Goal: Task Accomplishment & Management: Complete application form

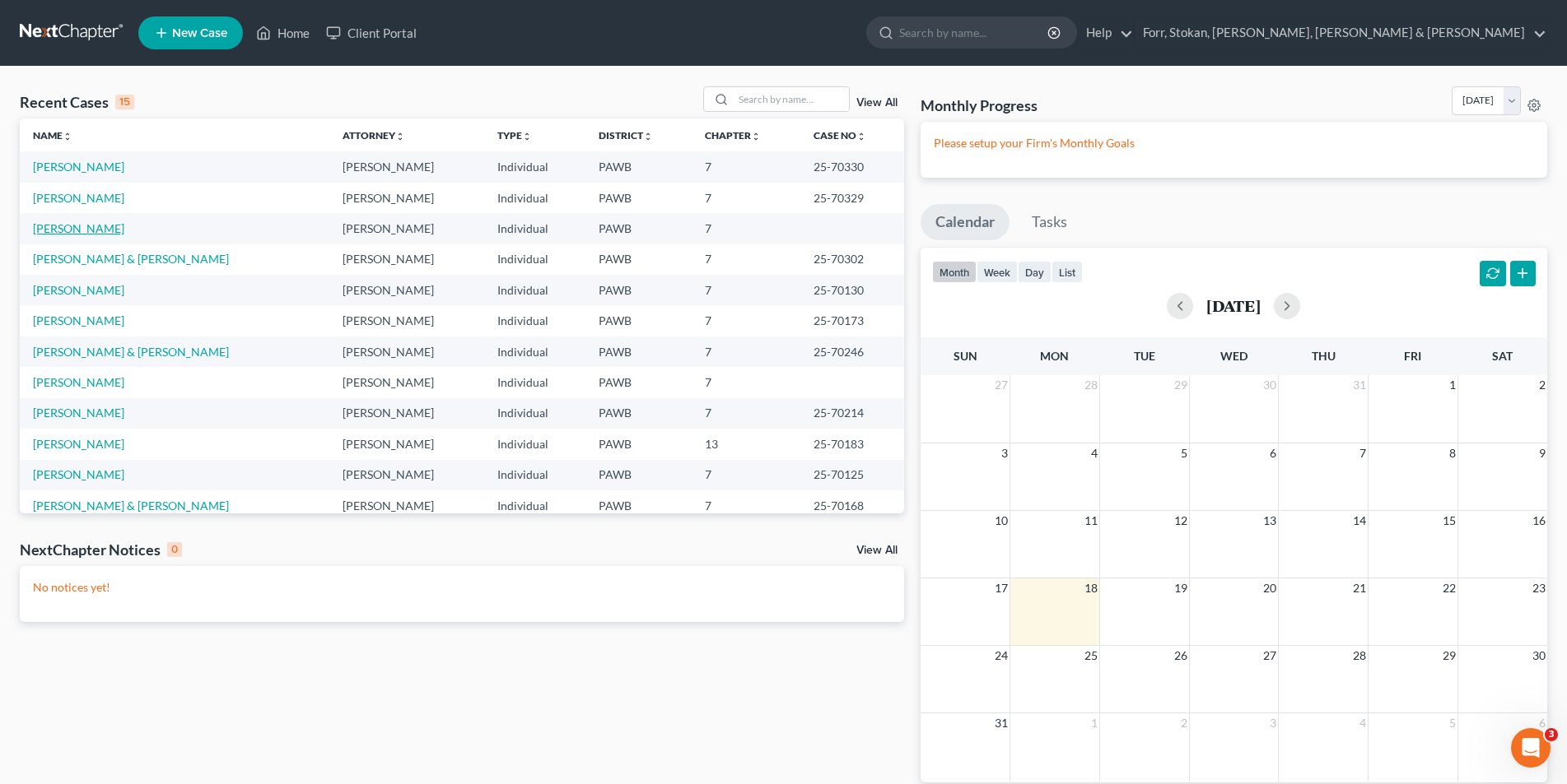
click at [79, 231] on link "[PERSON_NAME]" at bounding box center [79, 228] width 91 height 14
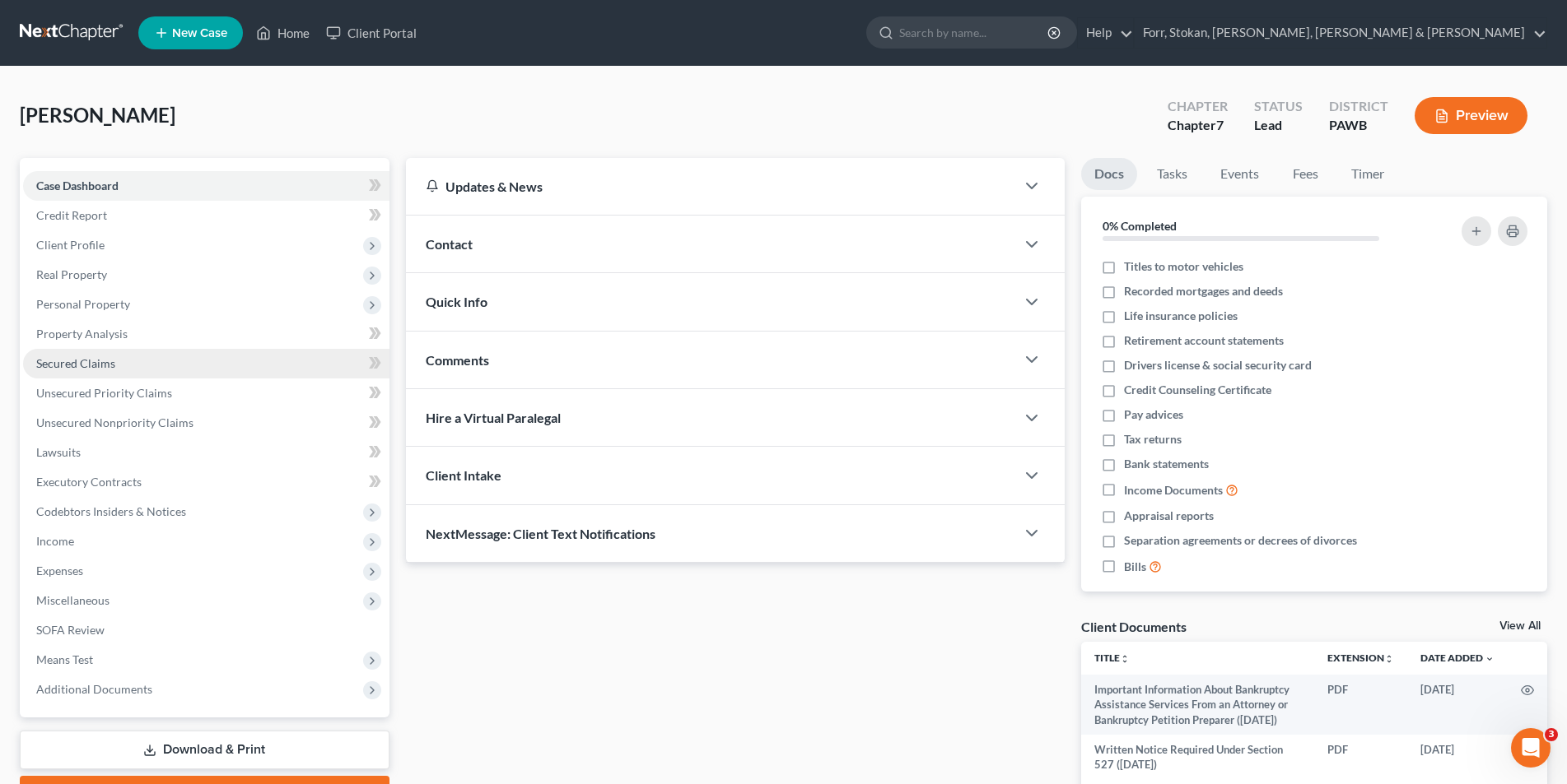
click at [105, 368] on span "Secured Claims" at bounding box center [76, 363] width 79 height 14
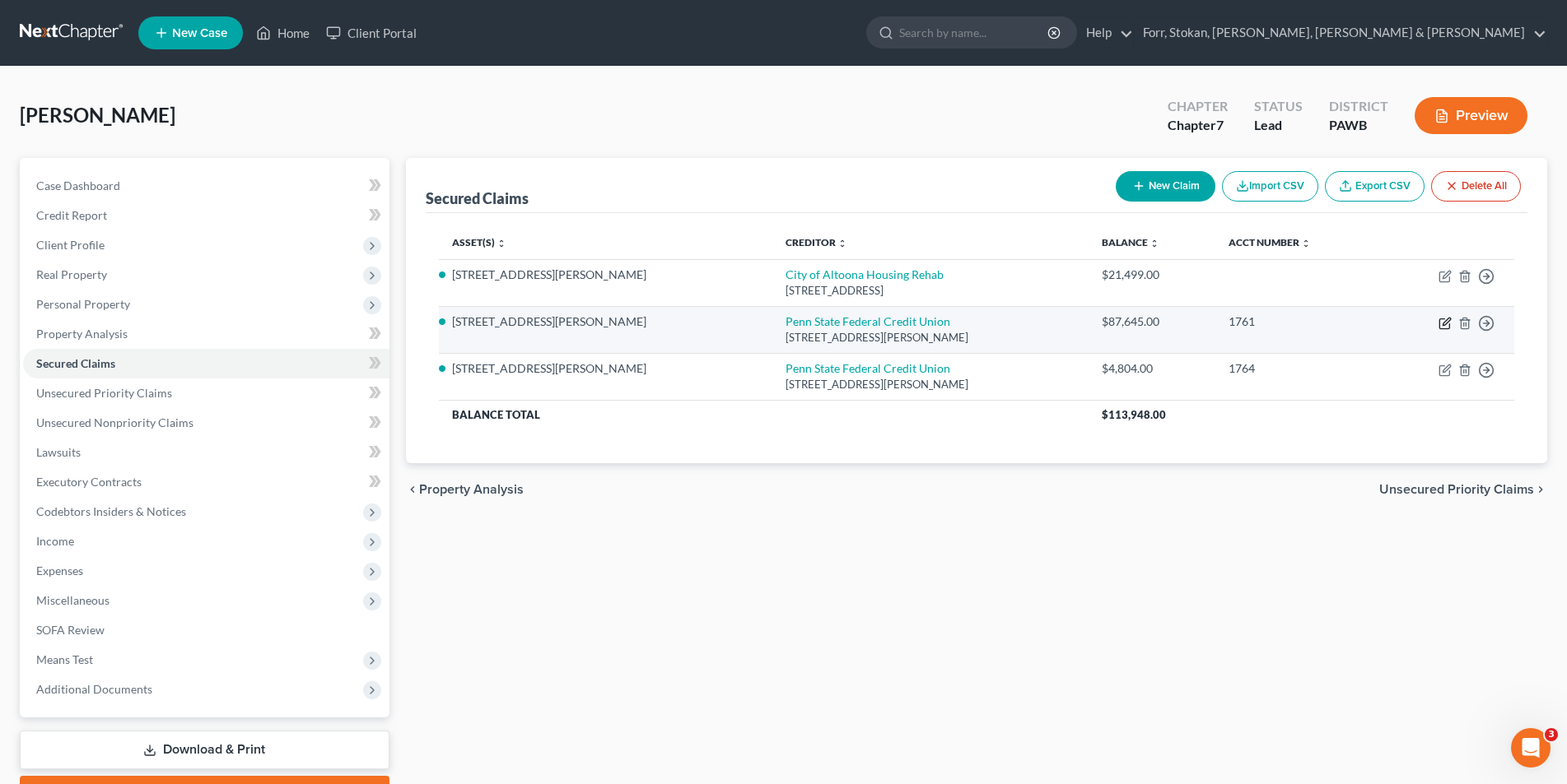
click at [1443, 325] on icon "button" at bounding box center [1446, 321] width 7 height 7
select select "39"
select select "3"
select select "1"
select select "0"
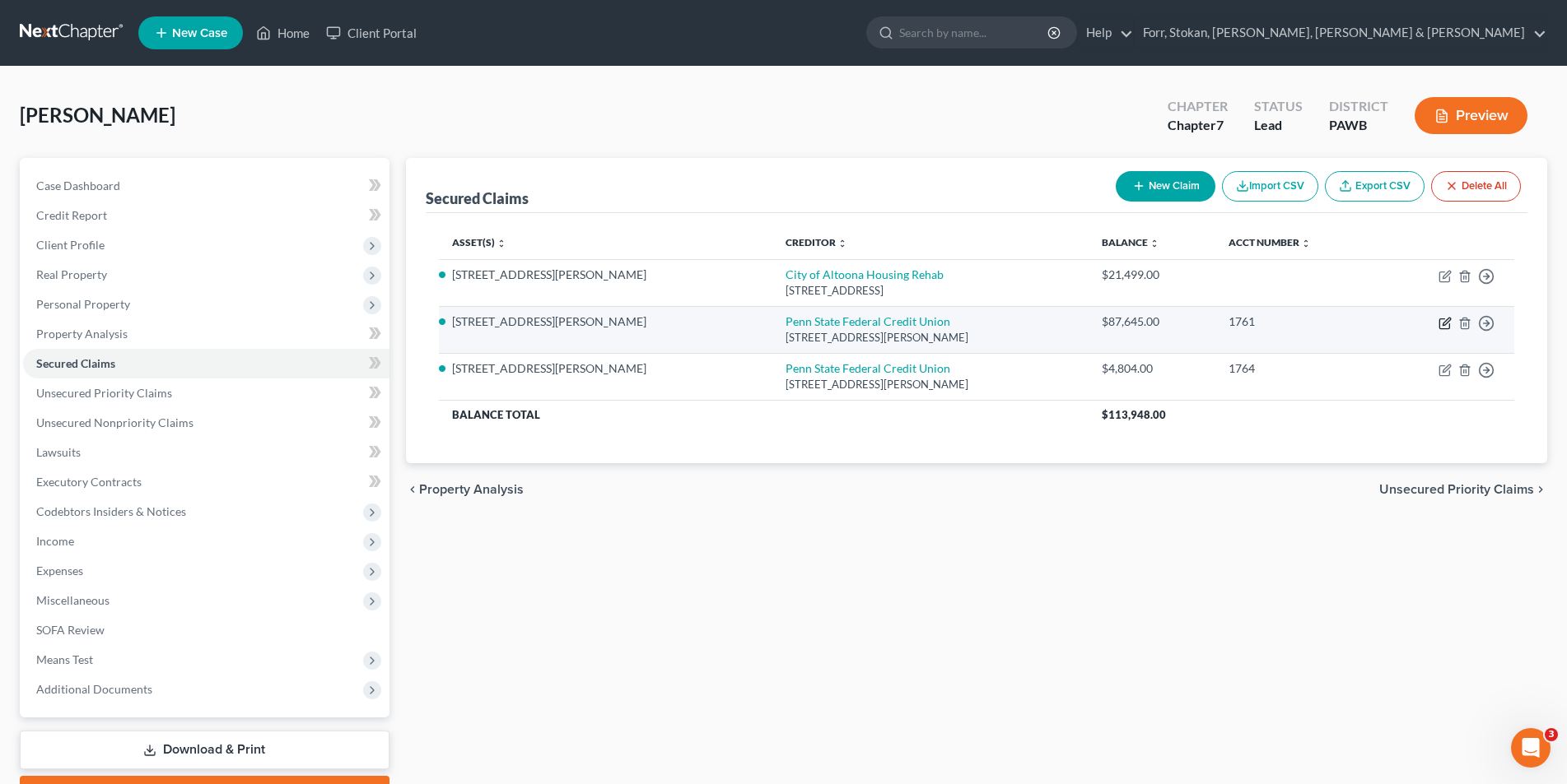
select select "0"
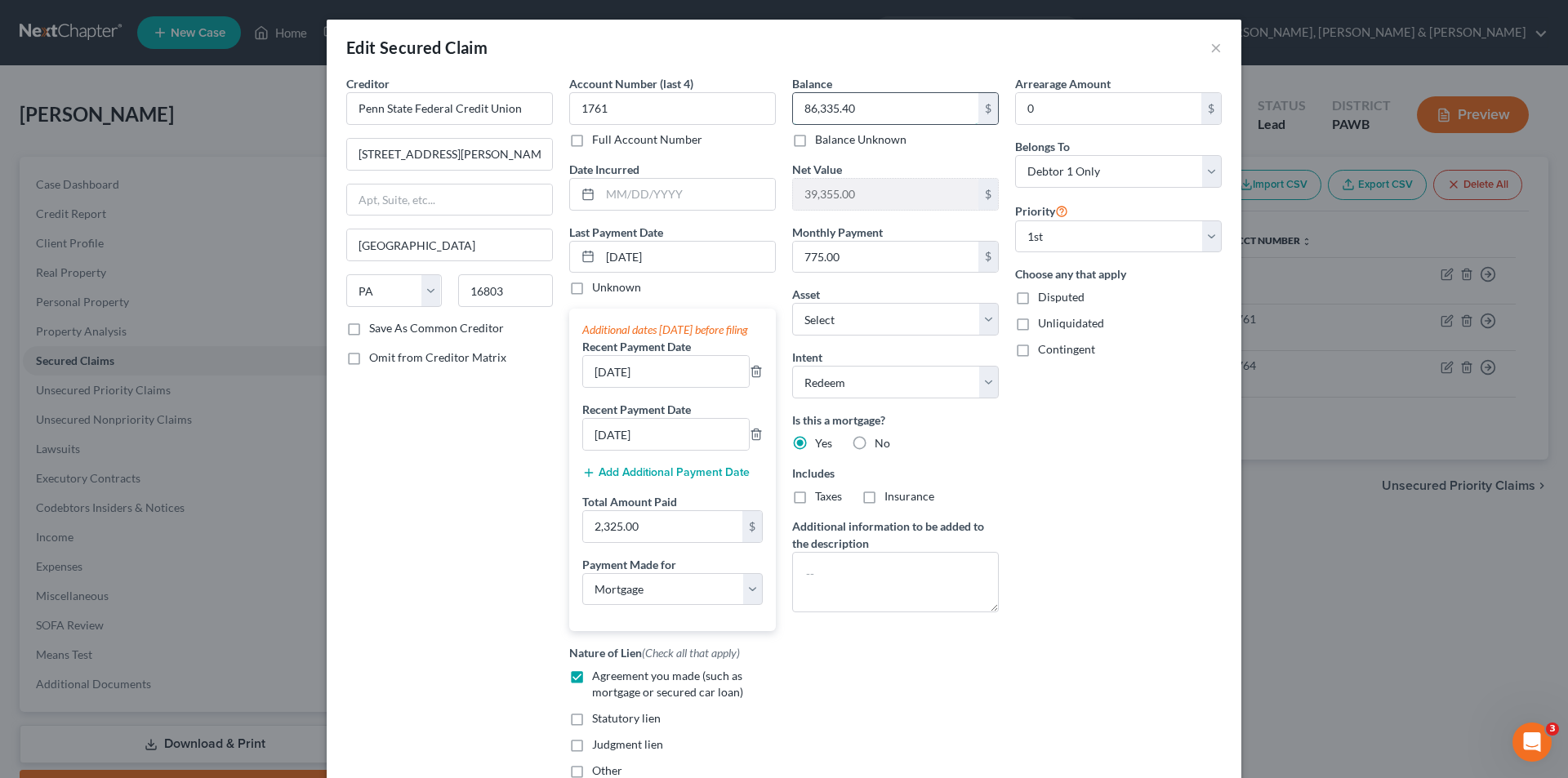
type input "86,335.40"
click at [657, 186] on input "text" at bounding box center [687, 194] width 174 height 31
type input "[DATE]"
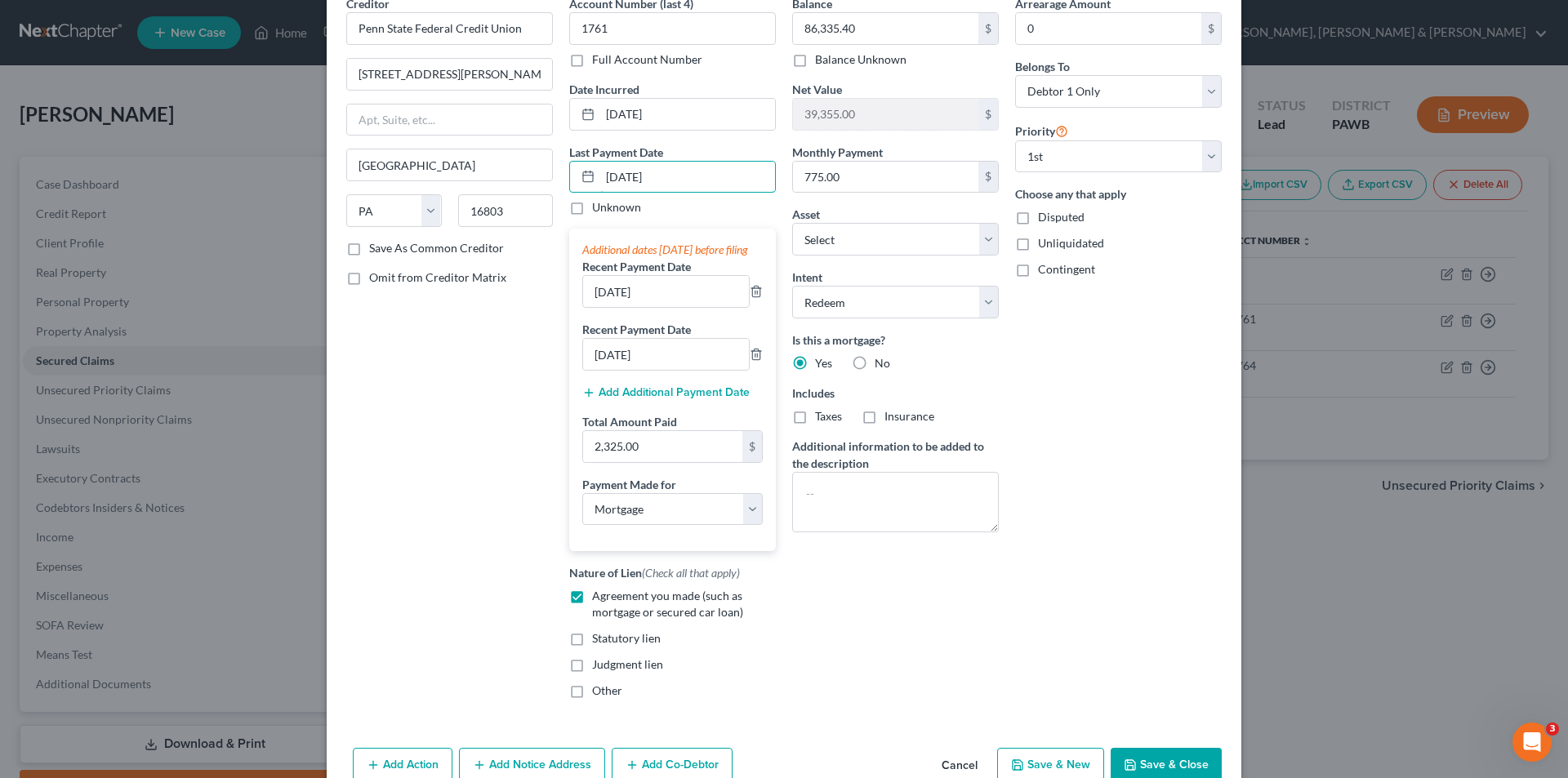
scroll to position [180, 0]
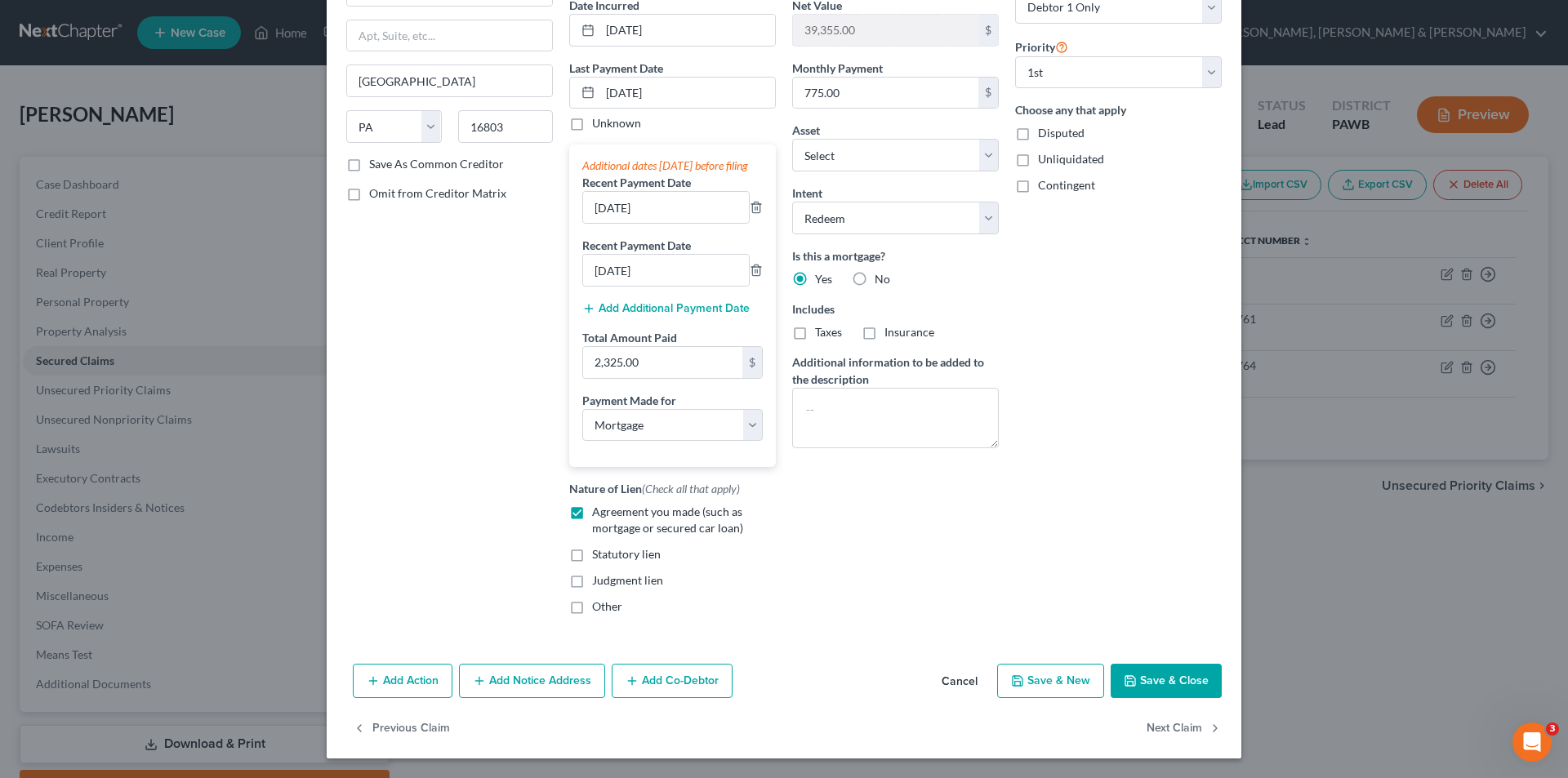
click at [1136, 679] on button "Save & Close" at bounding box center [1166, 682] width 111 height 35
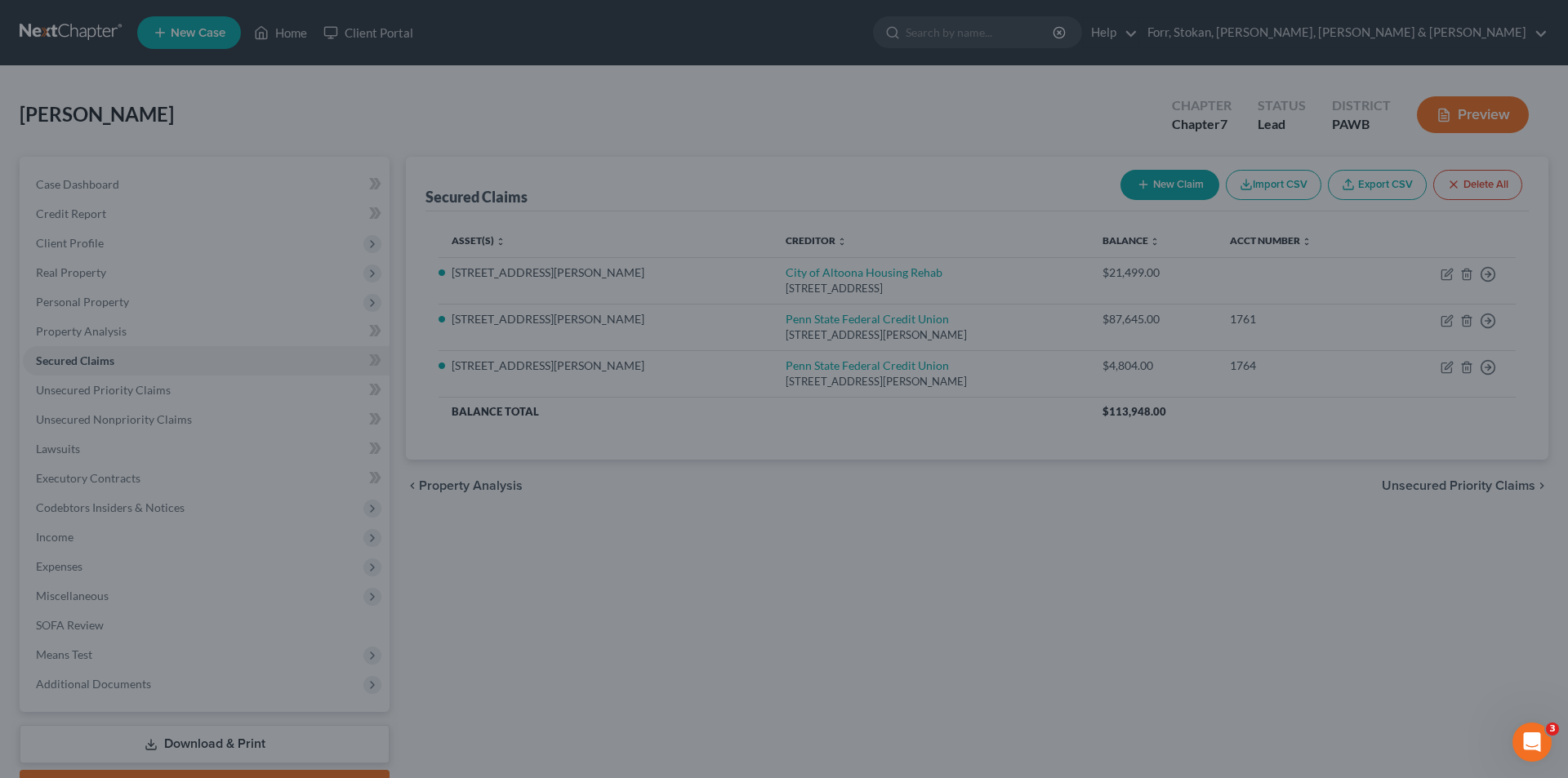
type input "40,664.60"
select select "9"
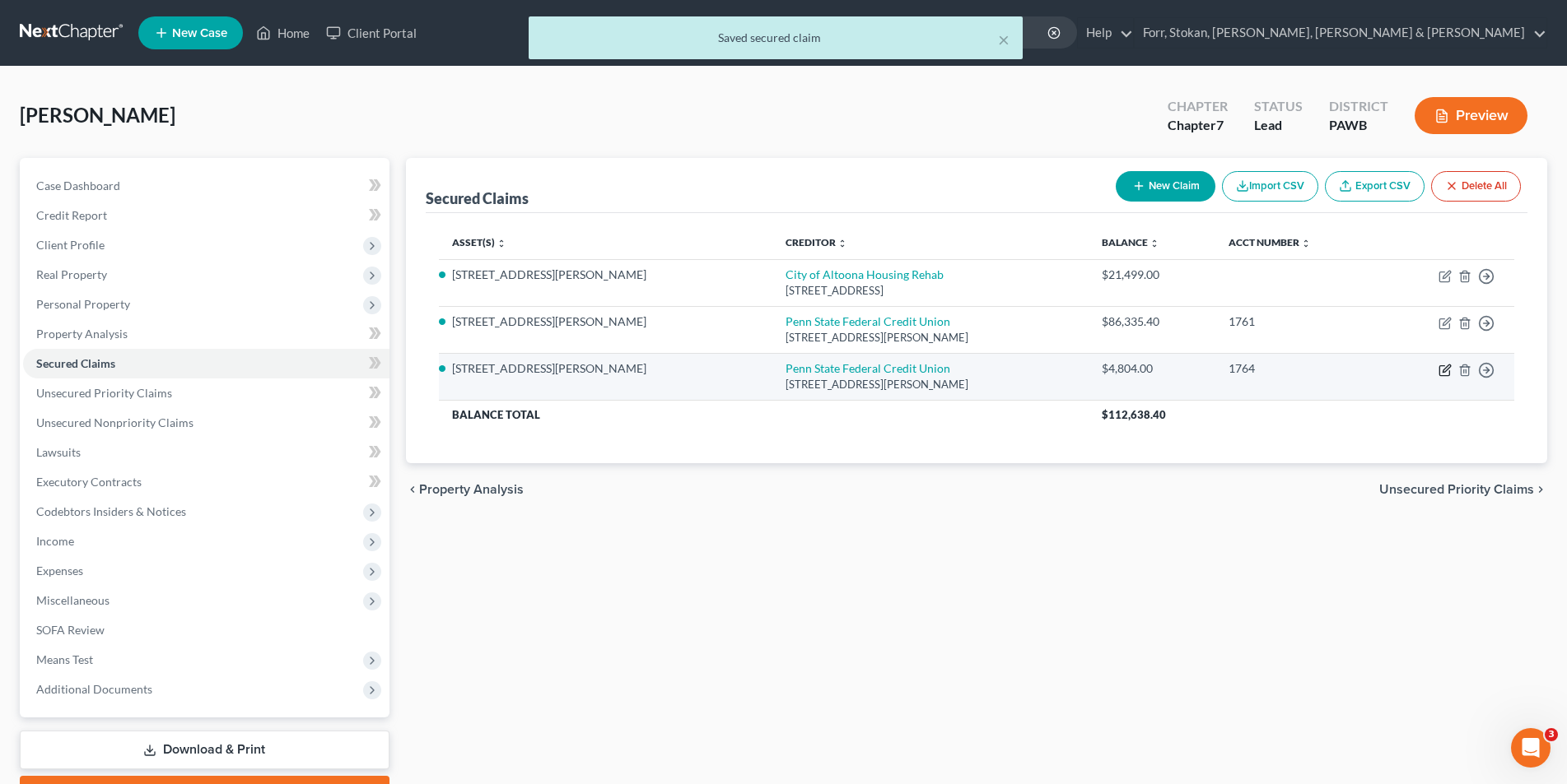
click at [1449, 373] on icon "button" at bounding box center [1444, 371] width 10 height 10
select select "39"
select select "3"
select select "1"
select select "0"
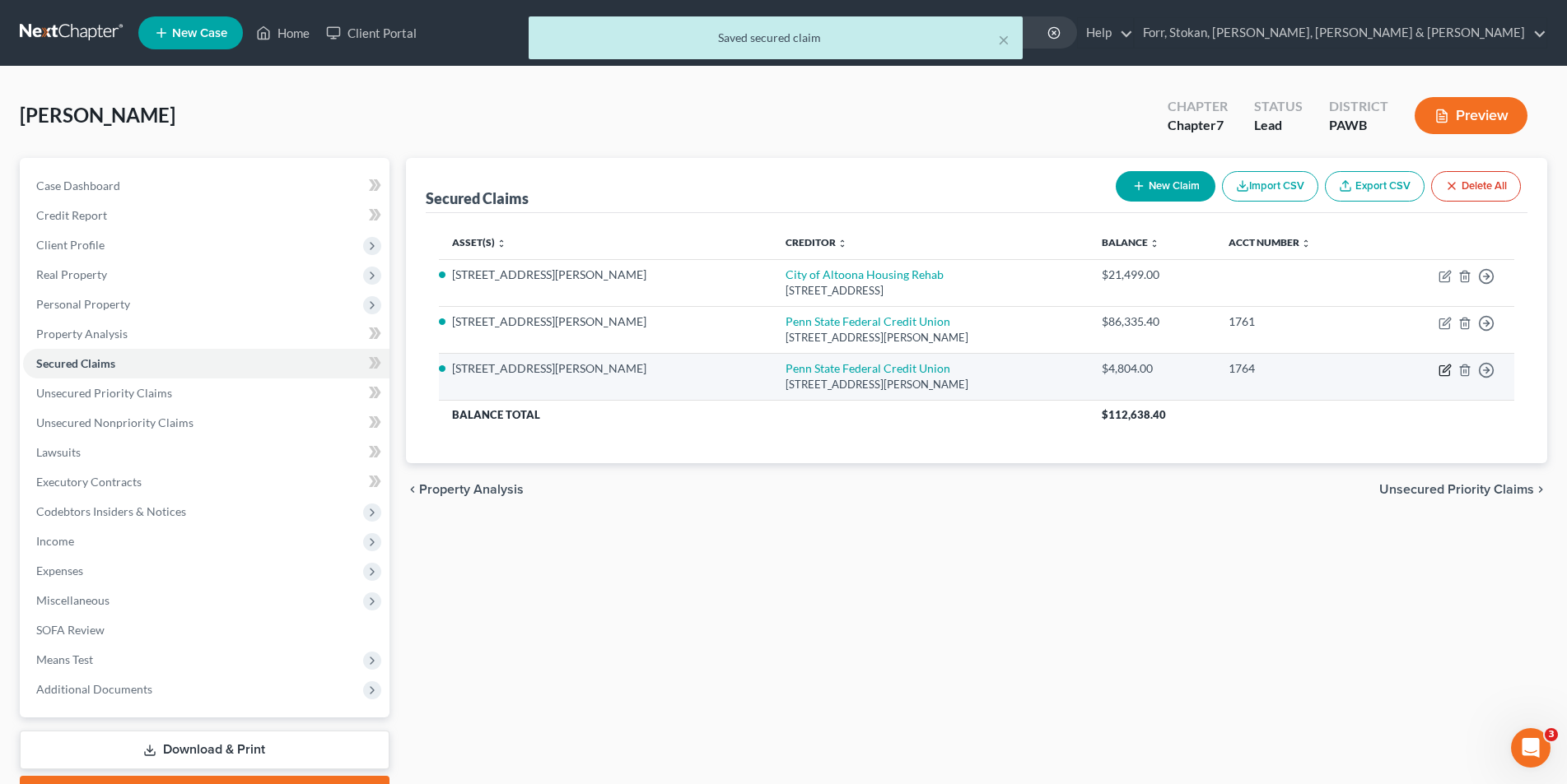
select select "0"
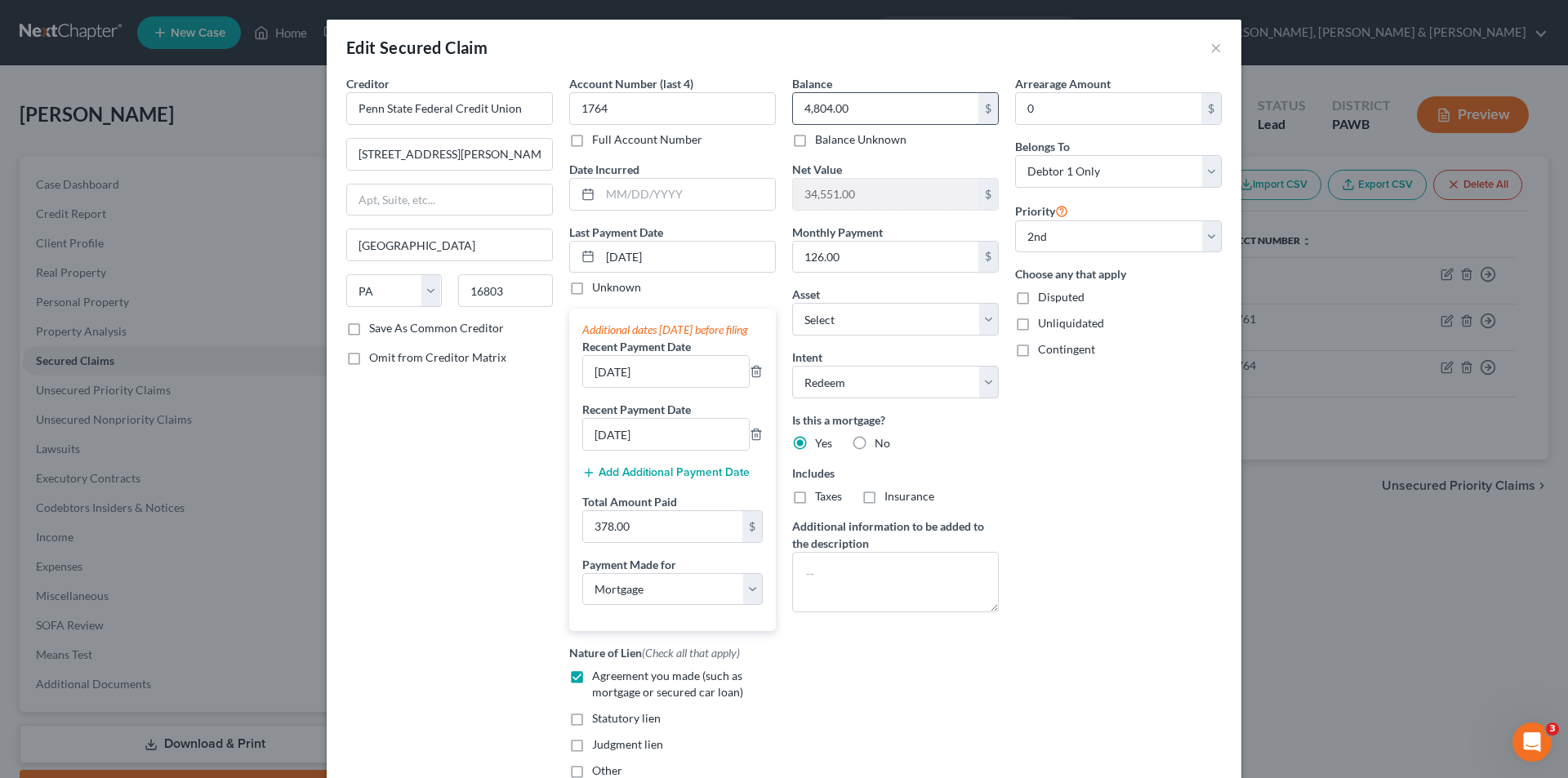
click at [886, 114] on input "4,804.00" at bounding box center [885, 109] width 185 height 31
type input "4,603.00"
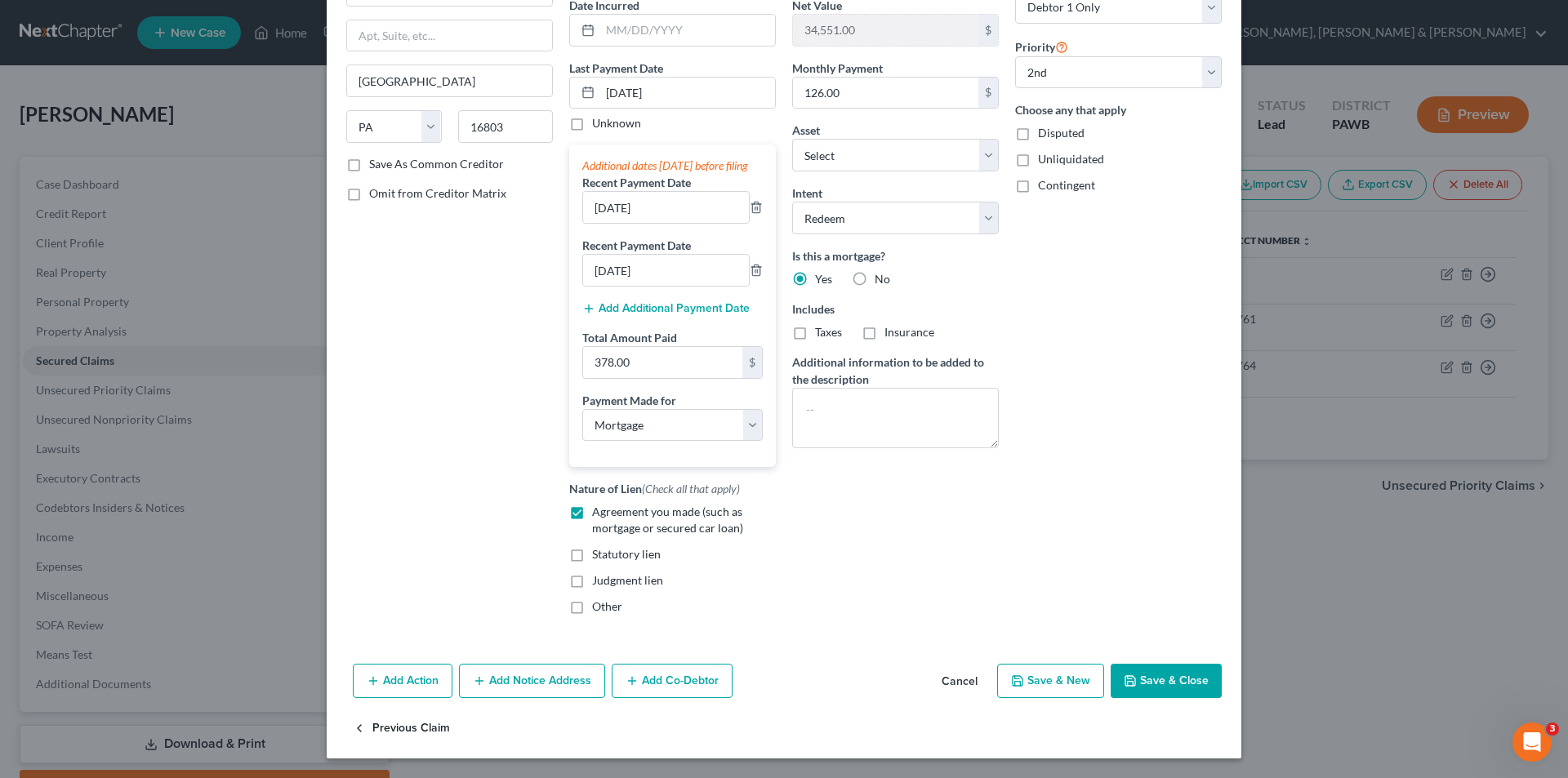
click at [378, 727] on button "Previous Claim" at bounding box center [402, 729] width 97 height 35
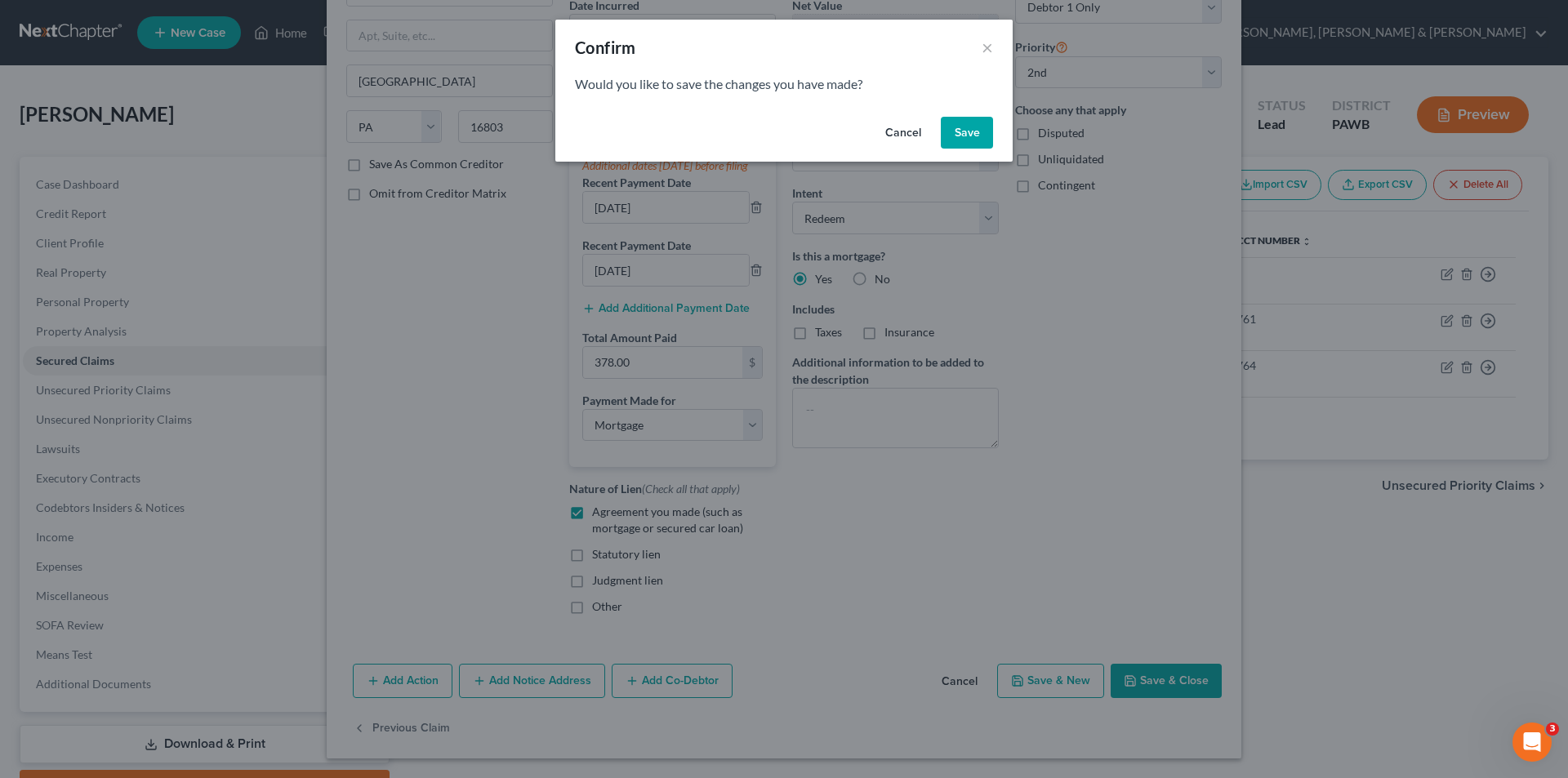
click at [966, 140] on button "Save" at bounding box center [966, 133] width 52 height 33
select select "1"
select select "39"
select select "3"
select select "1"
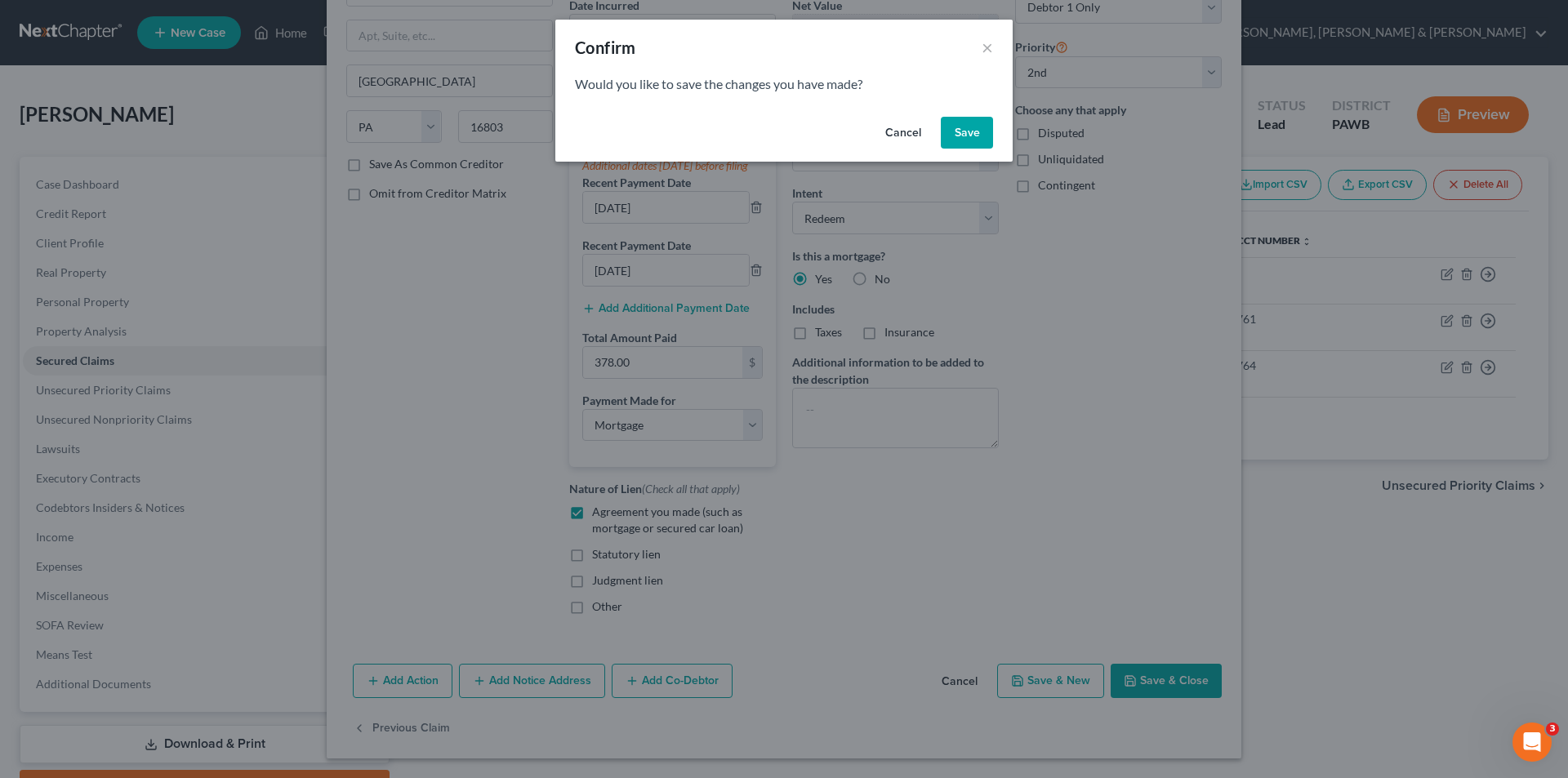
select select "0"
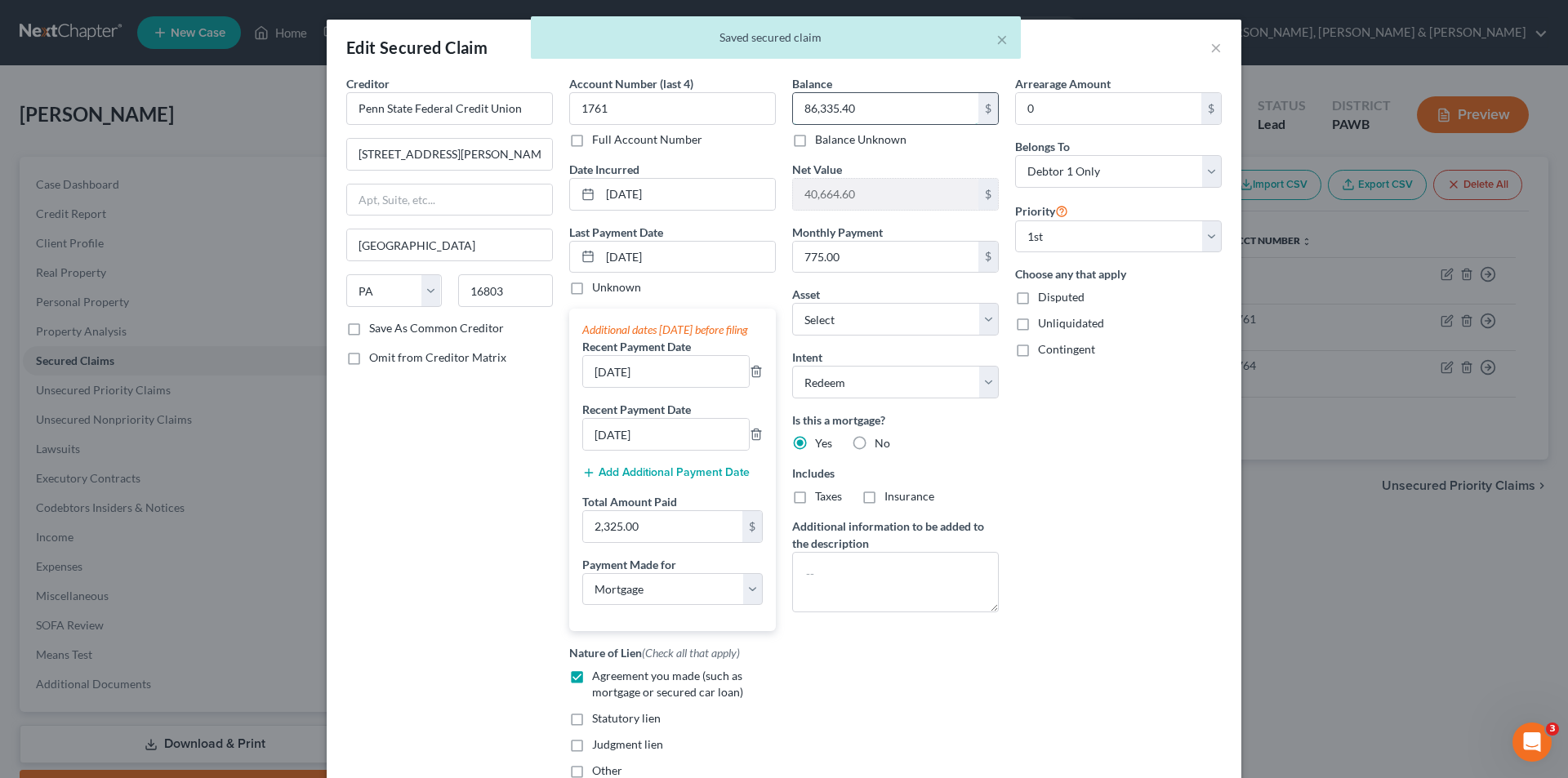
click at [873, 111] on input "86,335.40" at bounding box center [885, 109] width 185 height 31
click at [895, 120] on input "86,335.40" at bounding box center [885, 109] width 185 height 31
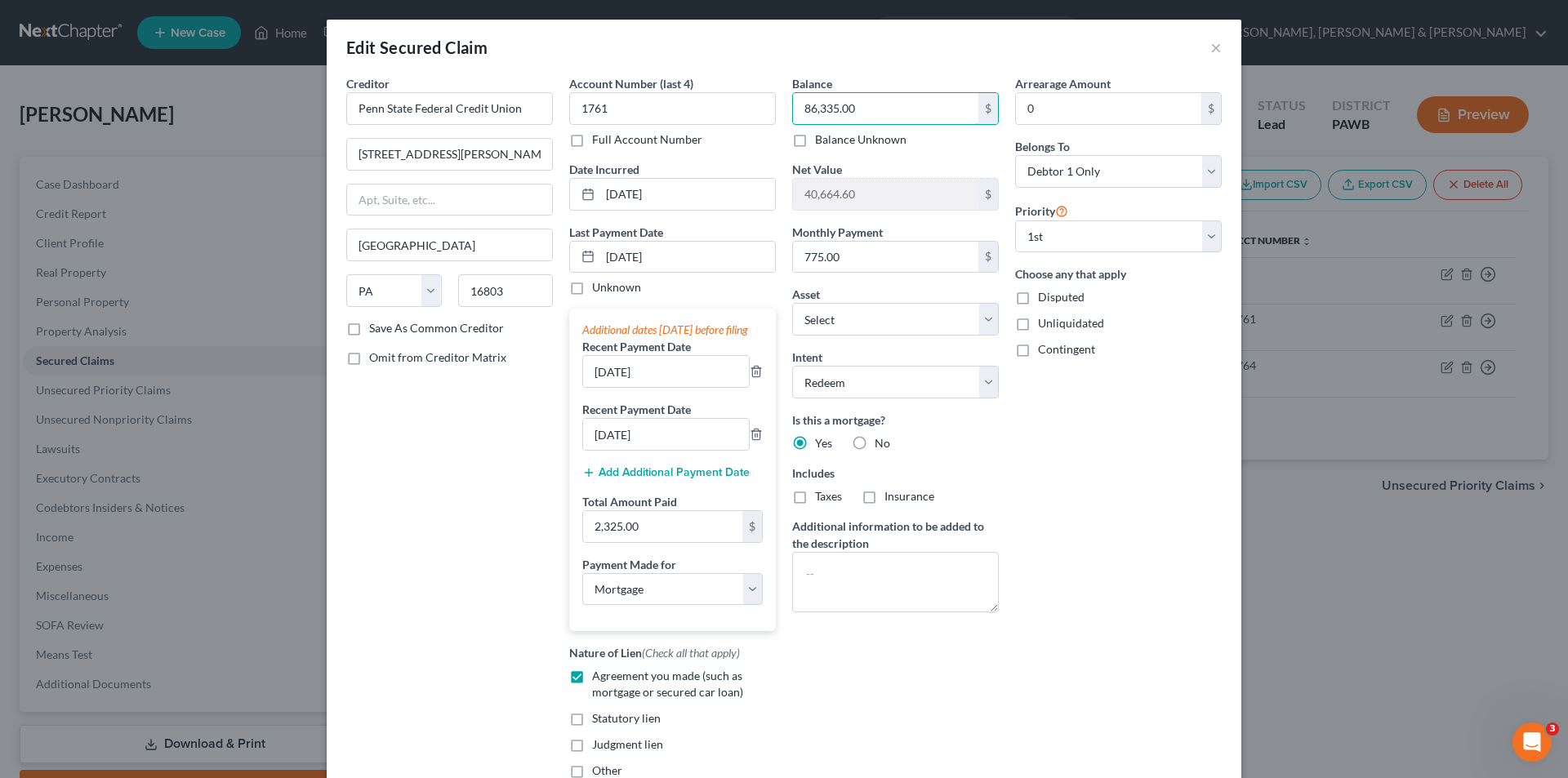
type input "86,335.00"
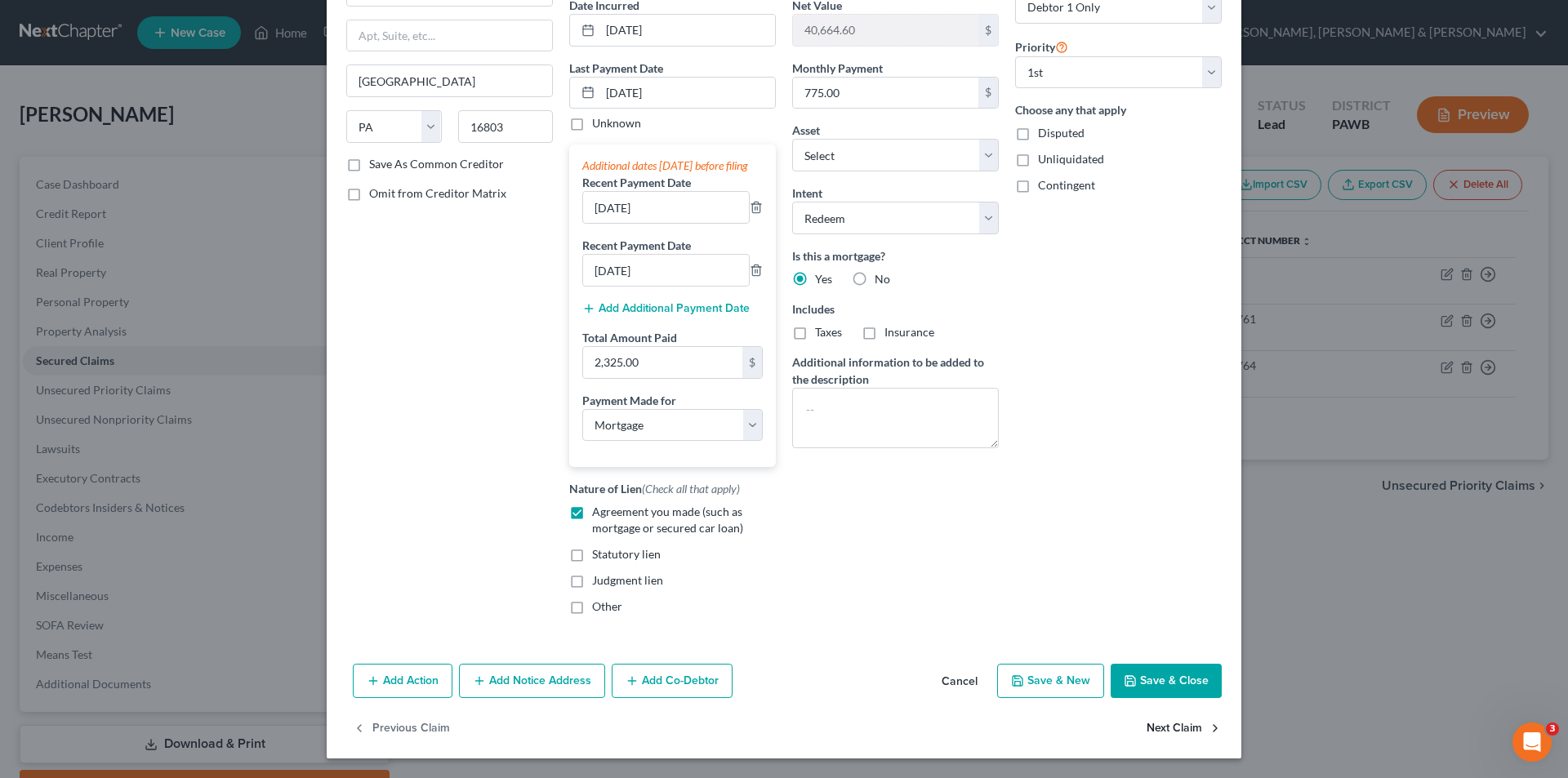
click at [1150, 724] on button "Next Claim" at bounding box center [1184, 729] width 75 height 35
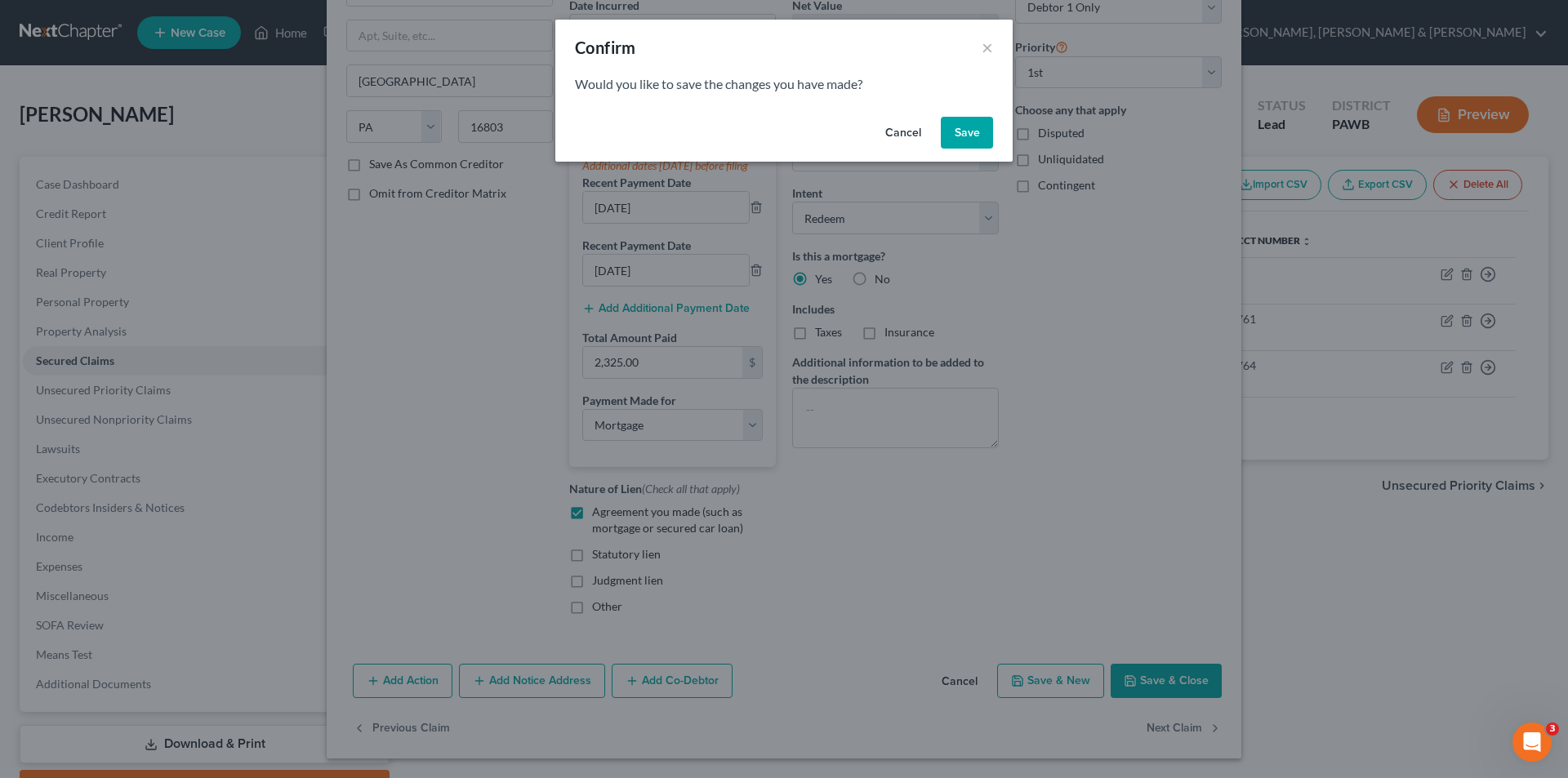
click at [964, 126] on button "Save" at bounding box center [966, 133] width 52 height 33
select select "39"
select select "3"
select select "1"
select select "0"
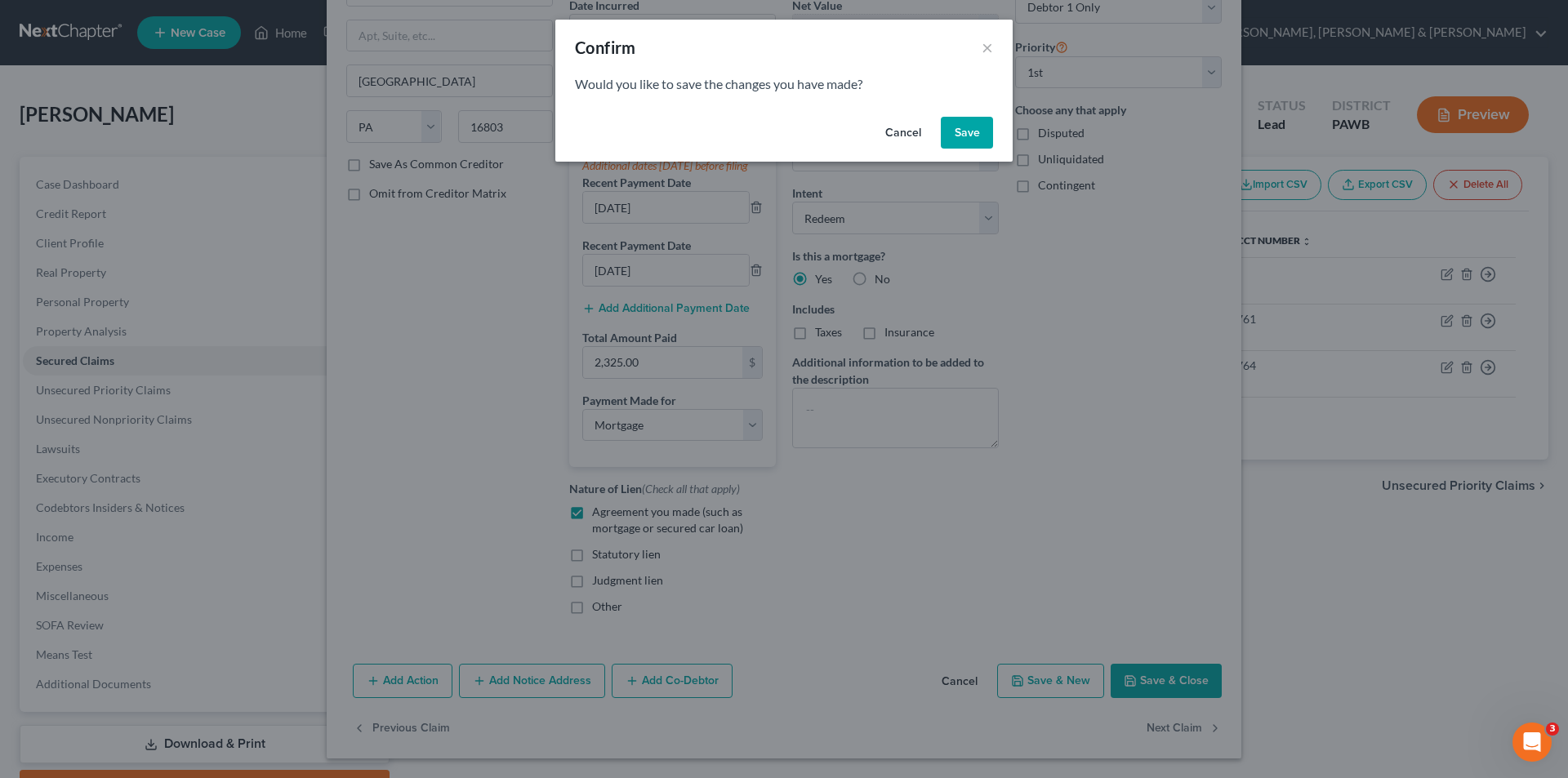
select select "0"
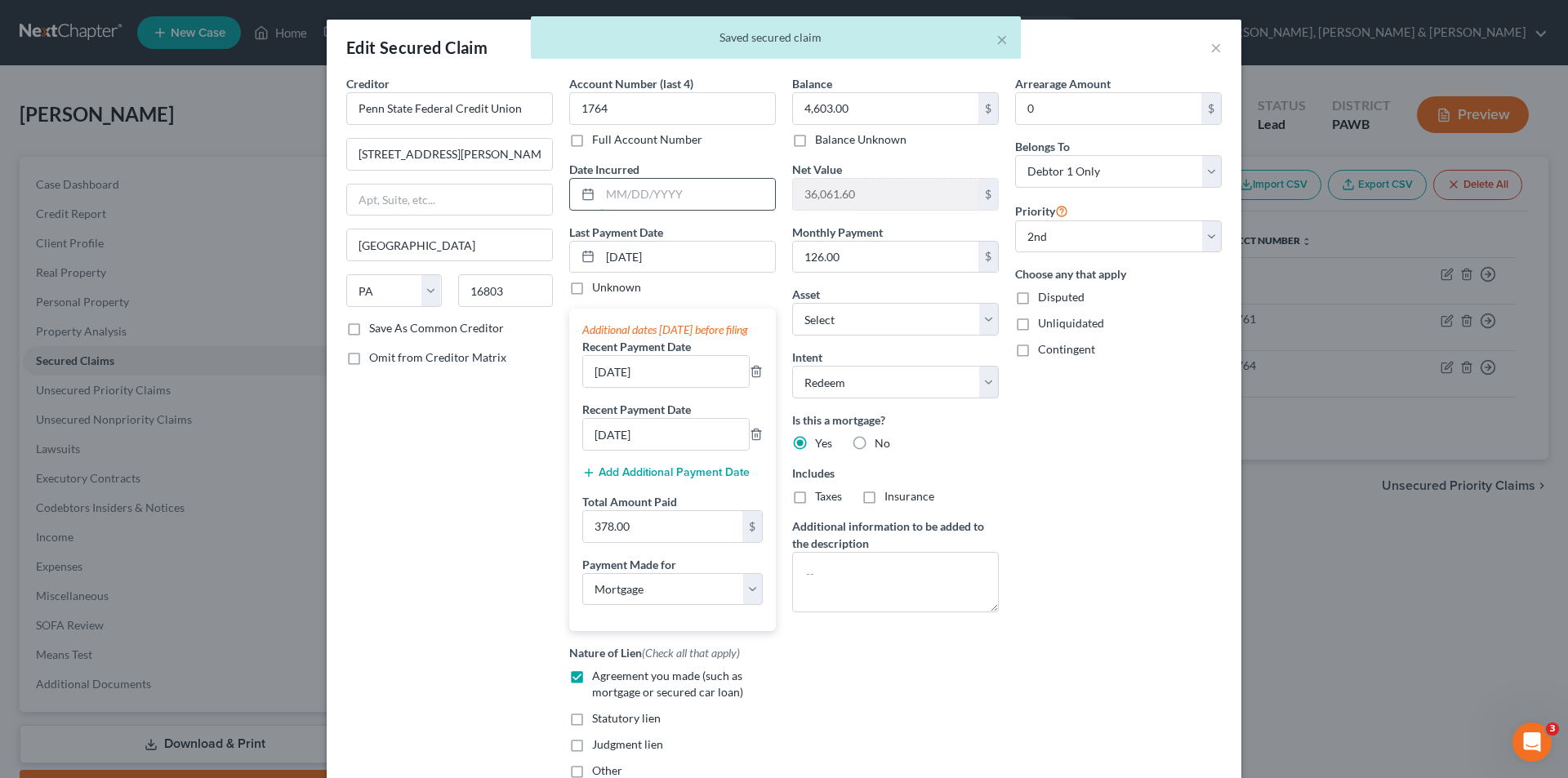
click at [636, 202] on input "text" at bounding box center [687, 194] width 174 height 31
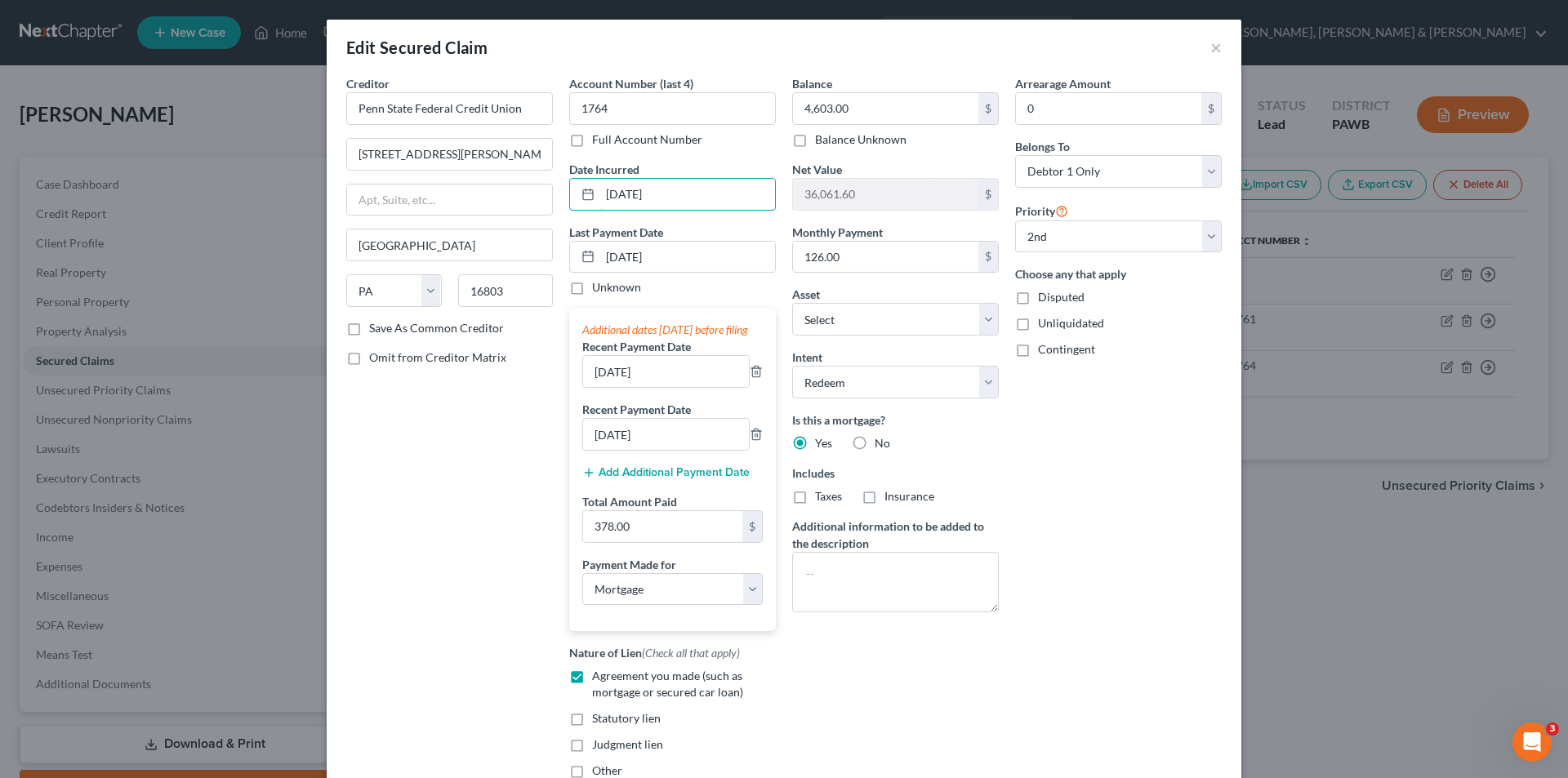
type input "[DATE]"
click at [1062, 508] on div "Arrearage Amount 0 $ Belongs To * Select Debtor 1 Only Debtor 2 Only Debtor 1 A…" at bounding box center [1118, 433] width 223 height 717
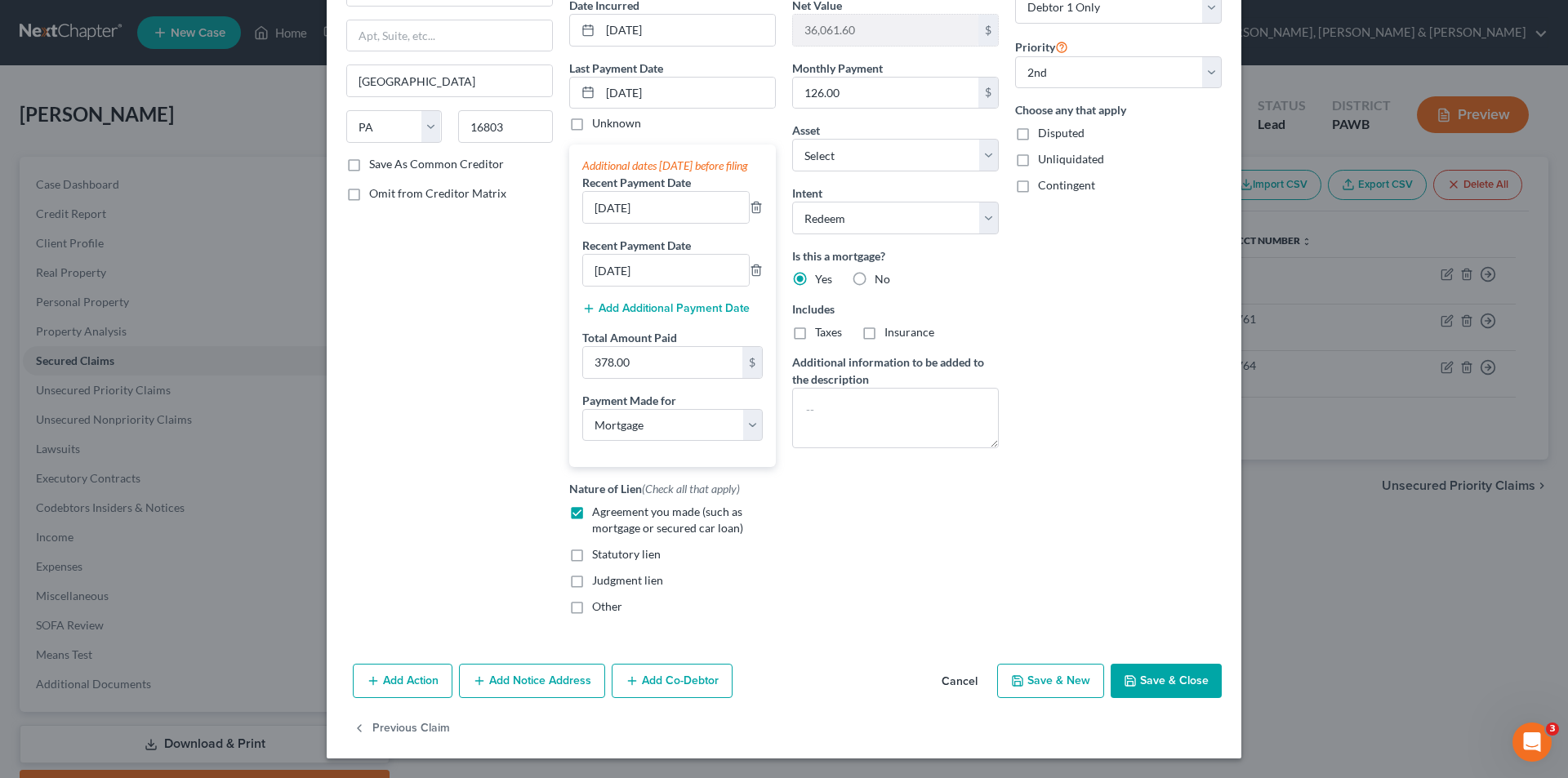
click at [1144, 678] on button "Save & Close" at bounding box center [1166, 682] width 111 height 35
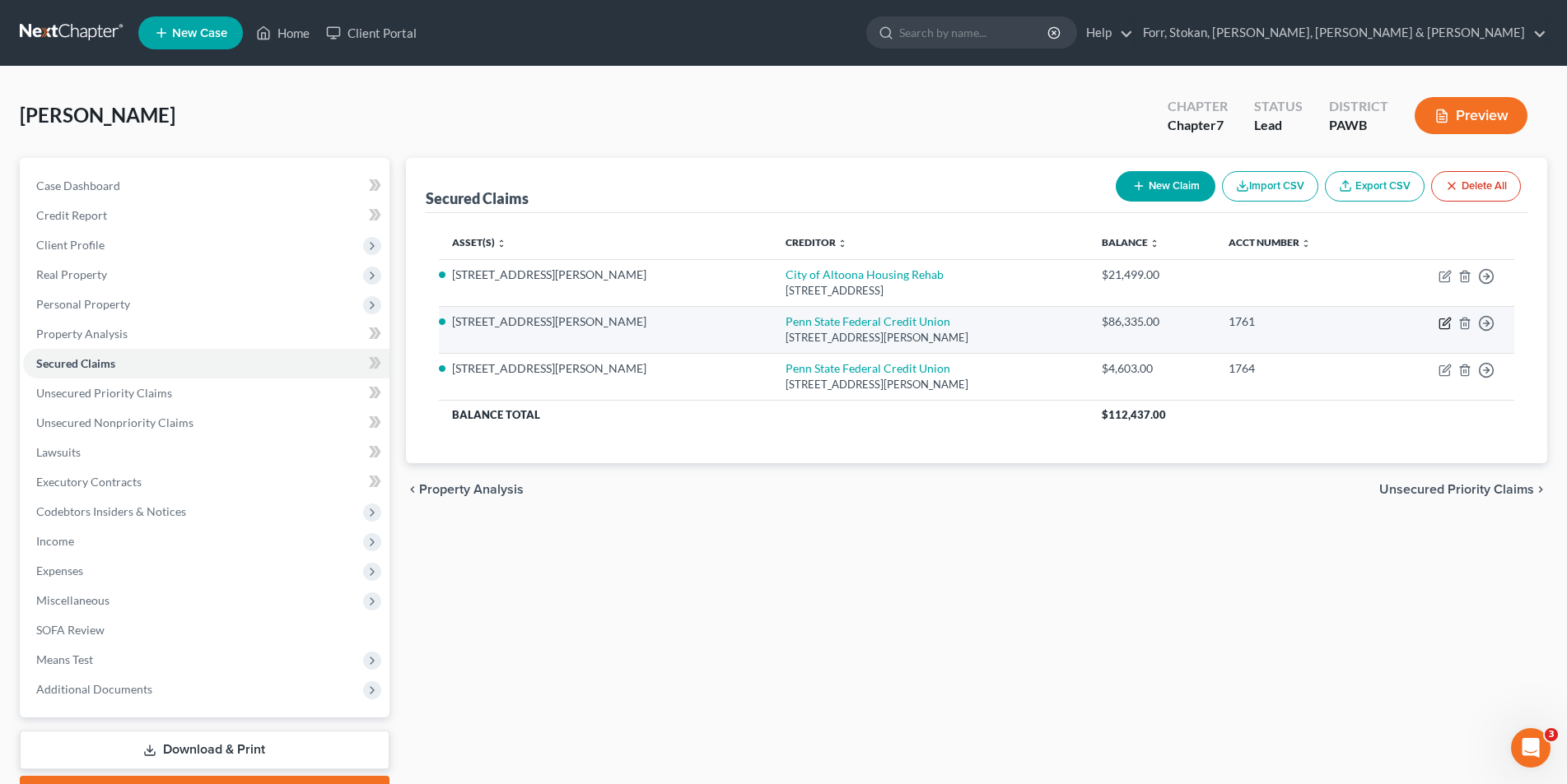
click at [1447, 322] on icon "button" at bounding box center [1446, 321] width 7 height 7
select select "39"
select select "3"
select select "1"
select select "0"
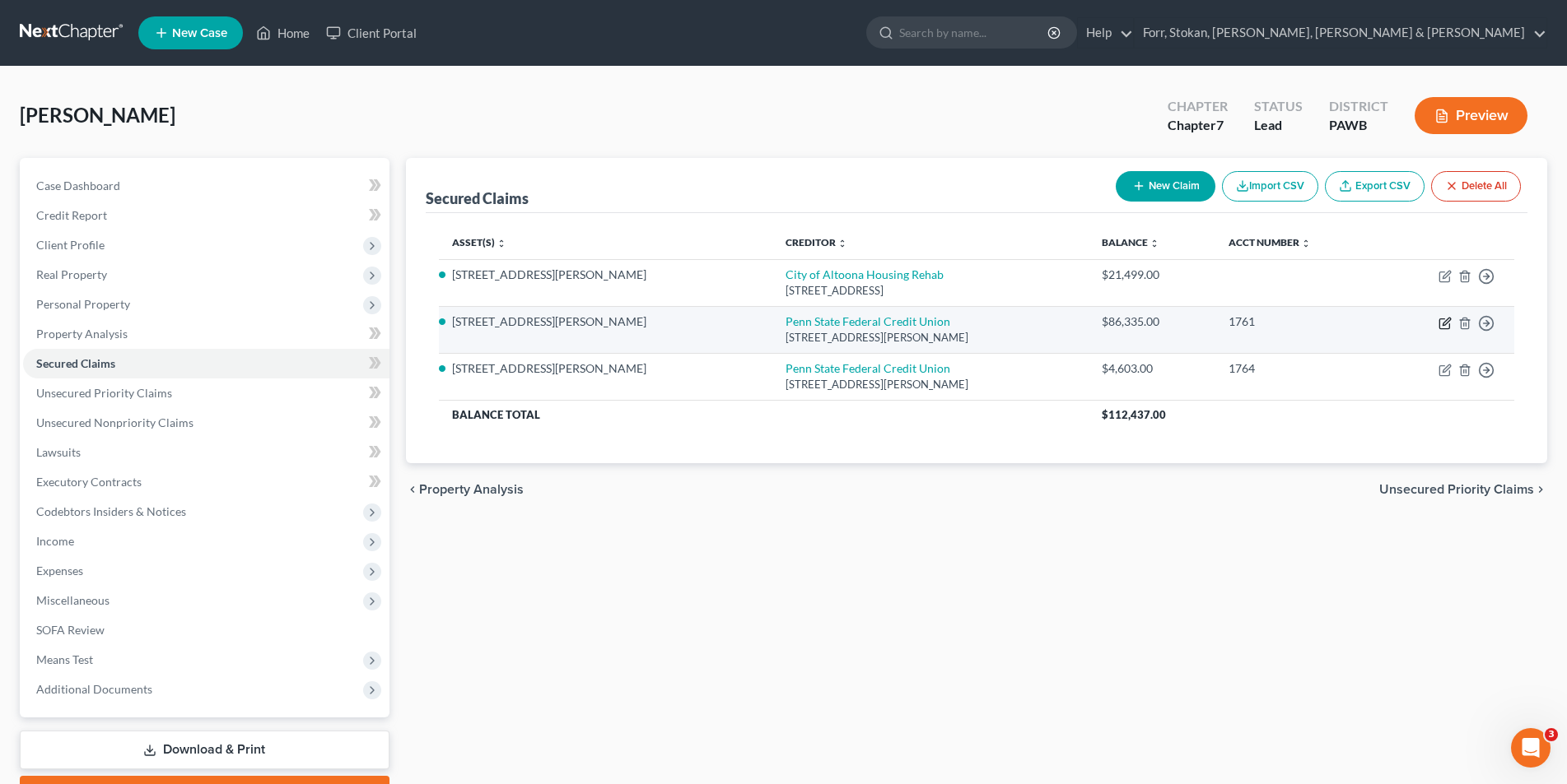
select select "0"
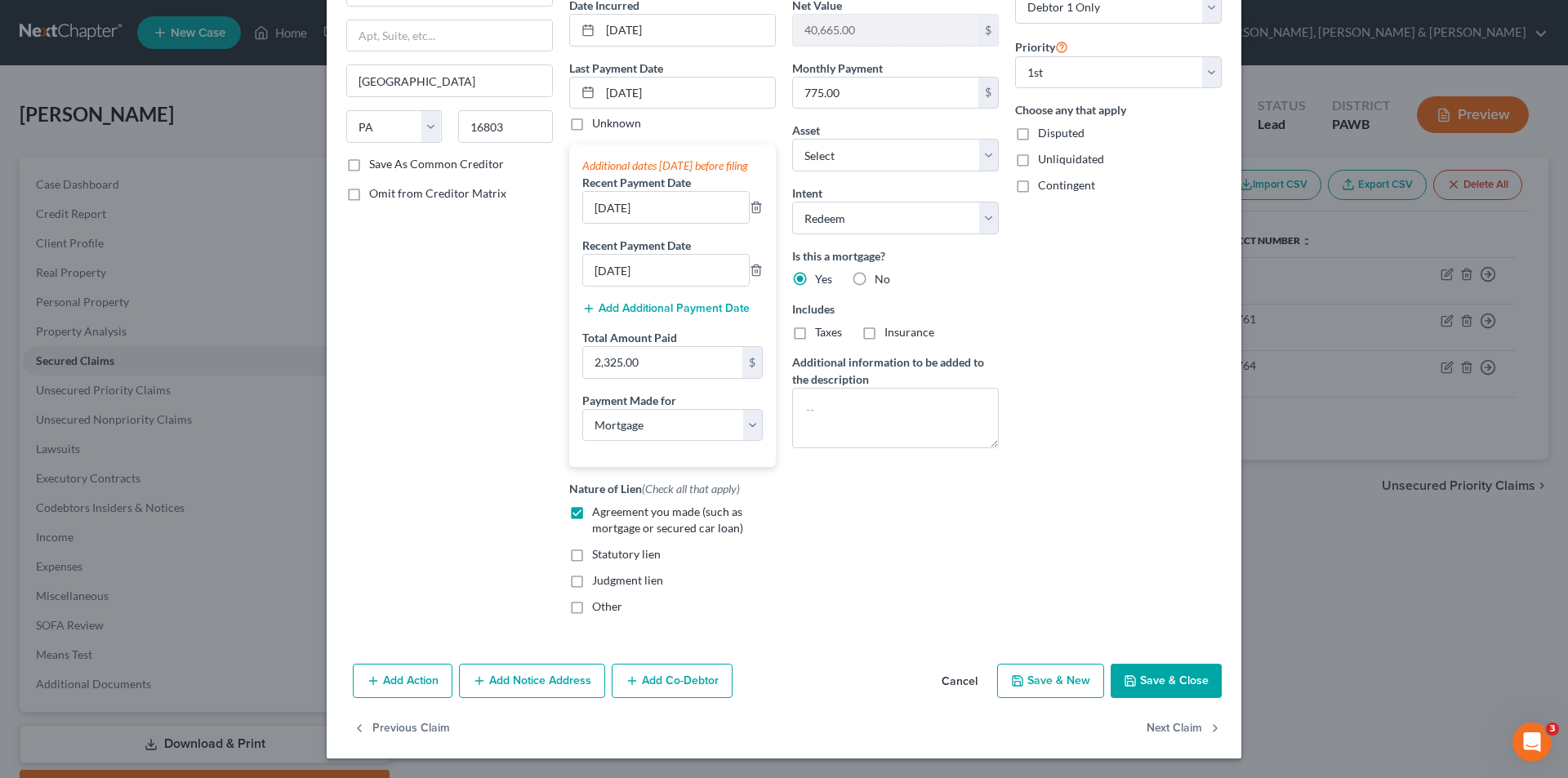
click at [1183, 673] on button "Save & Close" at bounding box center [1166, 682] width 111 height 35
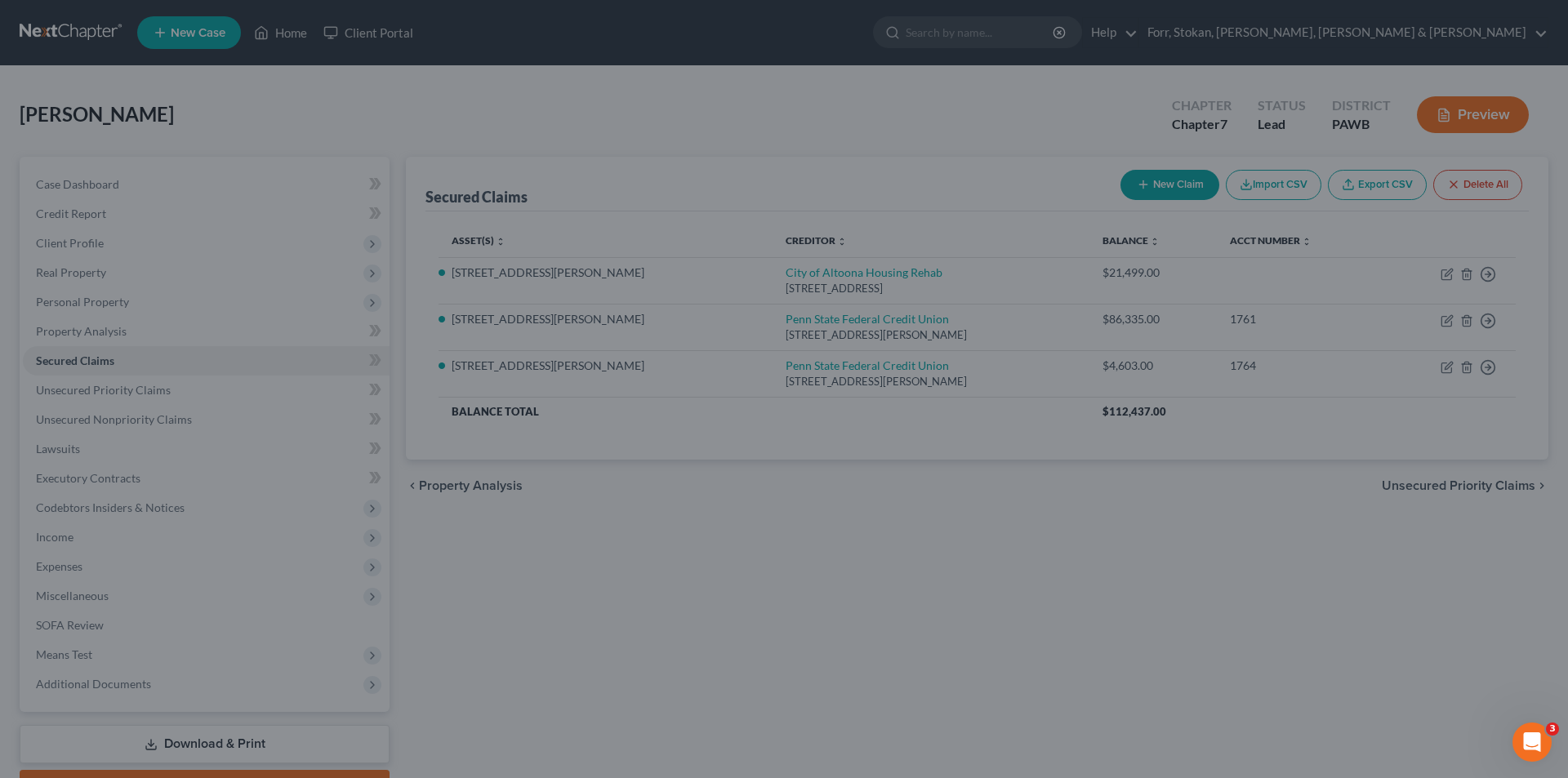
select select "9"
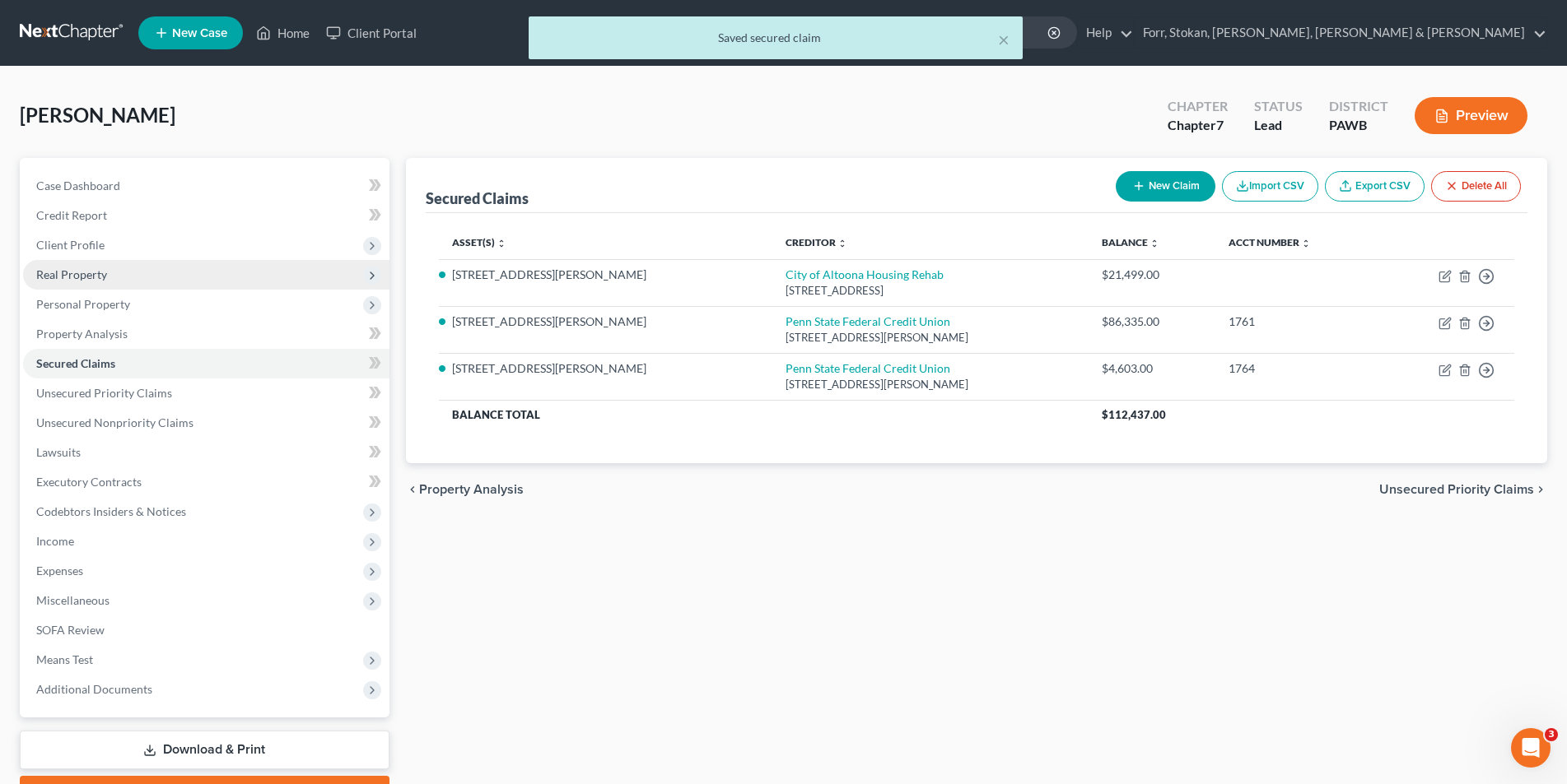
click at [42, 273] on span "Real Property" at bounding box center [71, 274] width 71 height 14
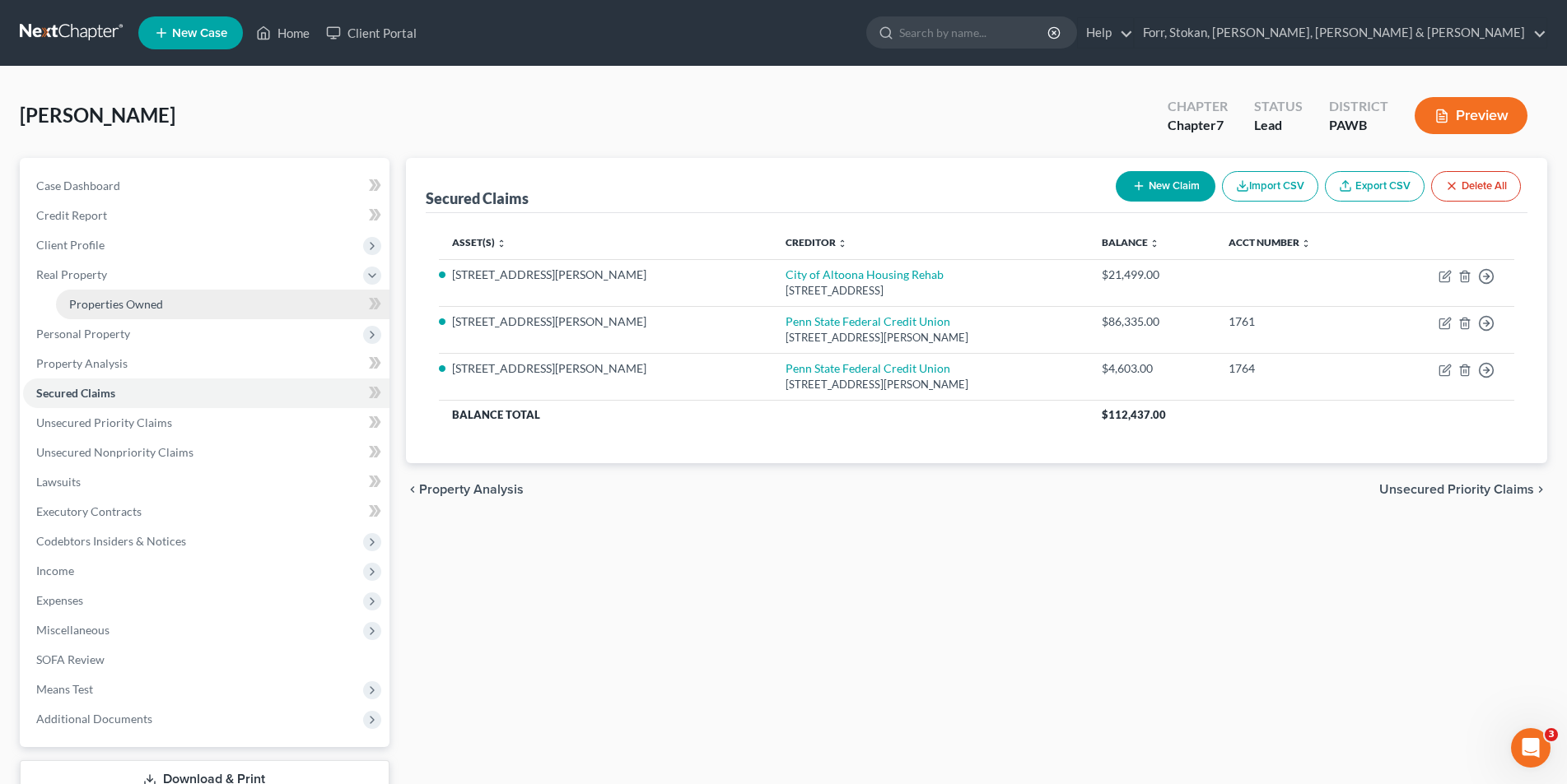
click at [120, 299] on span "Properties Owned" at bounding box center [115, 304] width 94 height 14
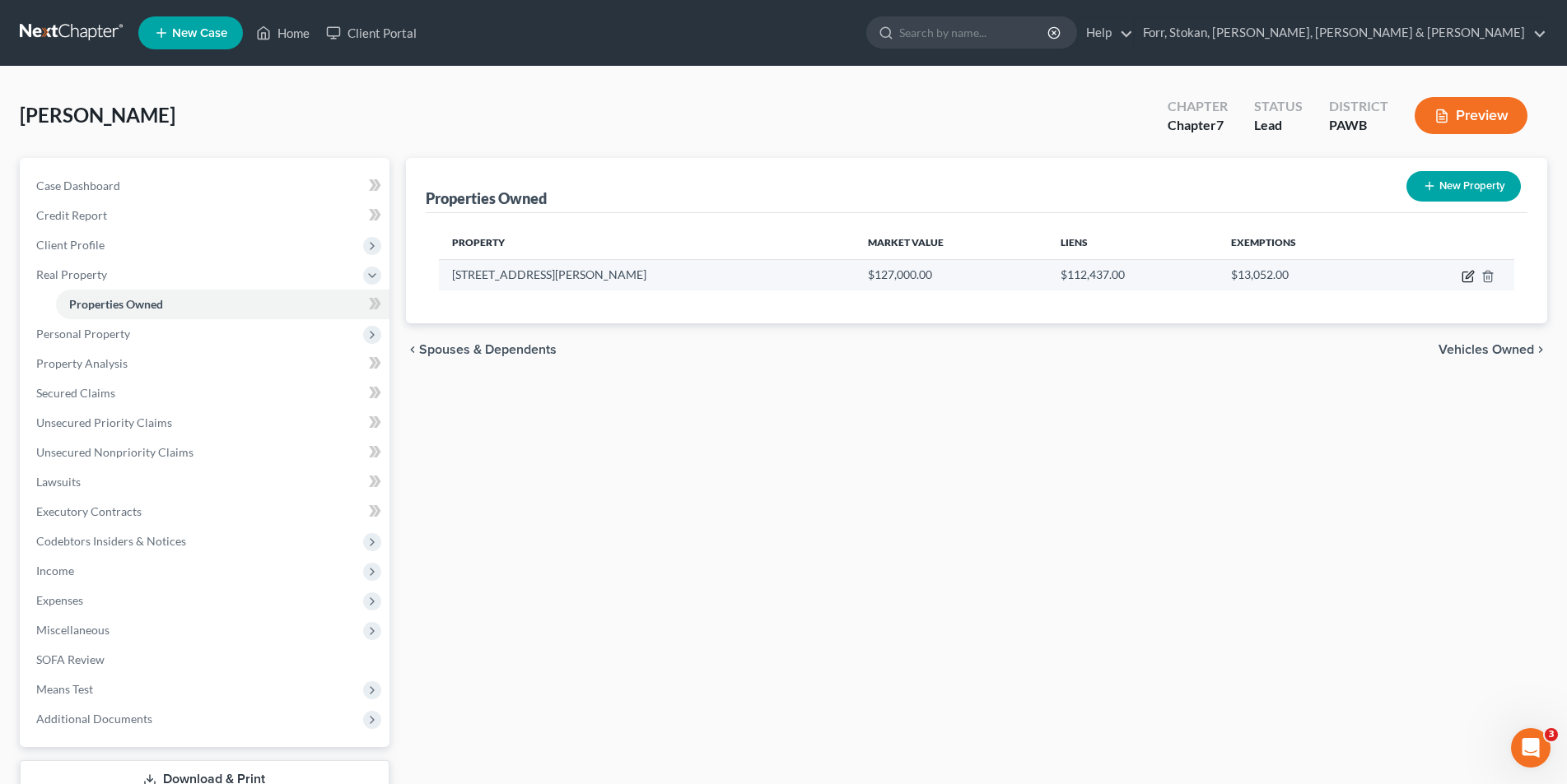
click at [1470, 275] on icon "button" at bounding box center [1469, 274] width 7 height 7
select select "39"
select select "0"
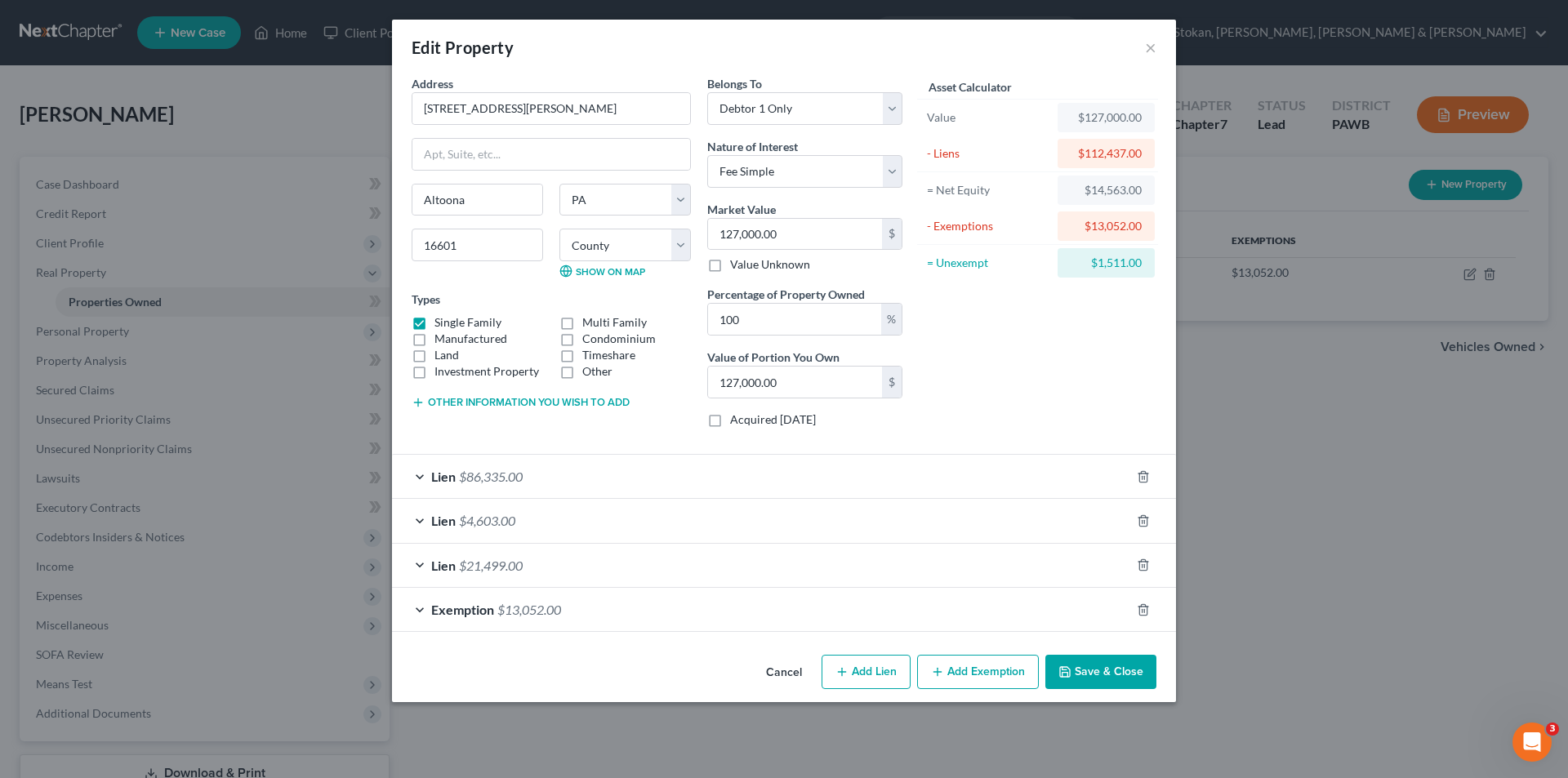
click at [1144, 226] on div "$13,052.00" at bounding box center [1106, 226] width 97 height 30
click at [414, 609] on div "Exemption $13,052.00" at bounding box center [761, 609] width 738 height 44
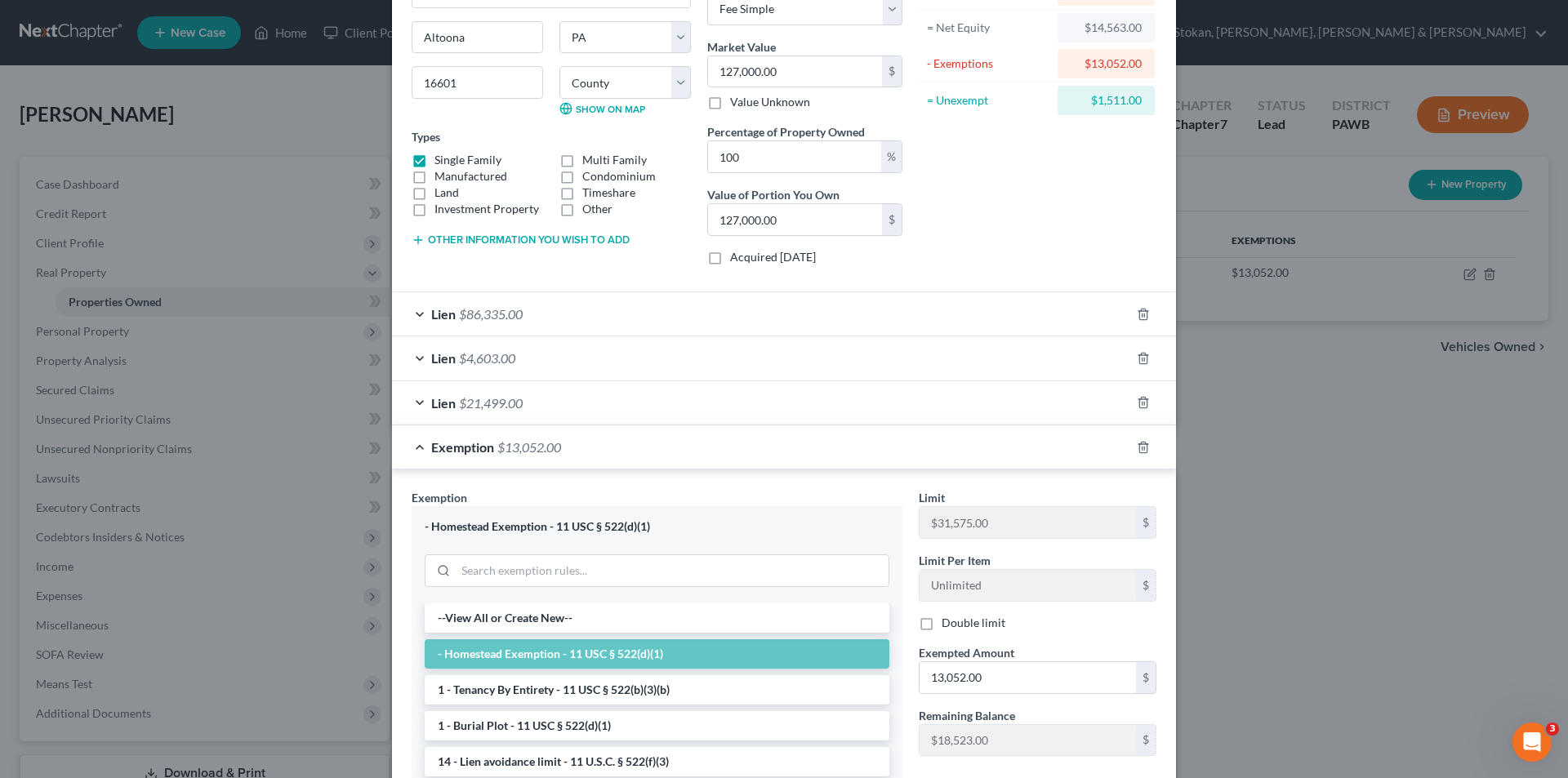
scroll to position [163, 0]
click at [1004, 675] on input "13,052.00" at bounding box center [1027, 678] width 216 height 31
type input "14,563.00"
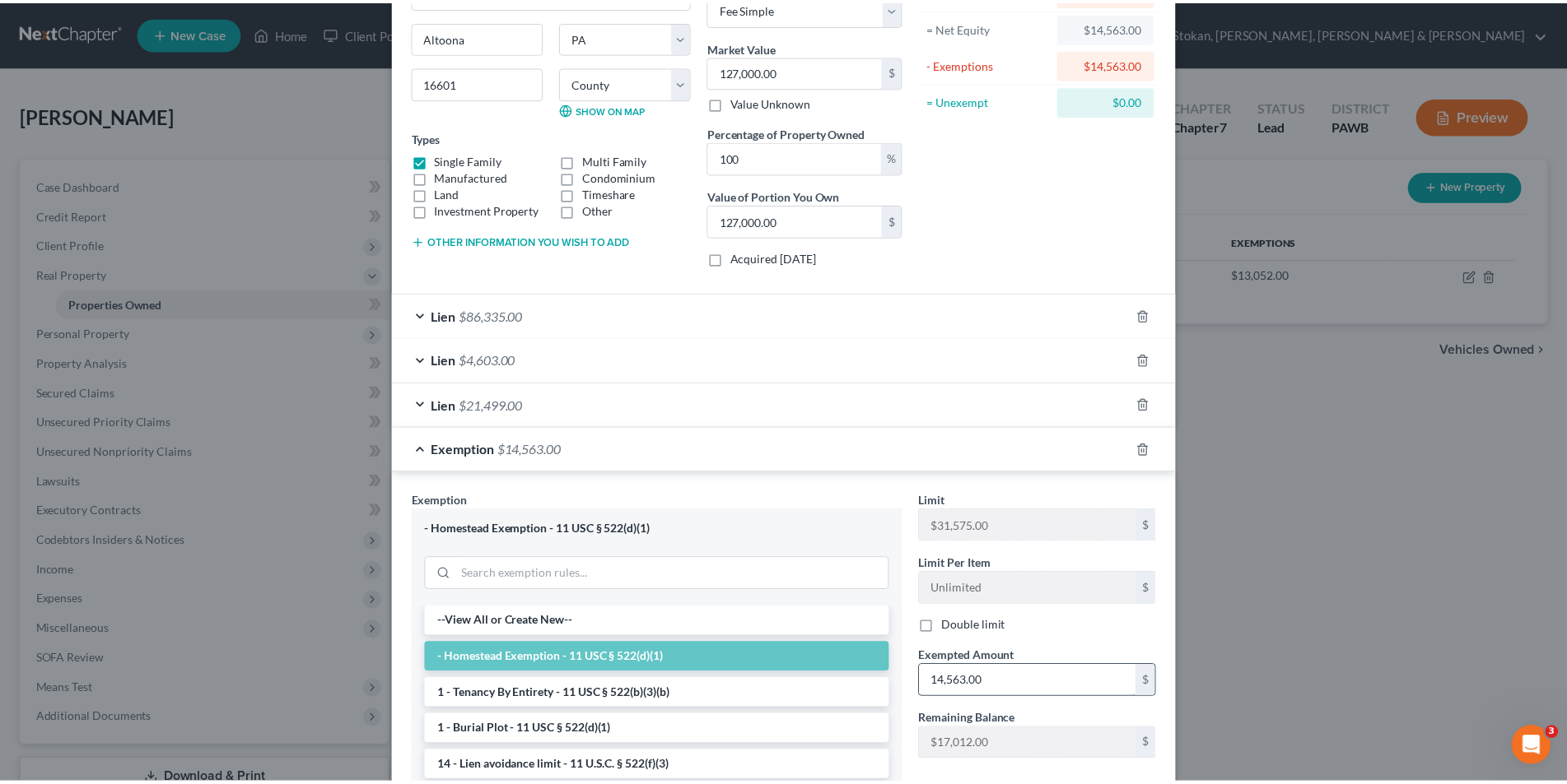
scroll to position [368, 0]
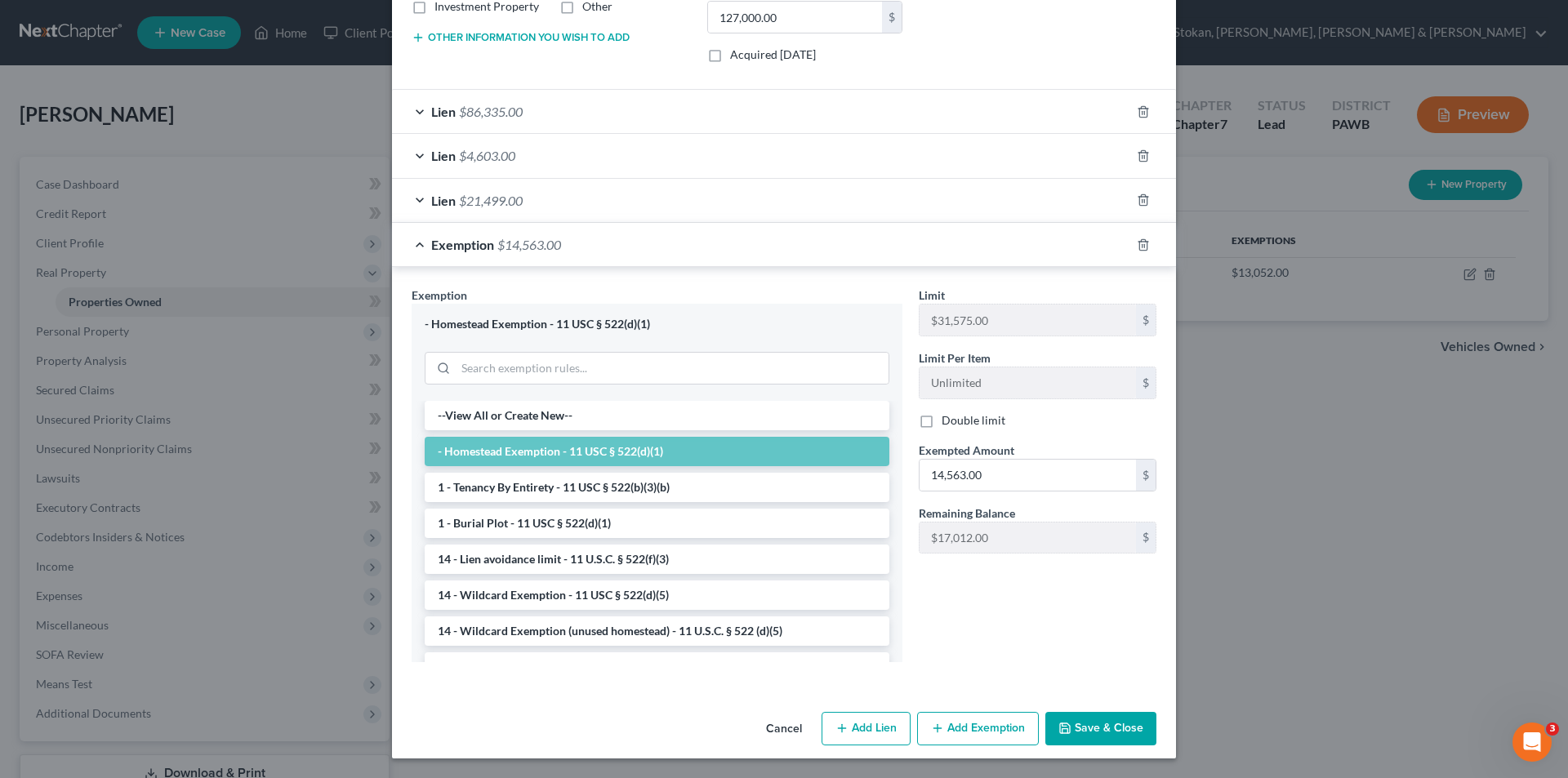
click at [1114, 726] on button "Save & Close" at bounding box center [1100, 729] width 111 height 35
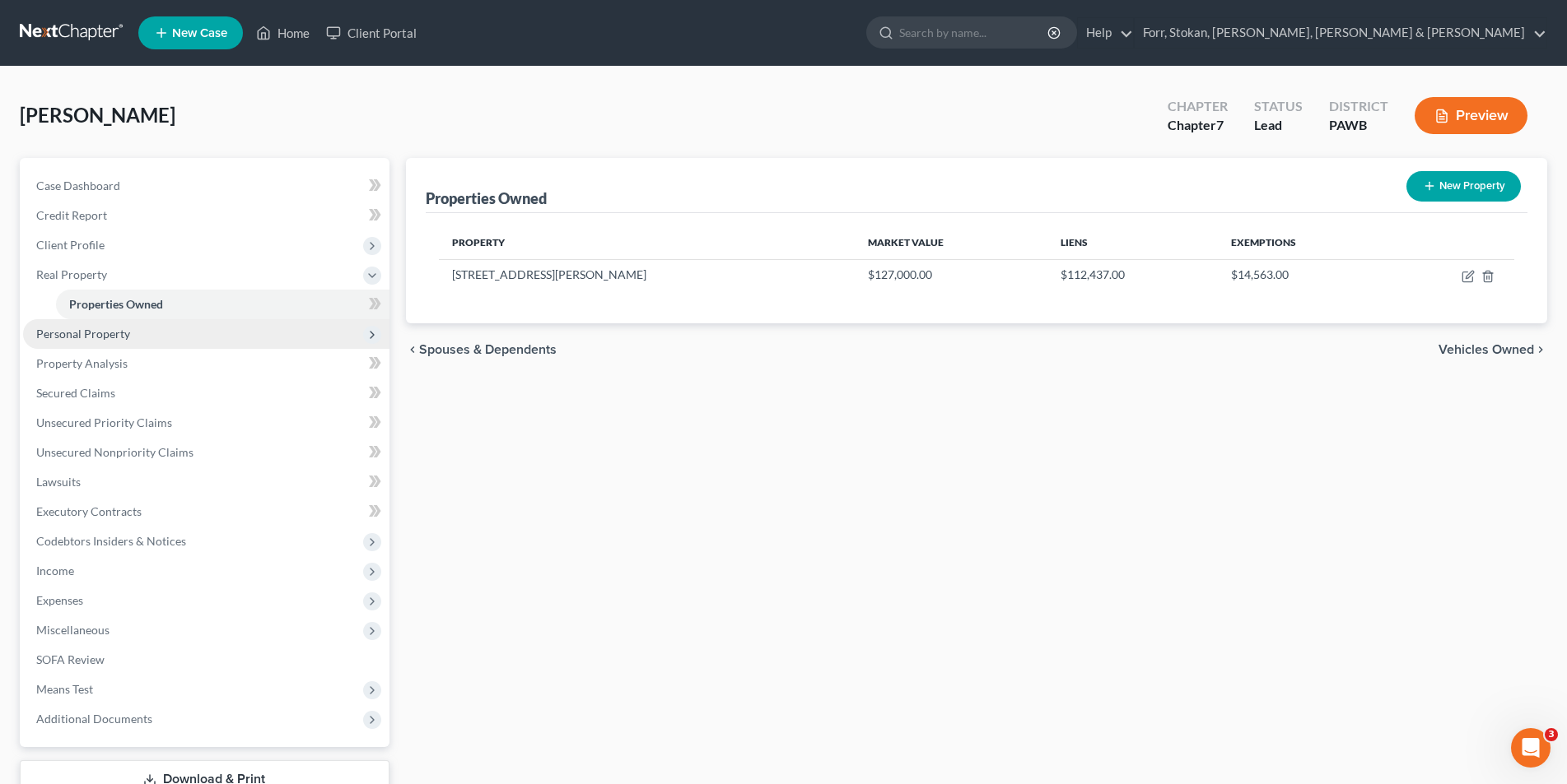
click at [118, 329] on span "Personal Property" at bounding box center [83, 334] width 94 height 14
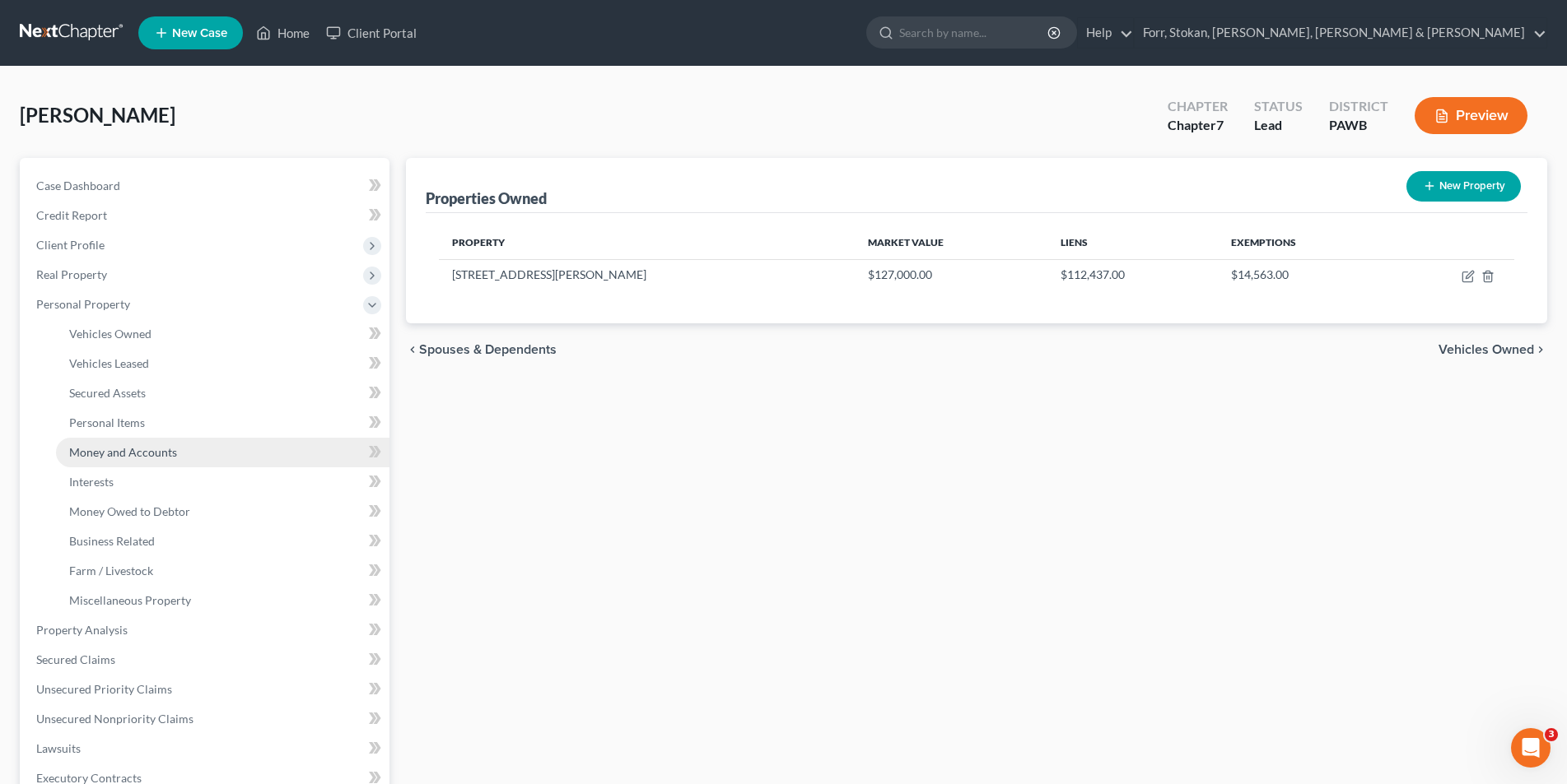
click at [134, 446] on span "Money and Accounts" at bounding box center [123, 452] width 108 height 14
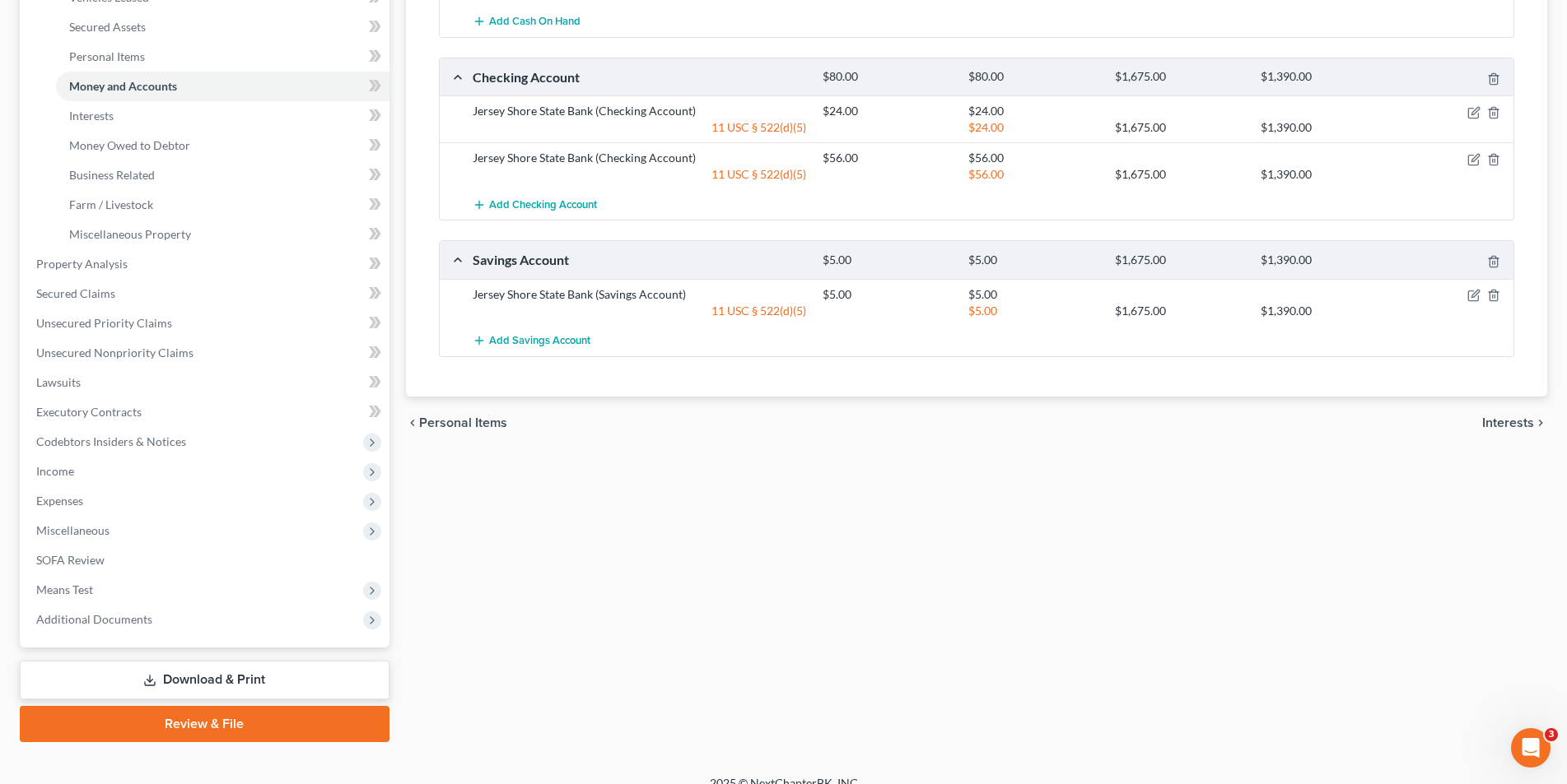
scroll to position [387, 0]
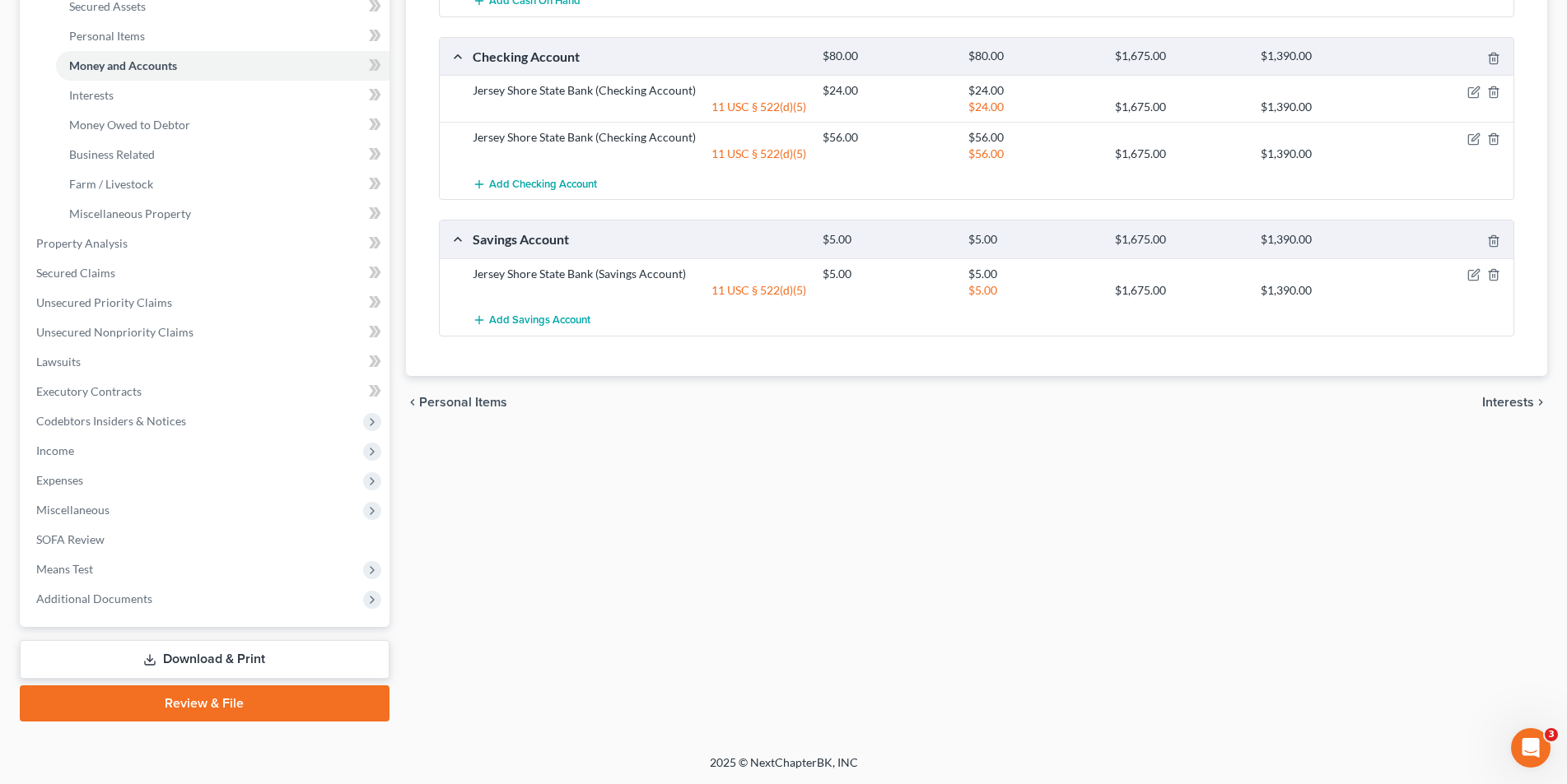
click at [203, 656] on link "Download & Print" at bounding box center [204, 660] width 369 height 39
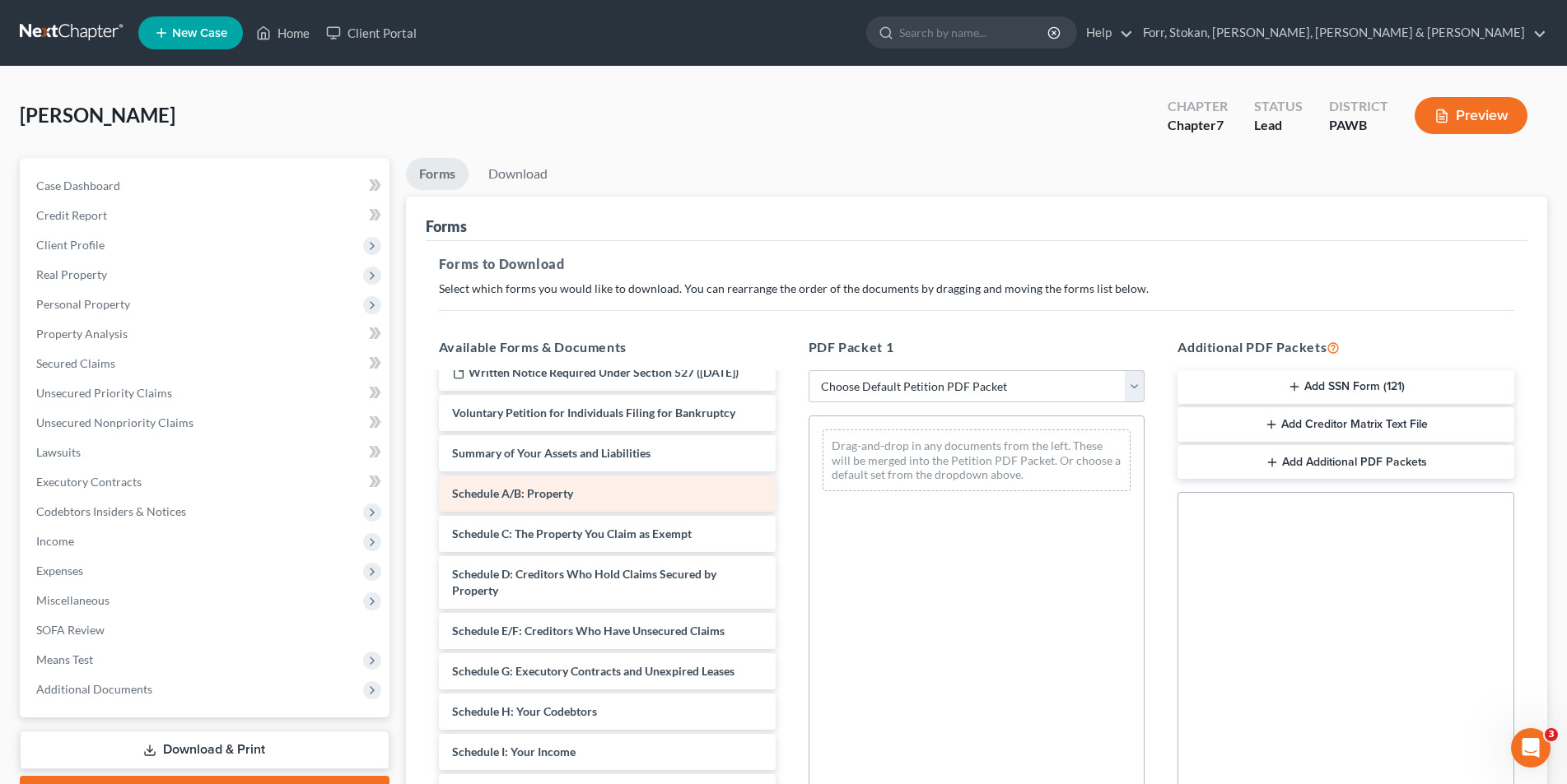
scroll to position [82, 0]
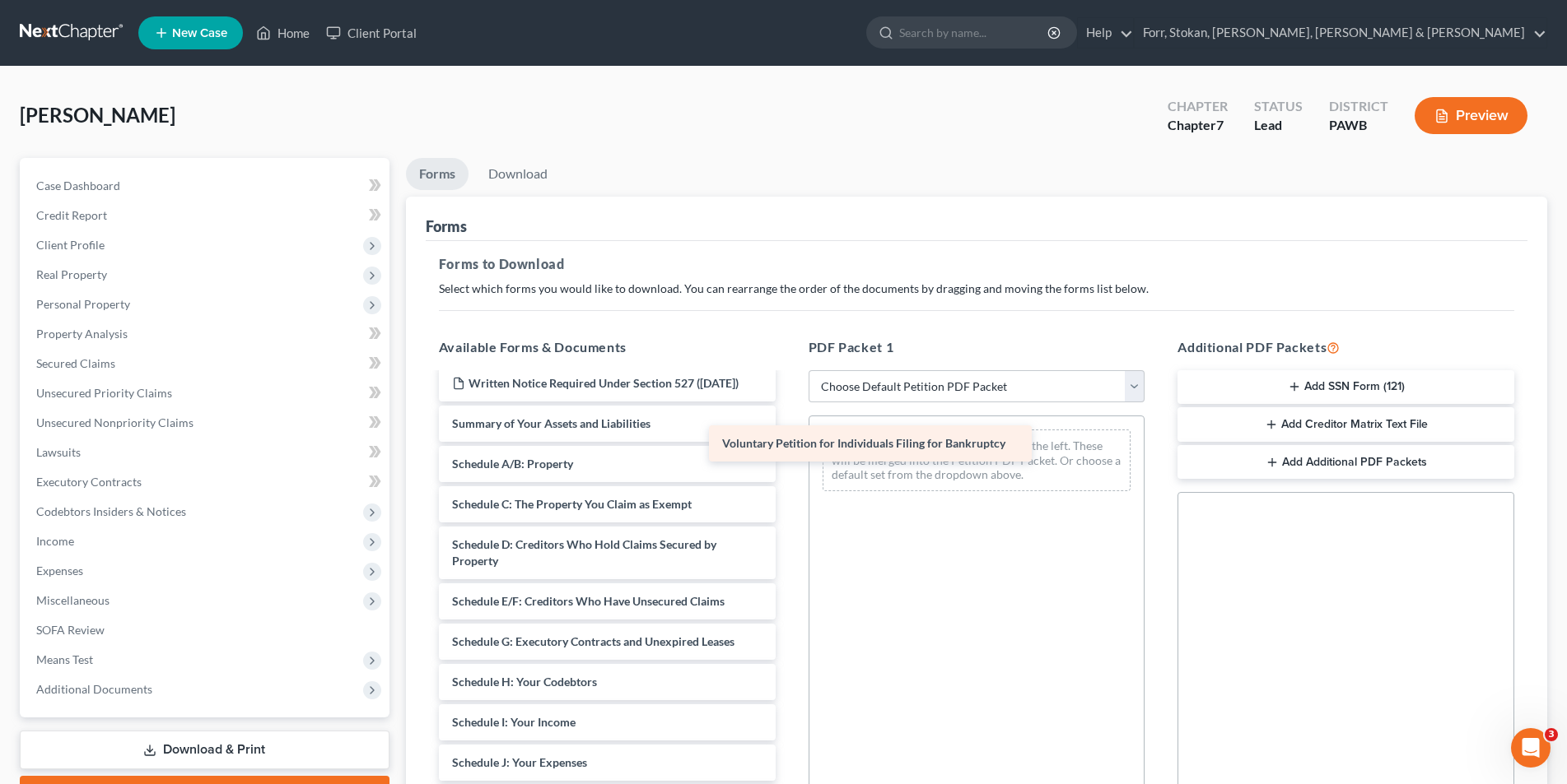
drag, startPoint x: 553, startPoint y: 436, endPoint x: 936, endPoint y: 445, distance: 383.1
click at [788, 446] on div "Voluntary Petition for Individuals Filing for Bankruptcy Important Information …" at bounding box center [608, 731] width 364 height 878
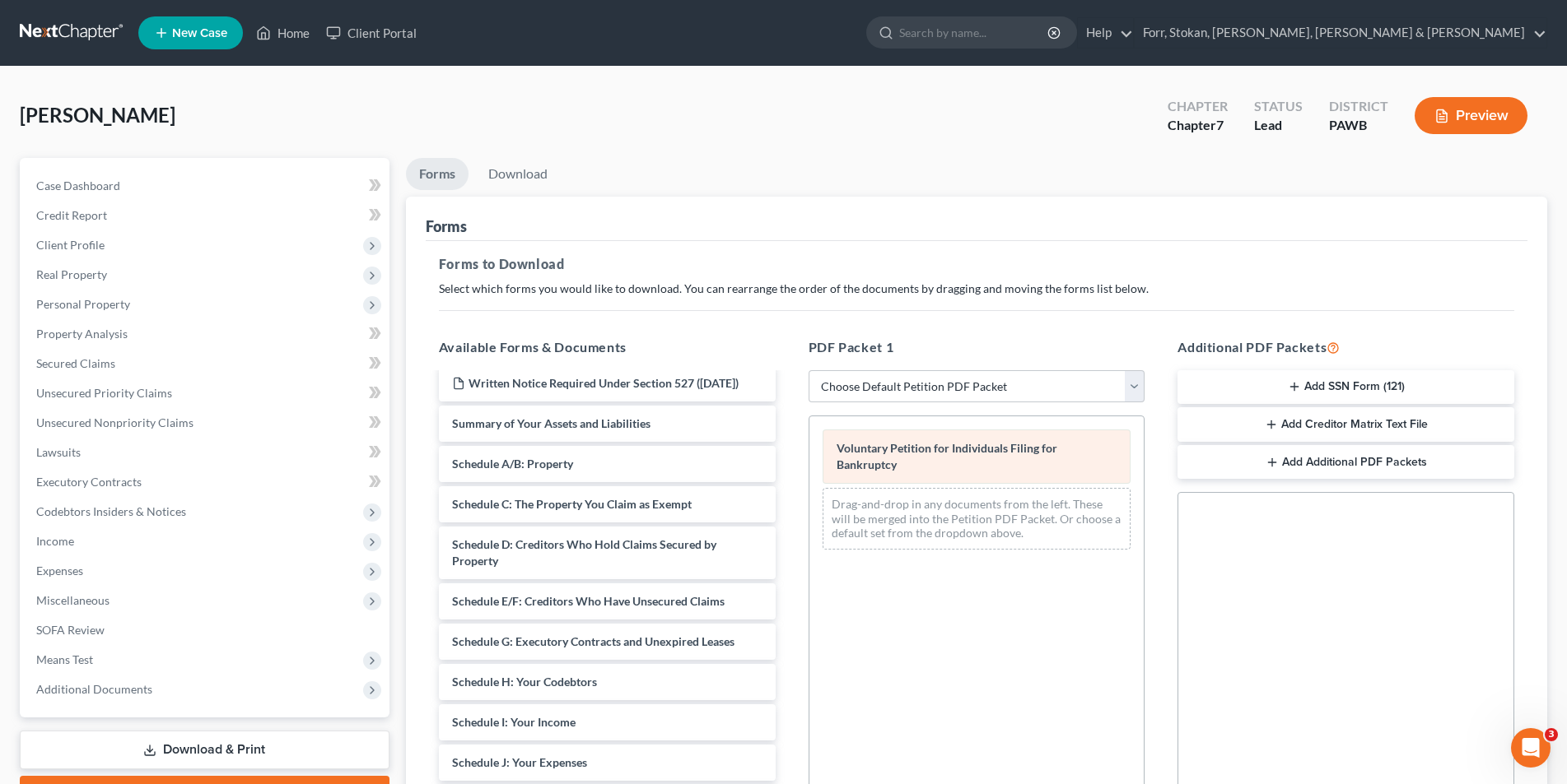
click at [937, 445] on div "Voluntary Petition for Individuals Filing for Bankruptcy Drag-and-drop in any d…" at bounding box center [977, 489] width 335 height 147
click at [940, 443] on div "Voluntary Petition for Individuals Filing for Bankruptcy Drag-and-drop in any d…" at bounding box center [977, 489] width 335 height 147
click at [939, 442] on span "Voluntary Petition for Individuals Filing for Bankruptcy" at bounding box center [947, 456] width 221 height 31
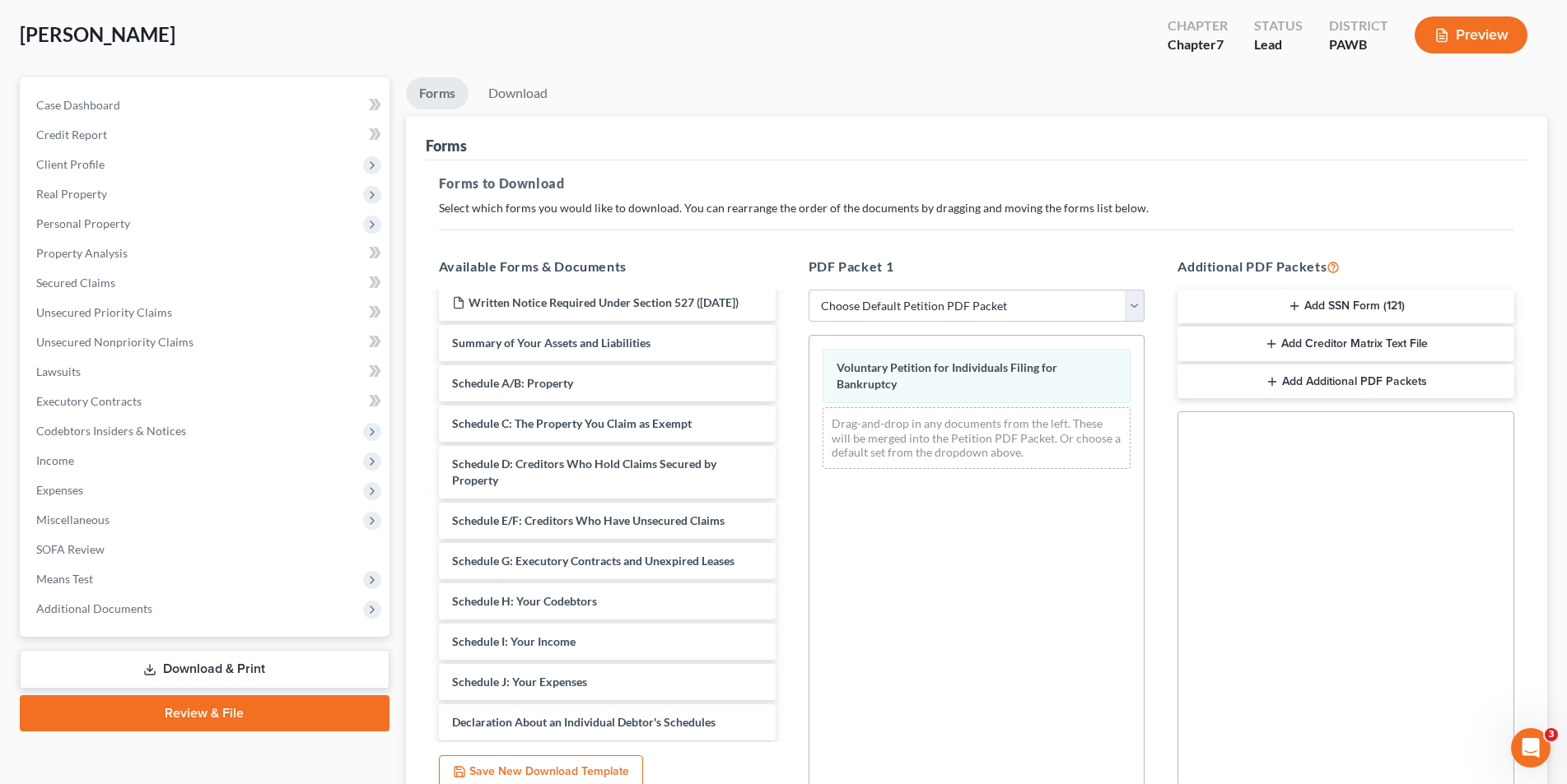
scroll to position [232, 0]
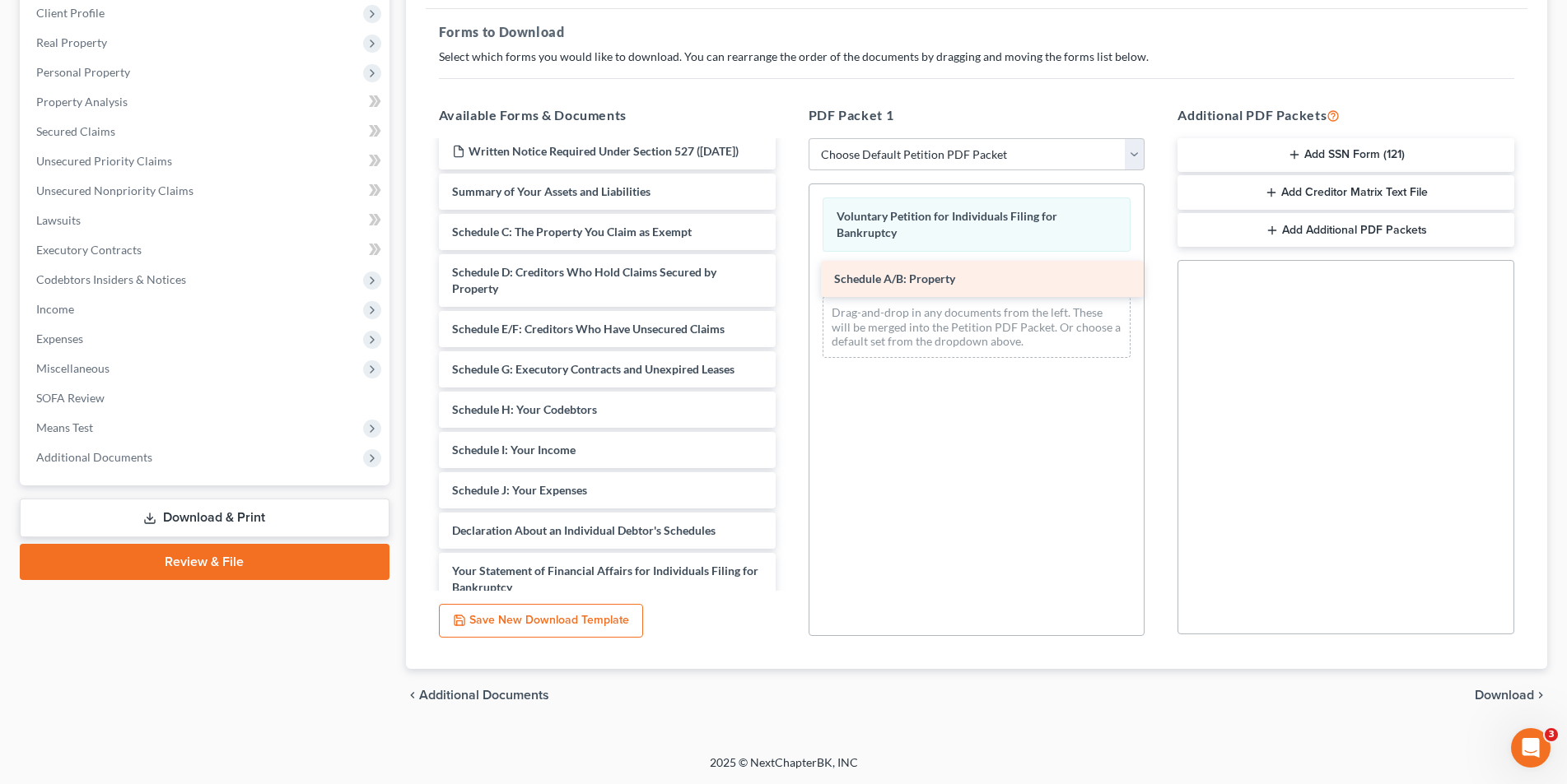
drag, startPoint x: 547, startPoint y: 246, endPoint x: 929, endPoint y: 275, distance: 383.1
click at [788, 275] on div "Schedule A/B: Property Important Information About Bankruptcy Assistance Servic…" at bounding box center [608, 478] width 364 height 837
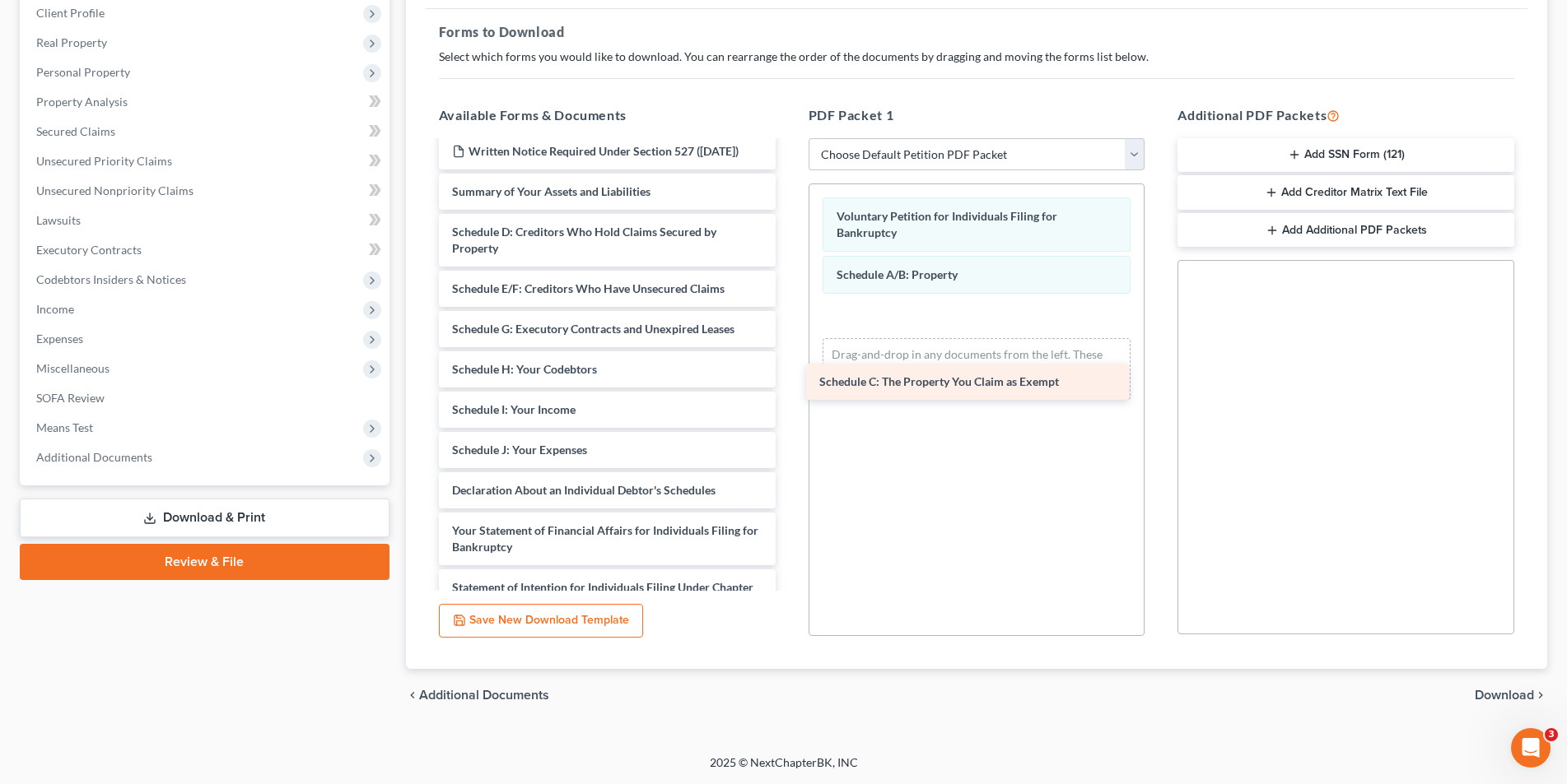
drag, startPoint x: 629, startPoint y: 240, endPoint x: 996, endPoint y: 368, distance: 388.7
click at [788, 371] on div "Schedule C: The Property You Claim as Exempt Important Information About Bankru…" at bounding box center [608, 458] width 364 height 796
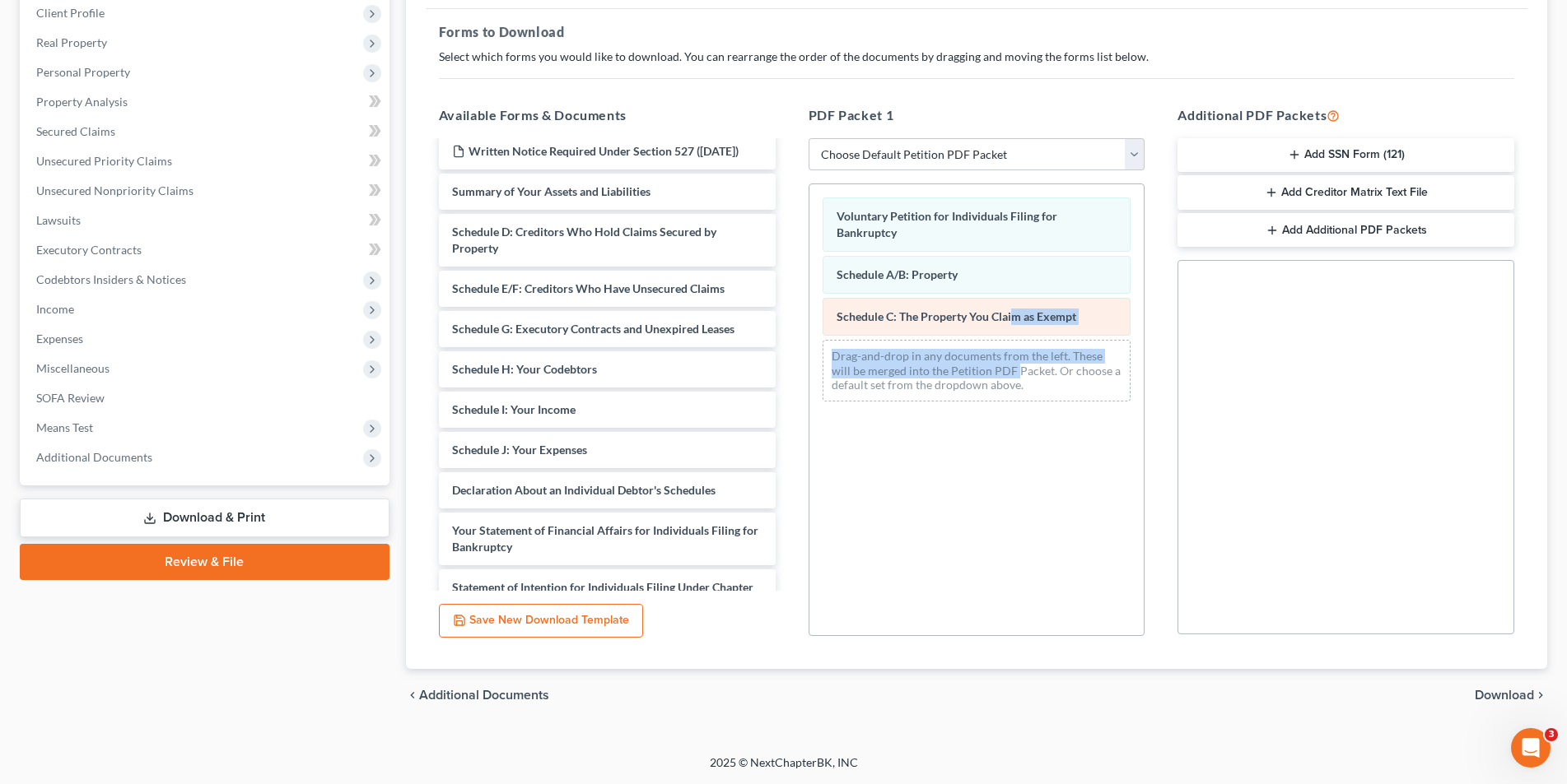
drag, startPoint x: 1005, startPoint y: 348, endPoint x: 1010, endPoint y: 334, distance: 14.9
click at [1010, 334] on div "Voluntary Petition for Individuals Filing for Bankruptcy Schedule A/B: Property…" at bounding box center [977, 299] width 335 height 231
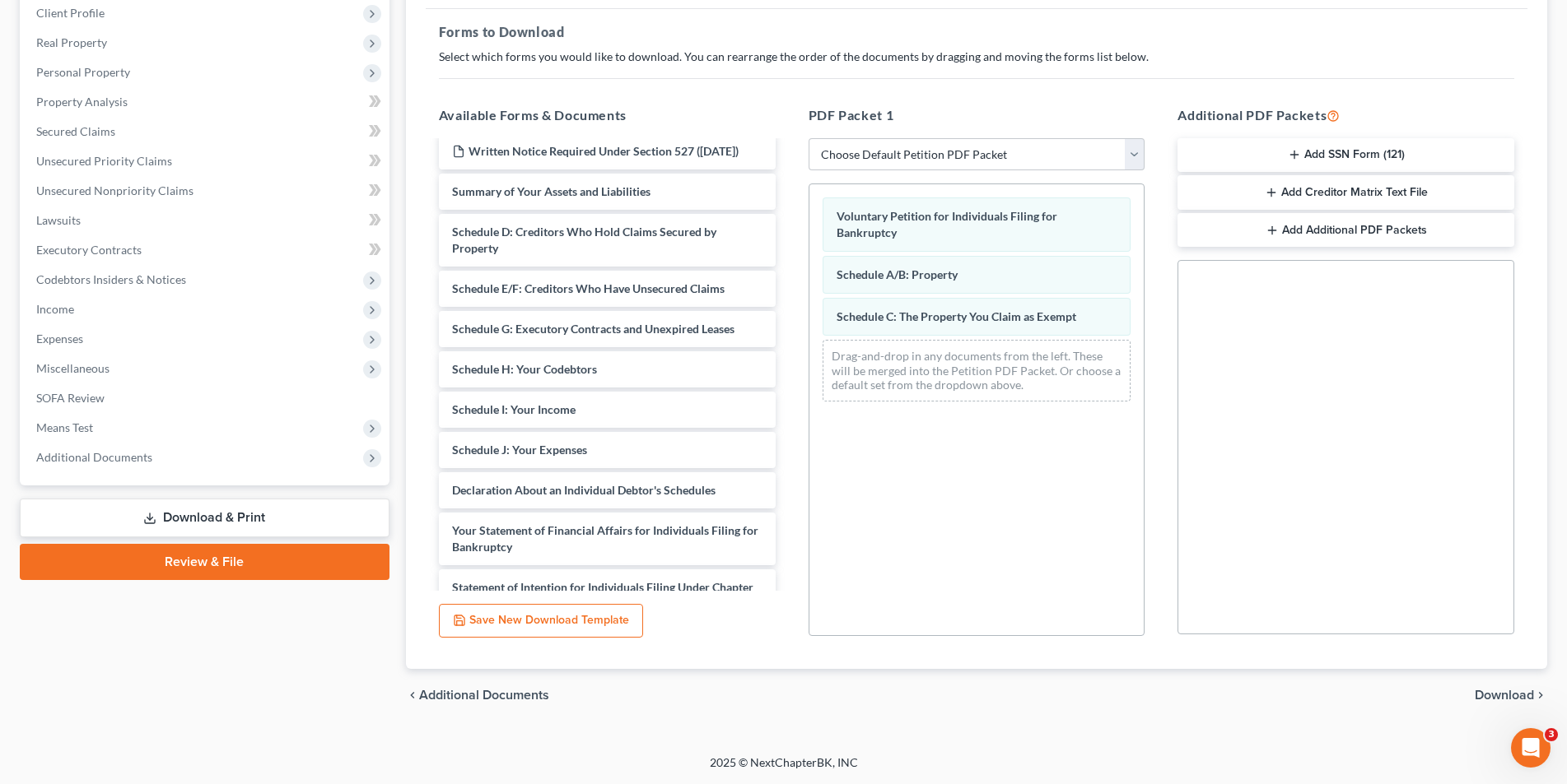
click at [974, 465] on div "Voluntary Petition for Individuals Filing for Bankruptcy Schedule A/B: Property…" at bounding box center [977, 410] width 337 height 453
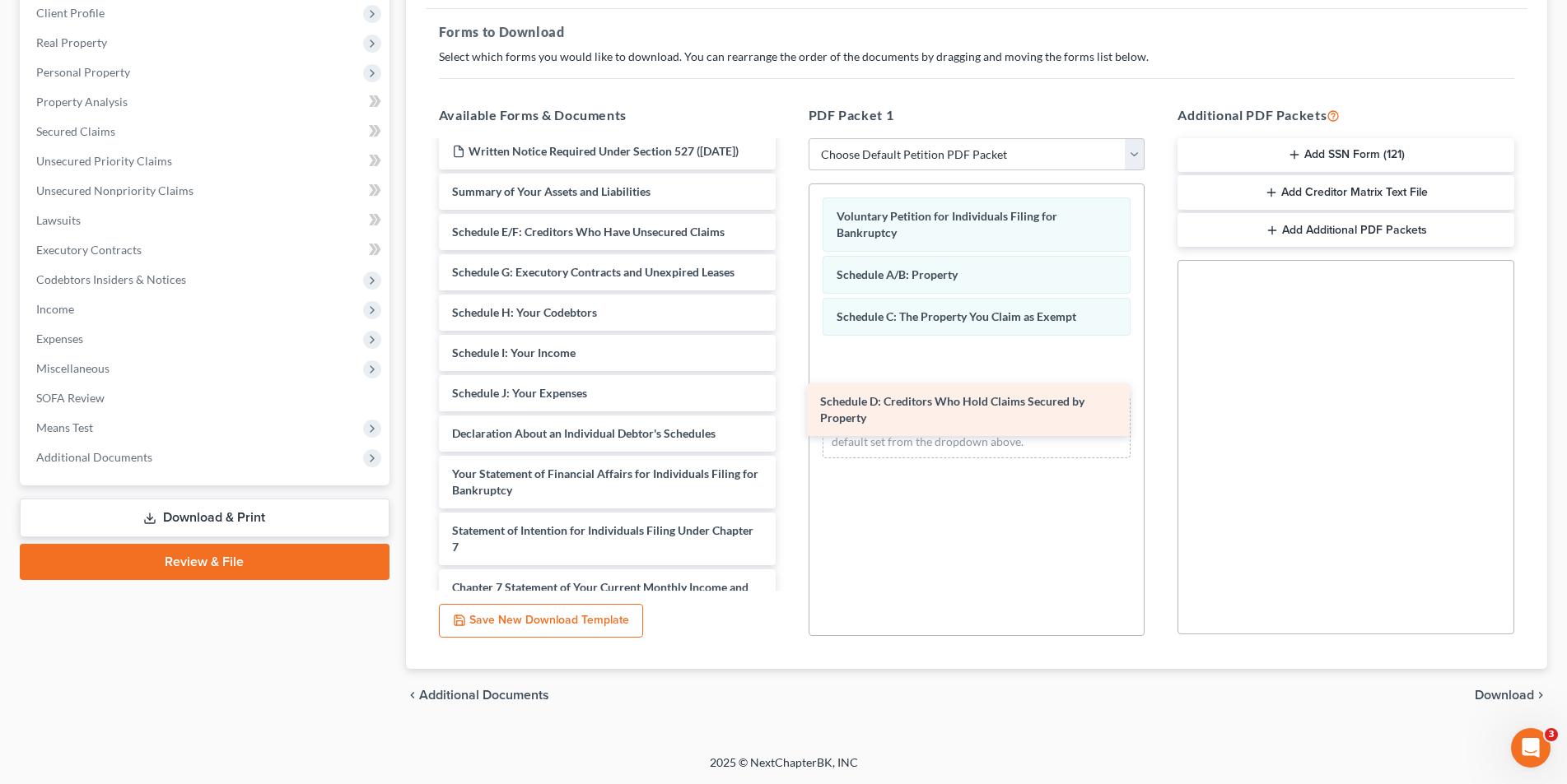
drag, startPoint x: 622, startPoint y: 257, endPoint x: 993, endPoint y: 392, distance: 394.8
click at [788, 395] on div "Schedule D: Creditors Who Hold Claims Secured by Property Important Information…" at bounding box center [608, 430] width 364 height 740
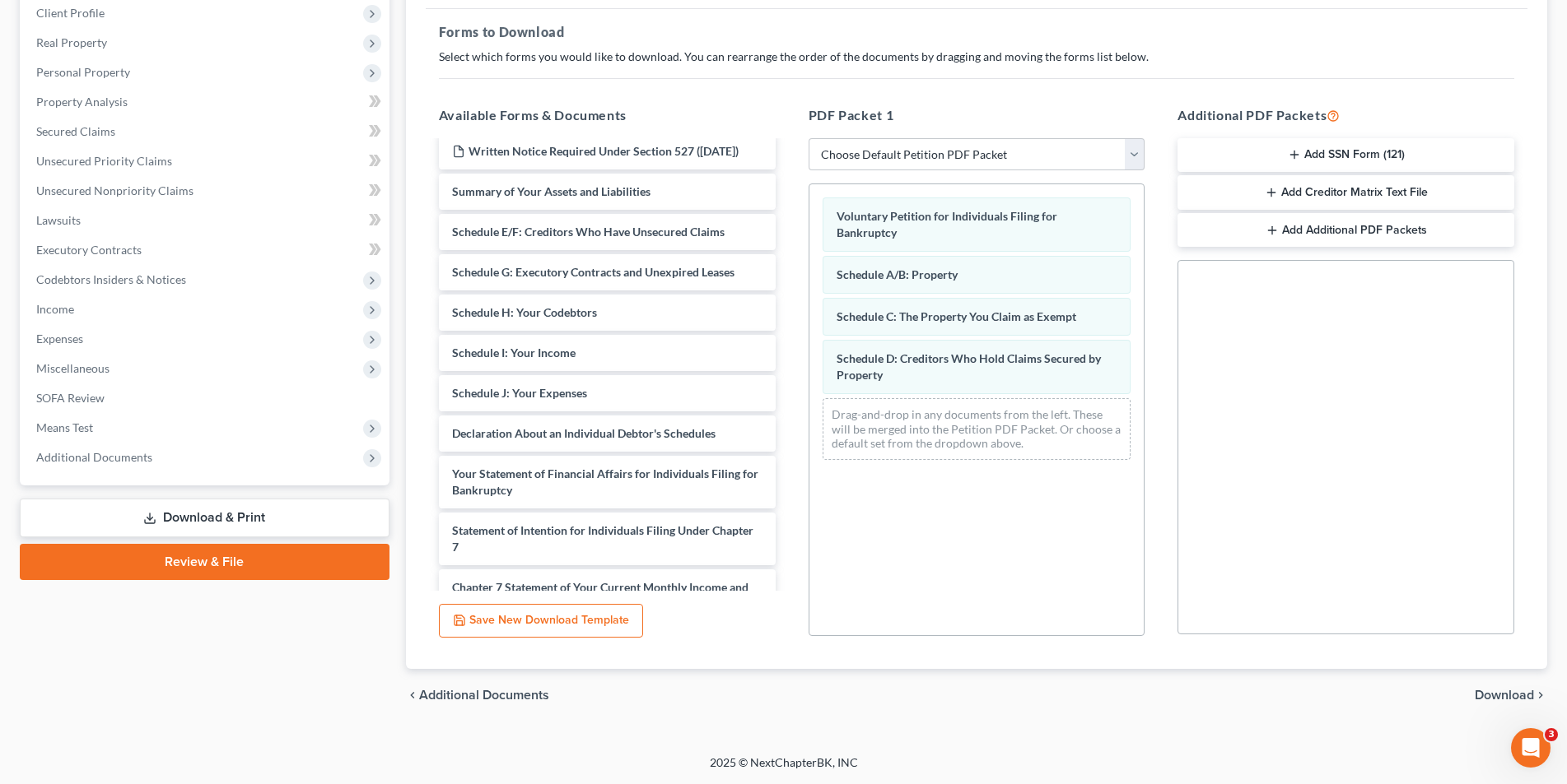
click at [1005, 377] on div "Schedule D: Creditors Who Hold Claims Secured by Property" at bounding box center [977, 367] width 309 height 54
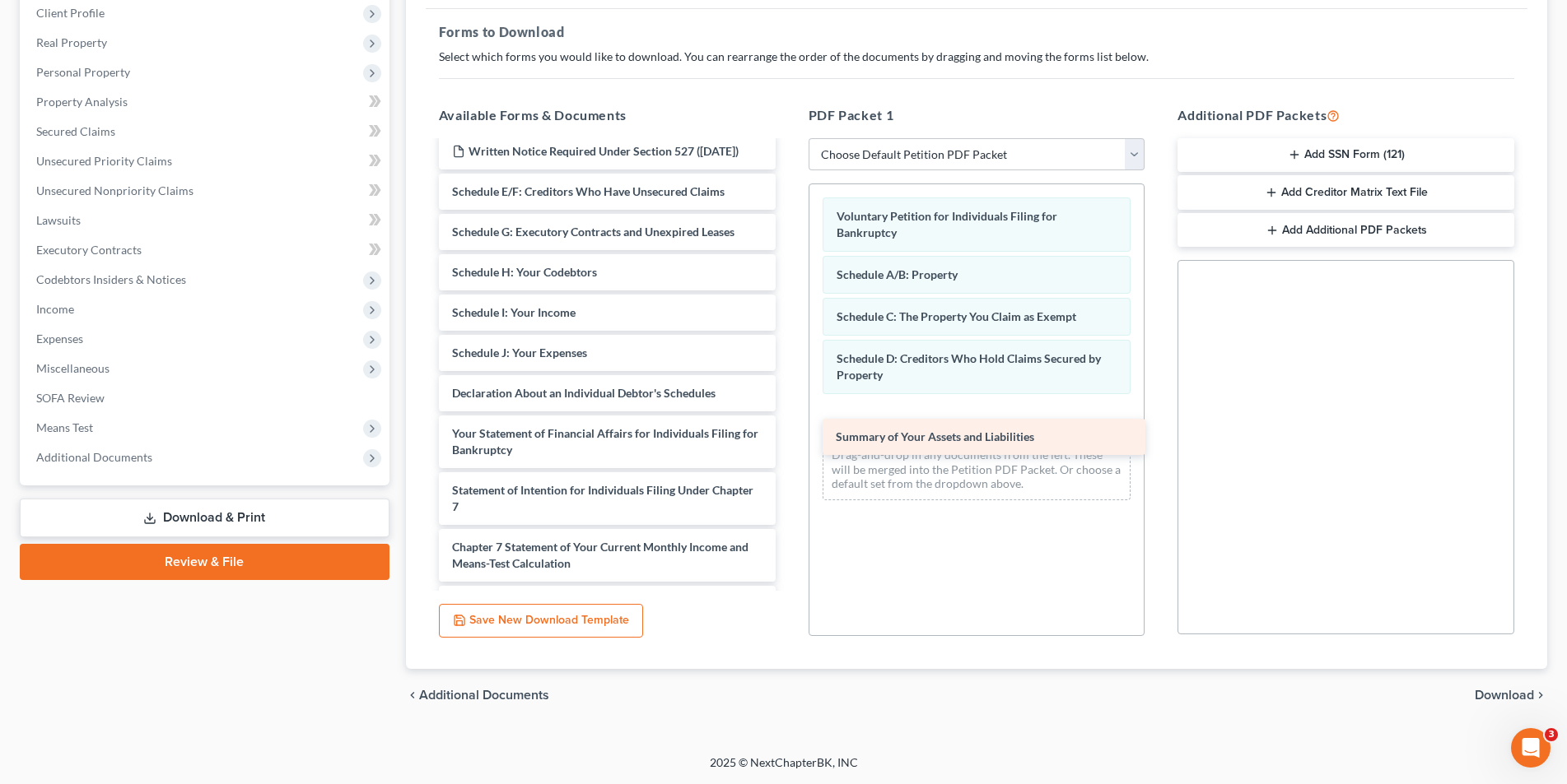
drag, startPoint x: 598, startPoint y: 207, endPoint x: 981, endPoint y: 431, distance: 443.7
click at [788, 432] on div "Summary of Your Assets and Liabilities Important Information About Bankruptcy A…" at bounding box center [608, 409] width 364 height 699
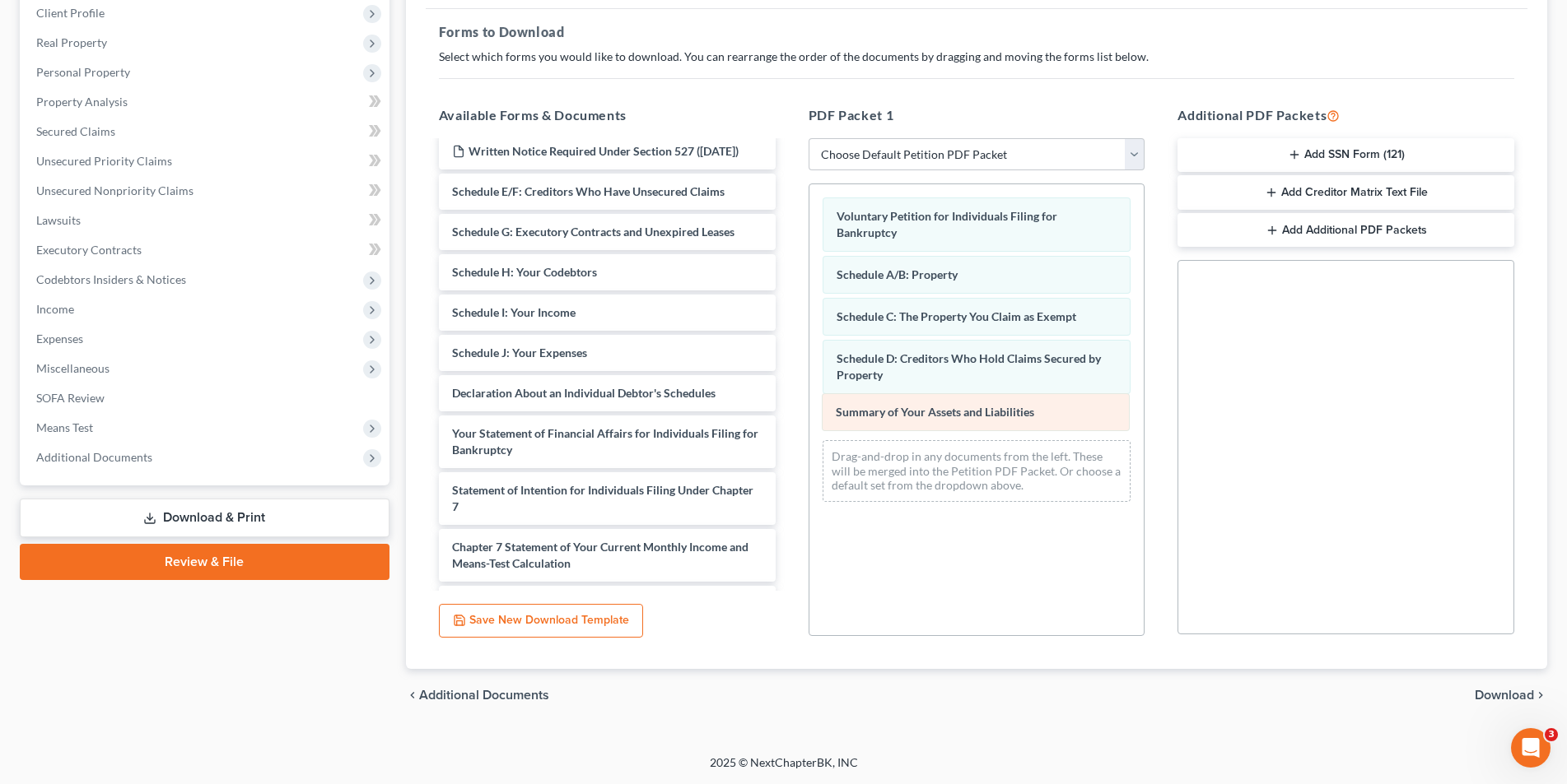
click at [978, 419] on div "Summary of Your Assets and Liabilities Voluntary Petition for Individuals Filin…" at bounding box center [977, 349] width 335 height 331
click at [978, 419] on span "Summary of Your Assets and Liabilities" at bounding box center [935, 416] width 198 height 14
click at [979, 523] on div "Voluntary Petition for Individuals Filing for Bankruptcy Schedule A/B: Property…" at bounding box center [977, 410] width 337 height 453
click at [1513, 695] on span "Download" at bounding box center [1504, 695] width 59 height 13
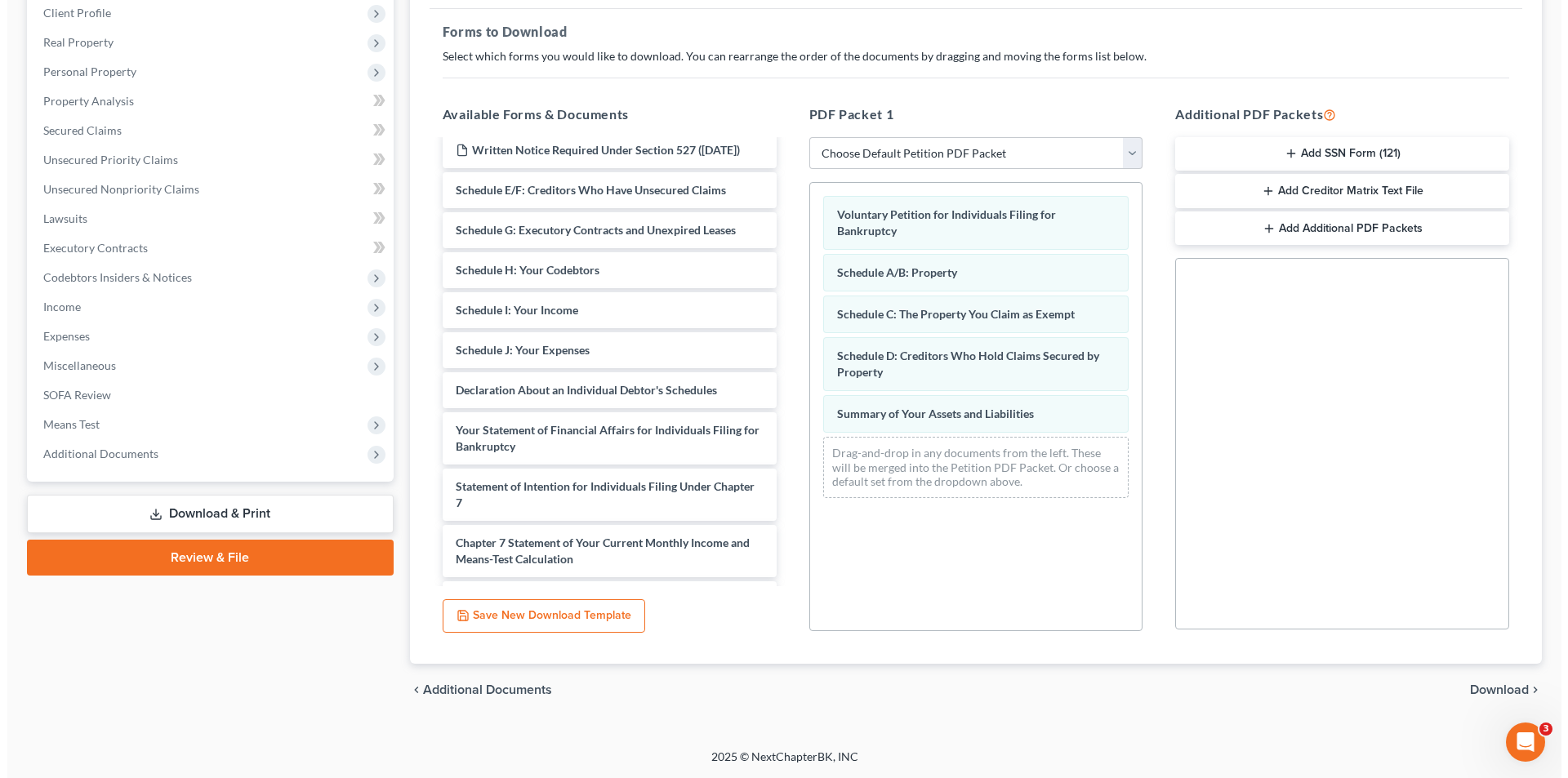
scroll to position [90, 0]
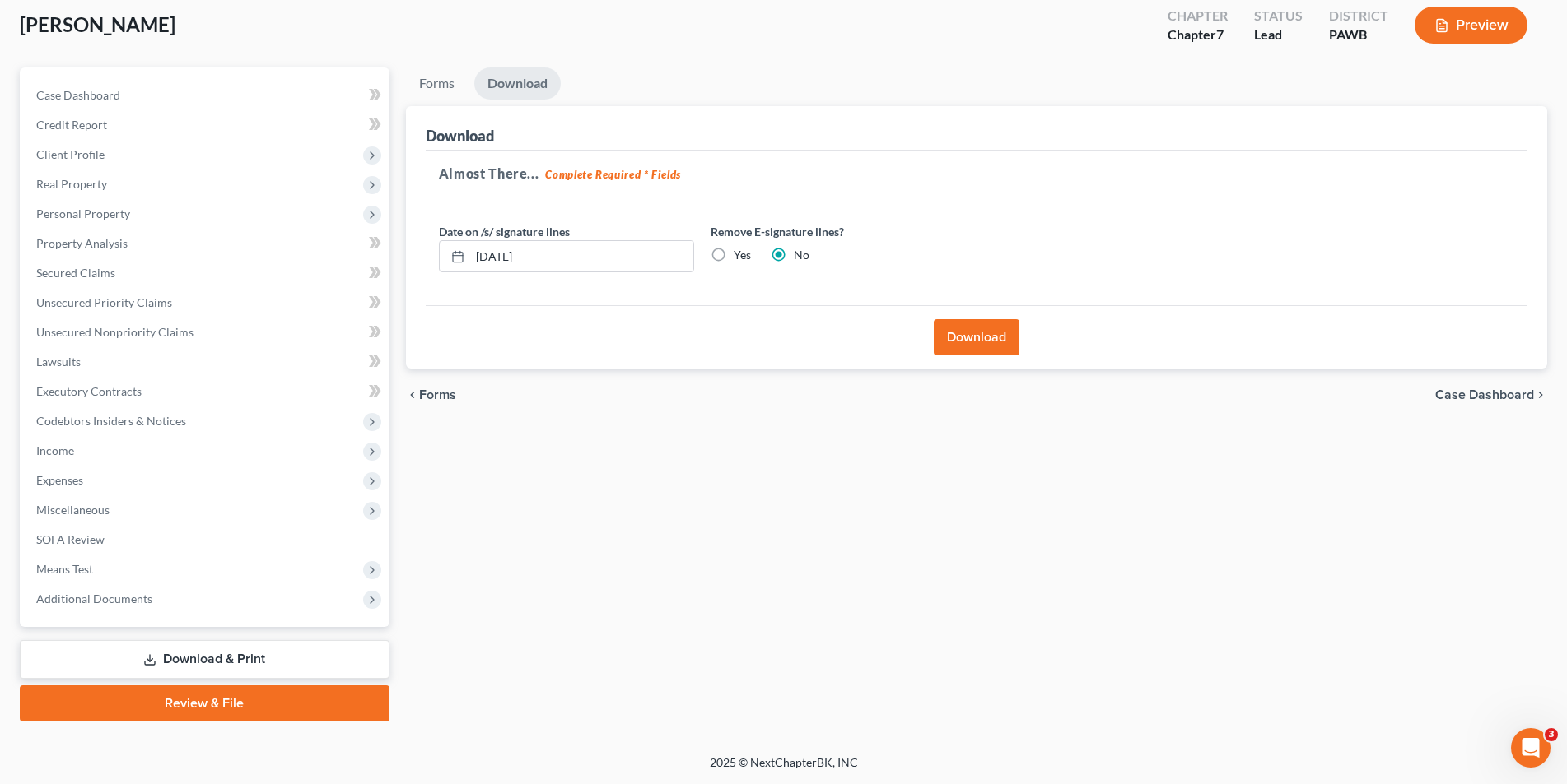
click at [962, 337] on button "Download" at bounding box center [976, 338] width 85 height 37
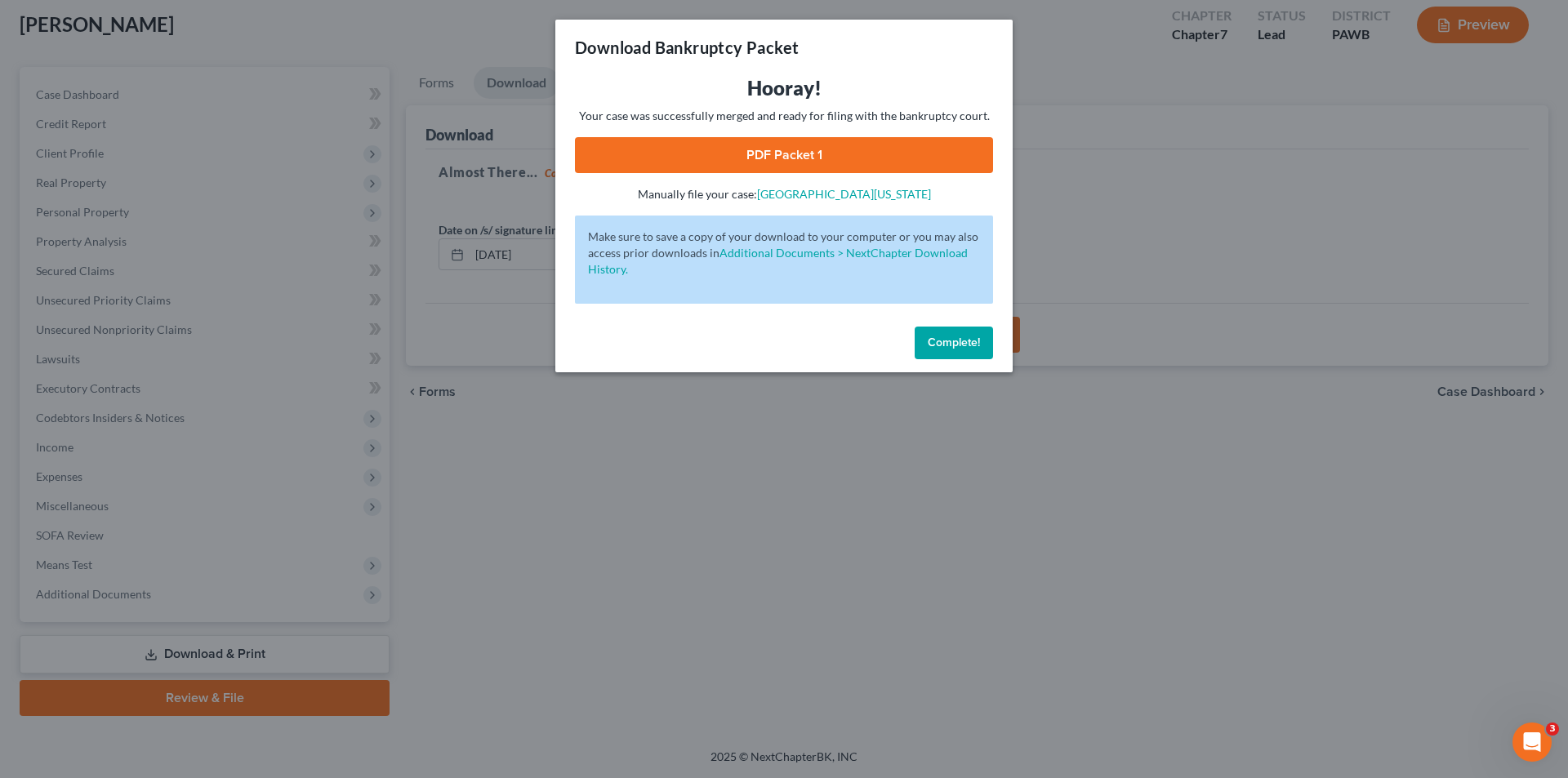
click at [793, 153] on link "PDF Packet 1" at bounding box center [784, 156] width 418 height 36
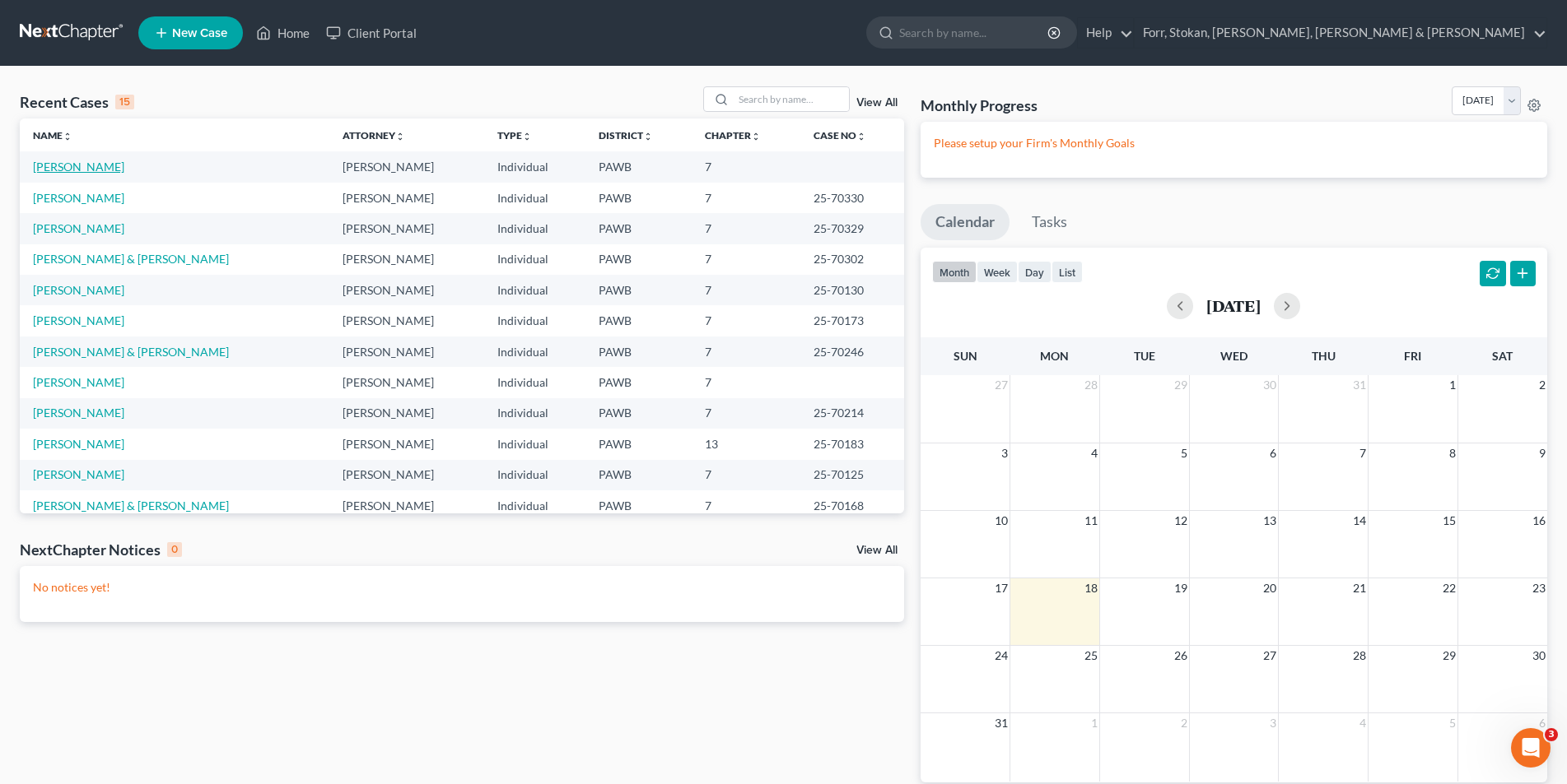
click at [66, 169] on link "[PERSON_NAME]" at bounding box center [79, 166] width 91 height 14
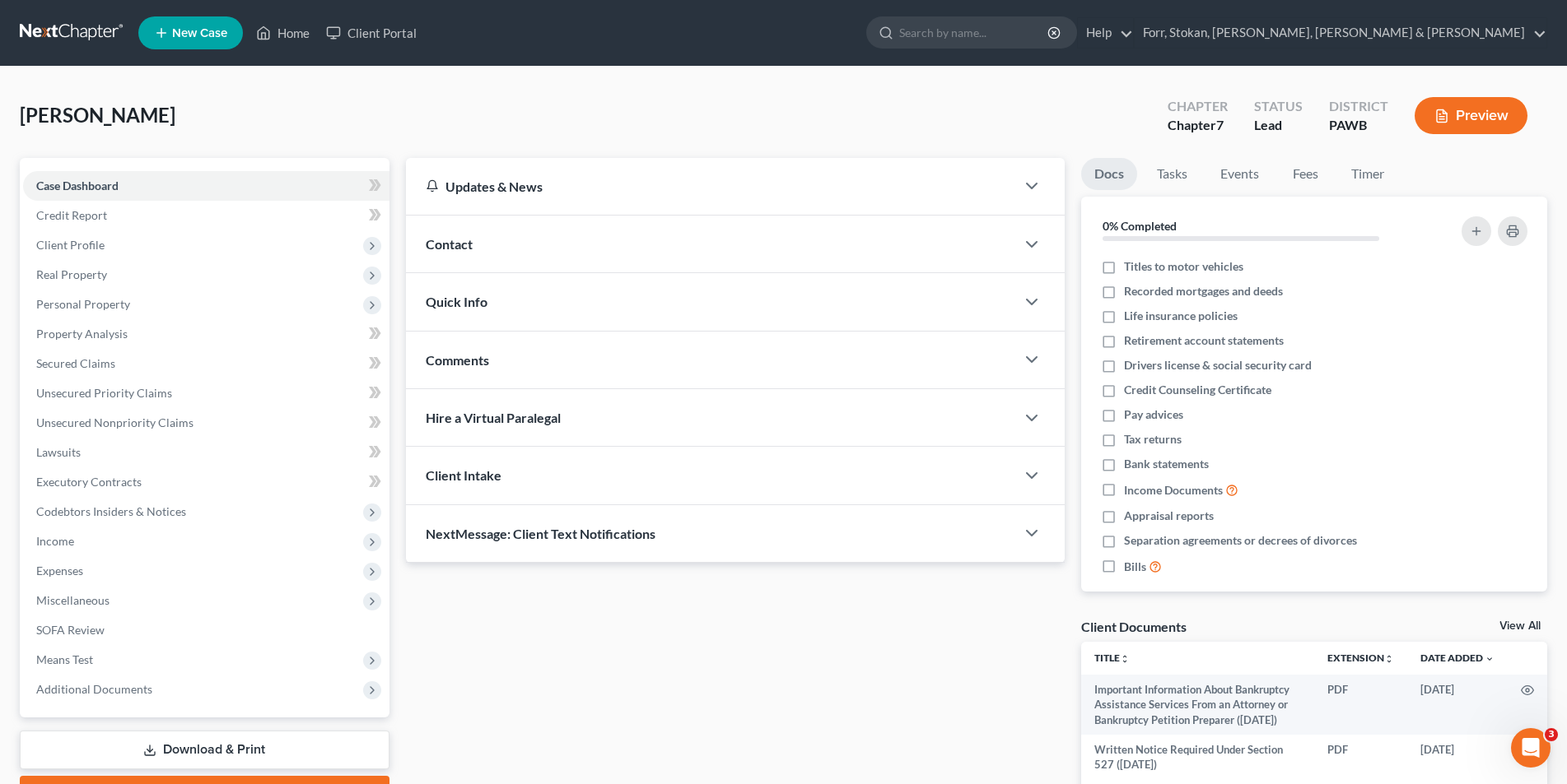
click at [224, 750] on link "Download & Print" at bounding box center [204, 750] width 369 height 39
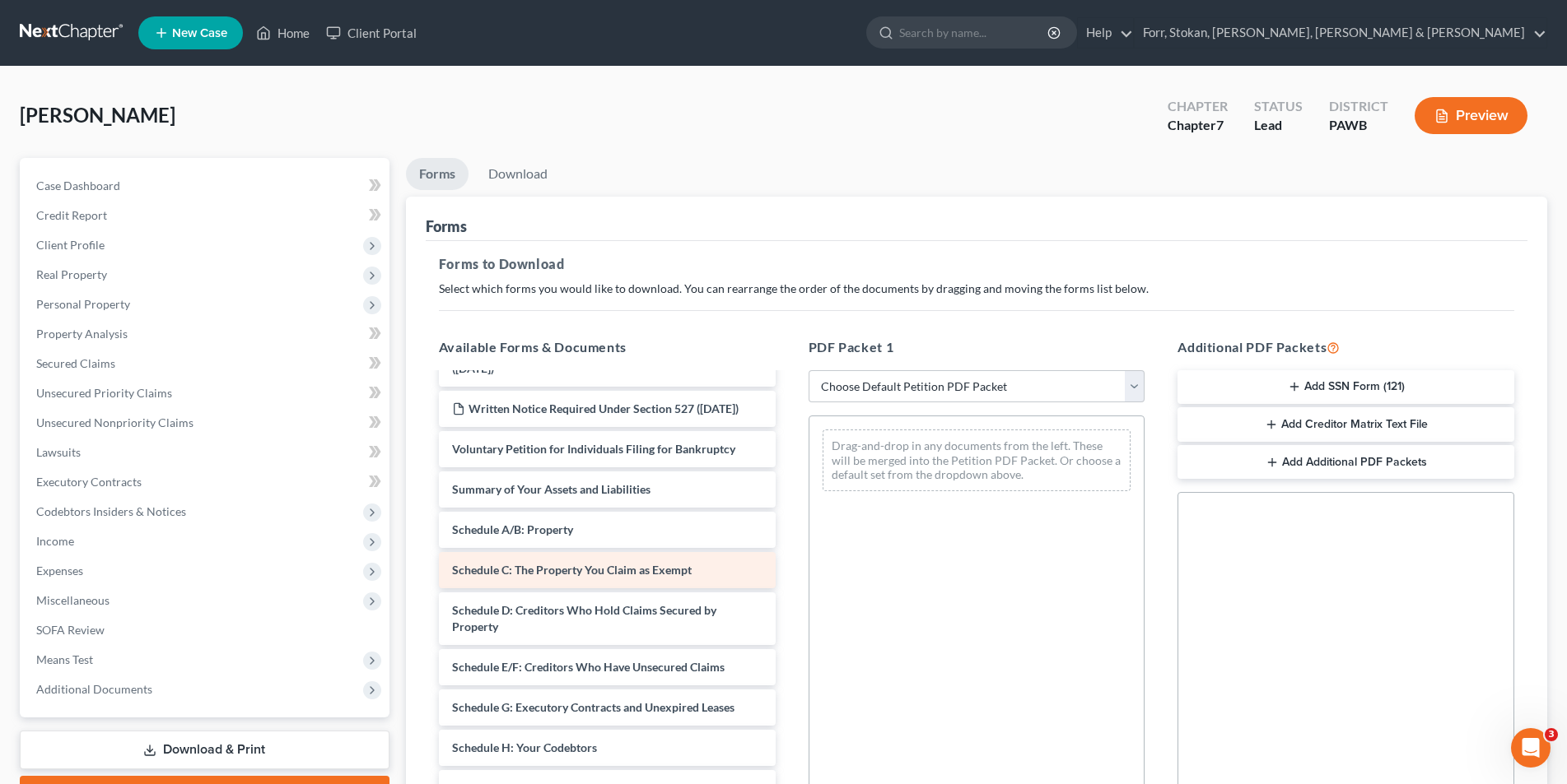
scroll to position [329, 0]
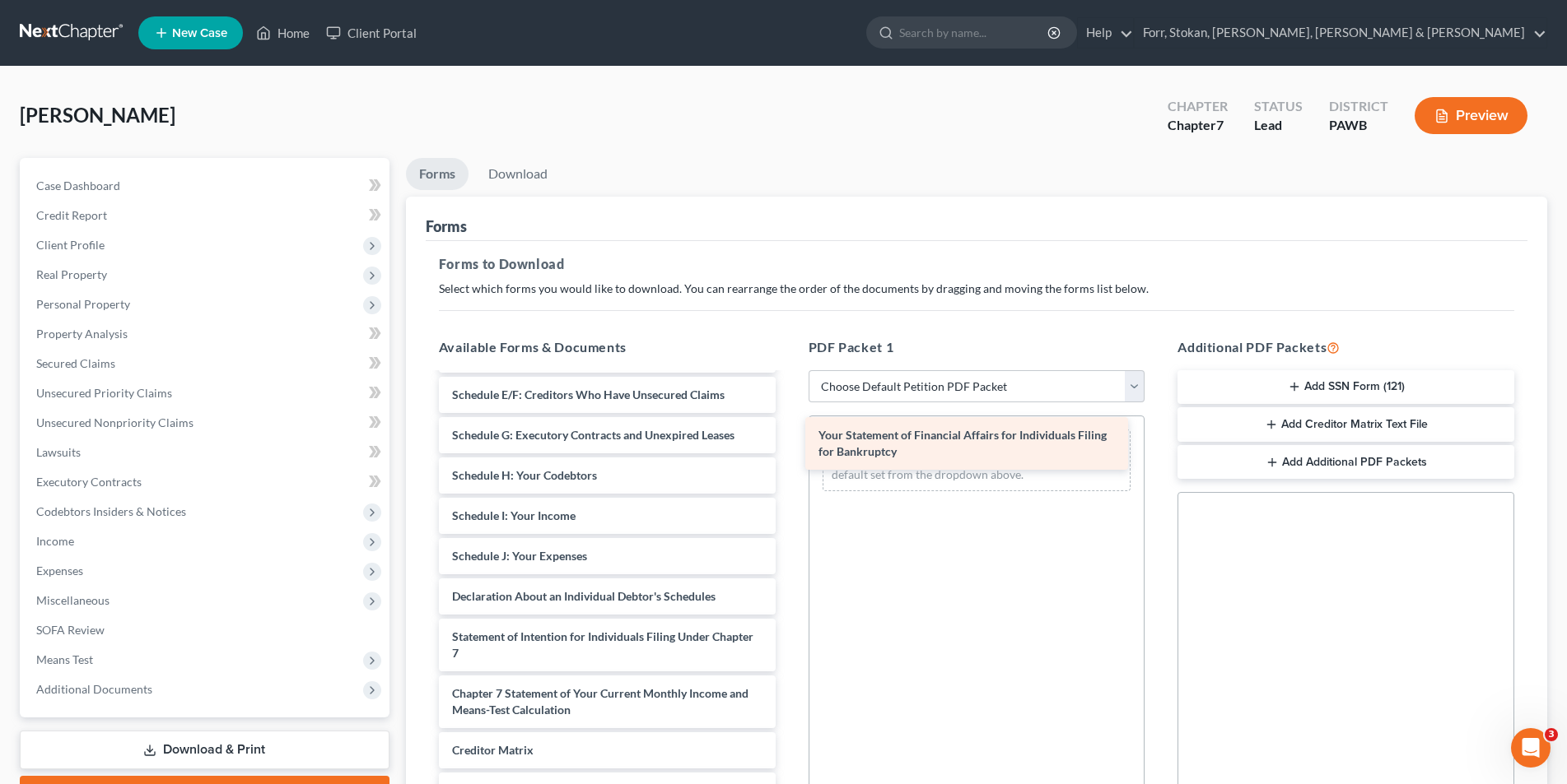
drag, startPoint x: 575, startPoint y: 665, endPoint x: 942, endPoint y: 446, distance: 427.4
click at [788, 446] on div "Your Statement of Financial Affairs for Individuals Filing for Bankruptcy Impor…" at bounding box center [608, 476] width 364 height 861
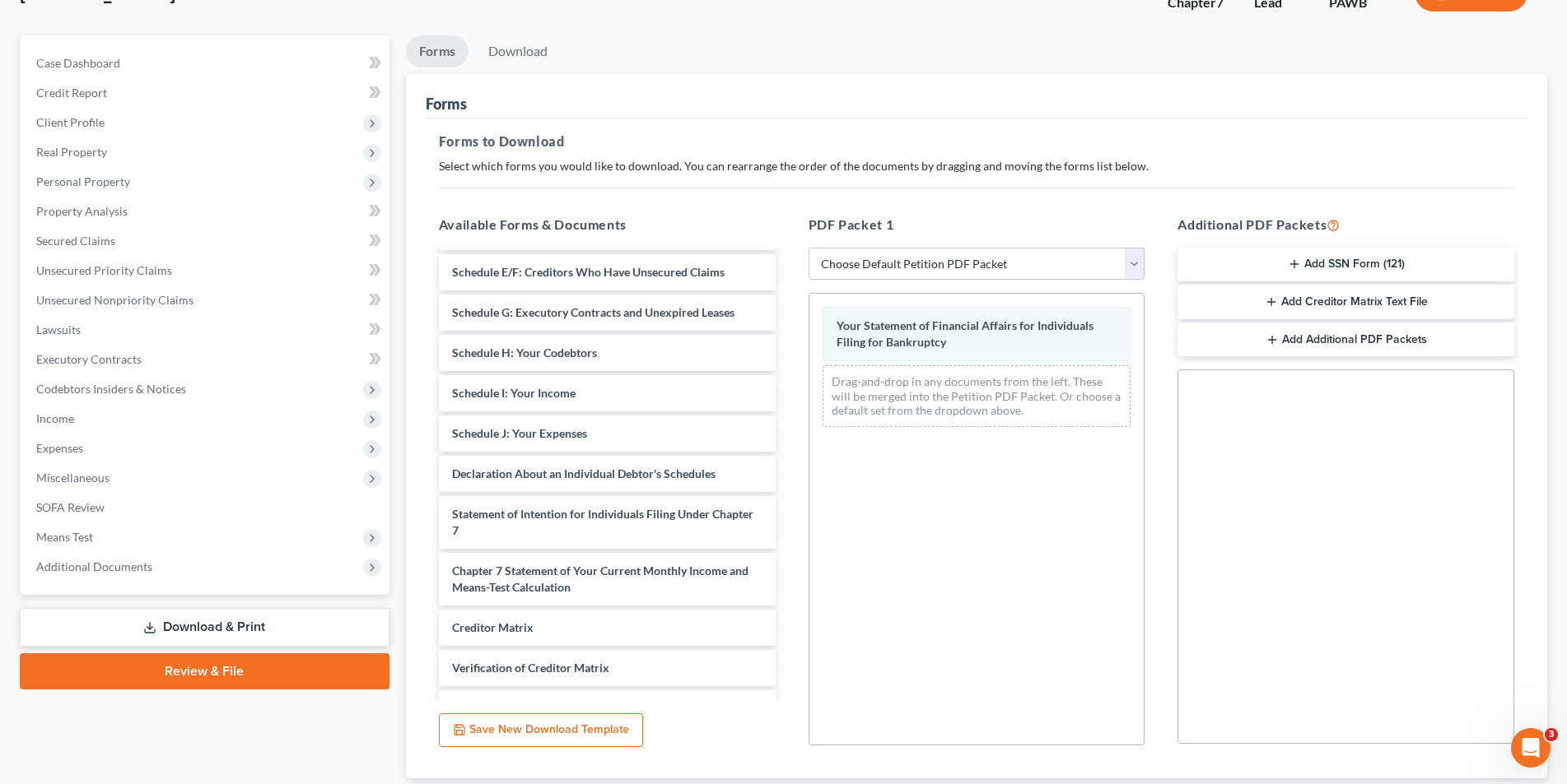
scroll to position [232, 0]
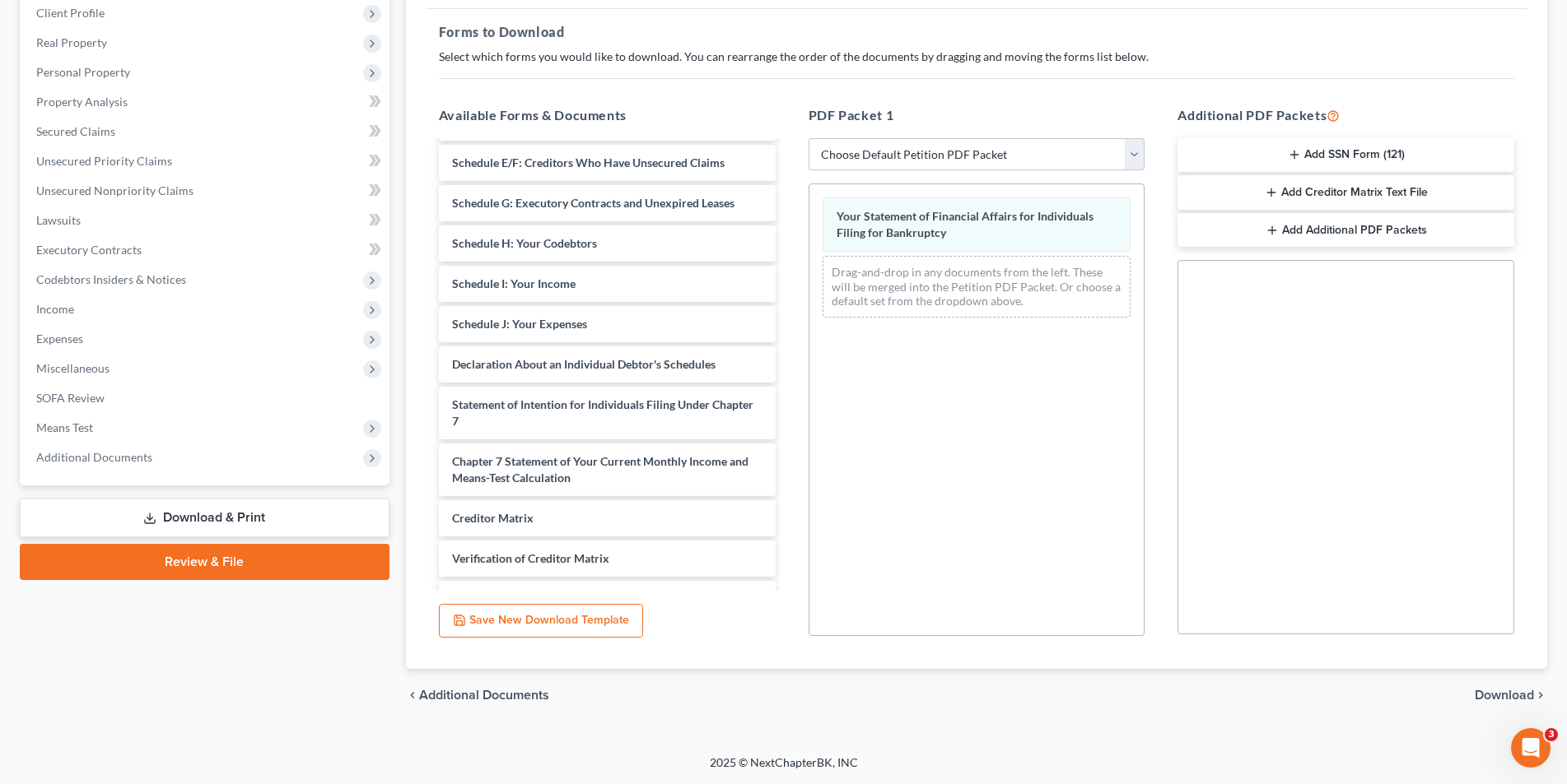
click at [1507, 697] on span "Download" at bounding box center [1504, 695] width 59 height 13
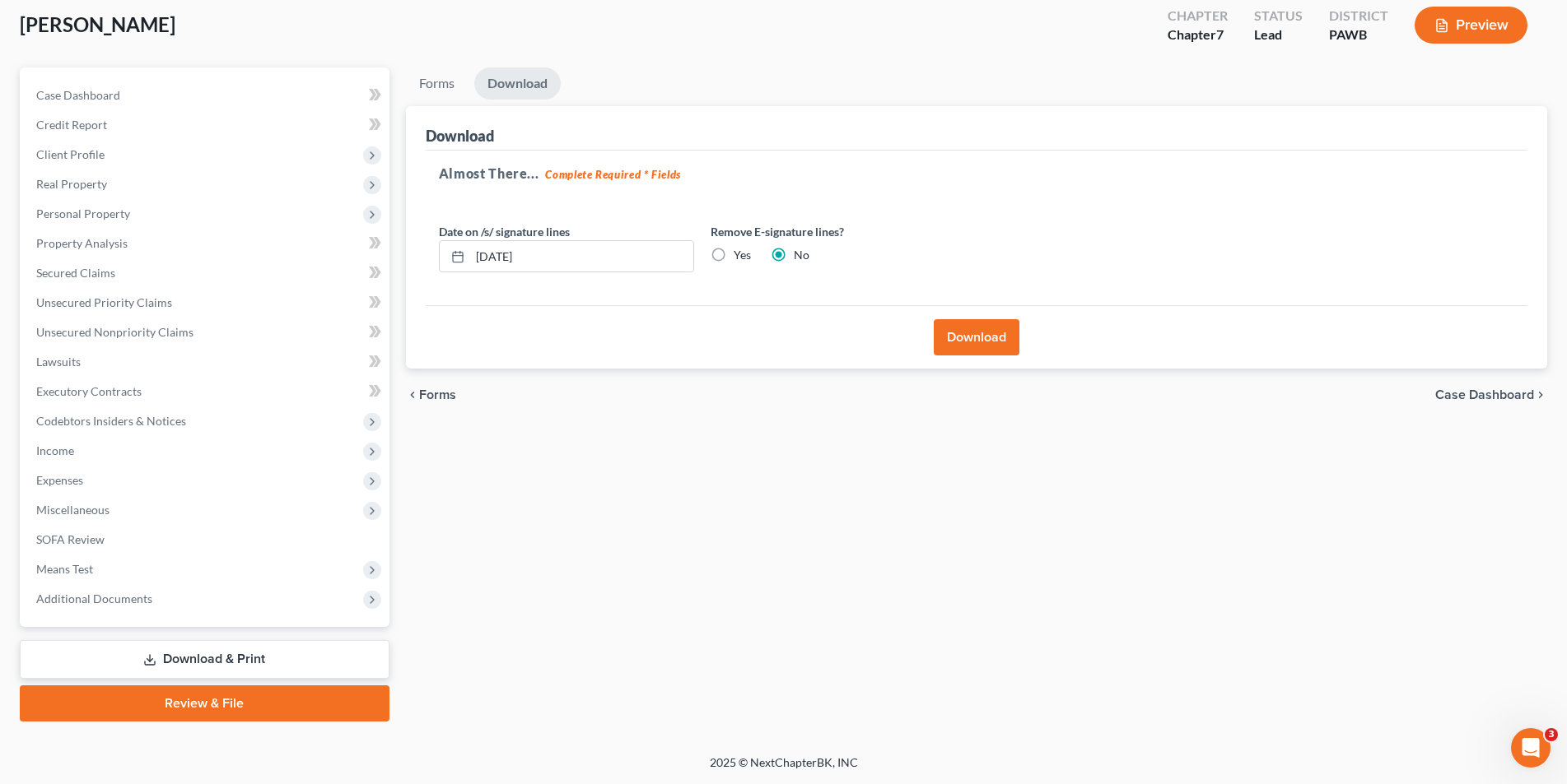
click at [975, 340] on button "Download" at bounding box center [976, 338] width 85 height 37
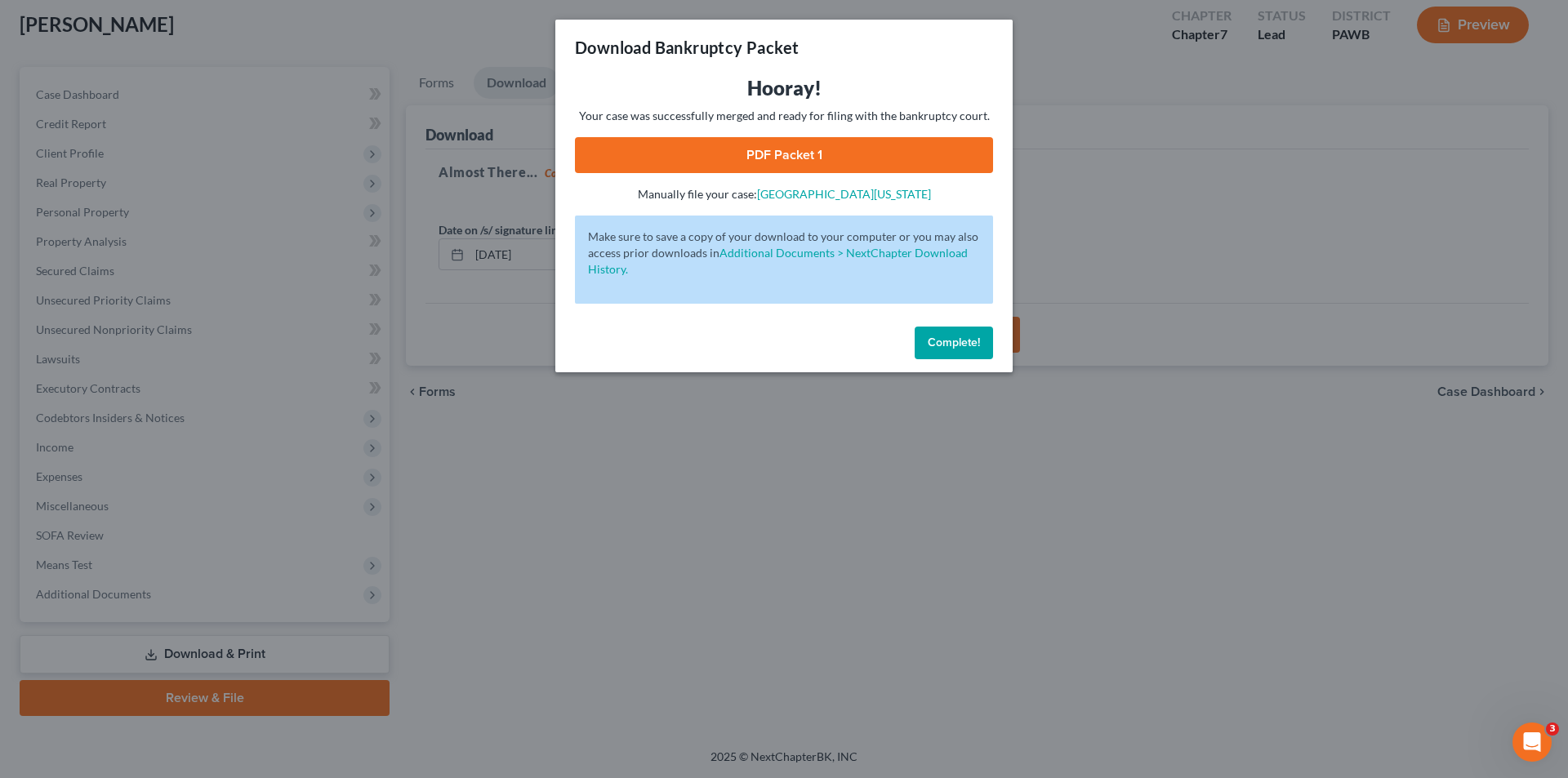
click at [782, 150] on link "PDF Packet 1" at bounding box center [784, 156] width 418 height 36
click at [798, 529] on div "Download Bankruptcy Packet Hooray! Your case was successfully merged and ready …" at bounding box center [784, 389] width 1568 height 778
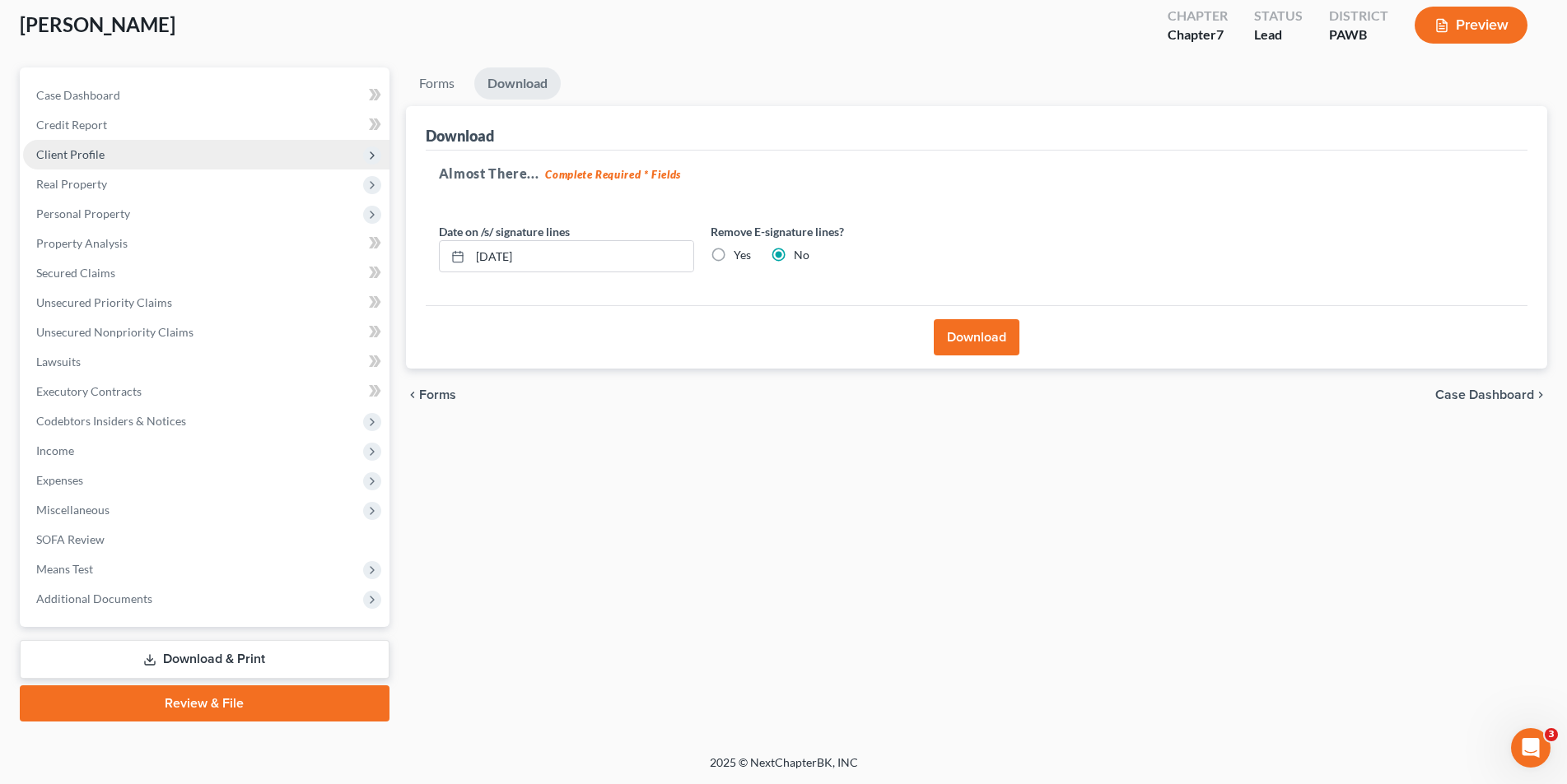
click at [121, 155] on span "Client Profile" at bounding box center [206, 155] width 366 height 30
click at [92, 187] on span "Real Property" at bounding box center [71, 183] width 71 height 14
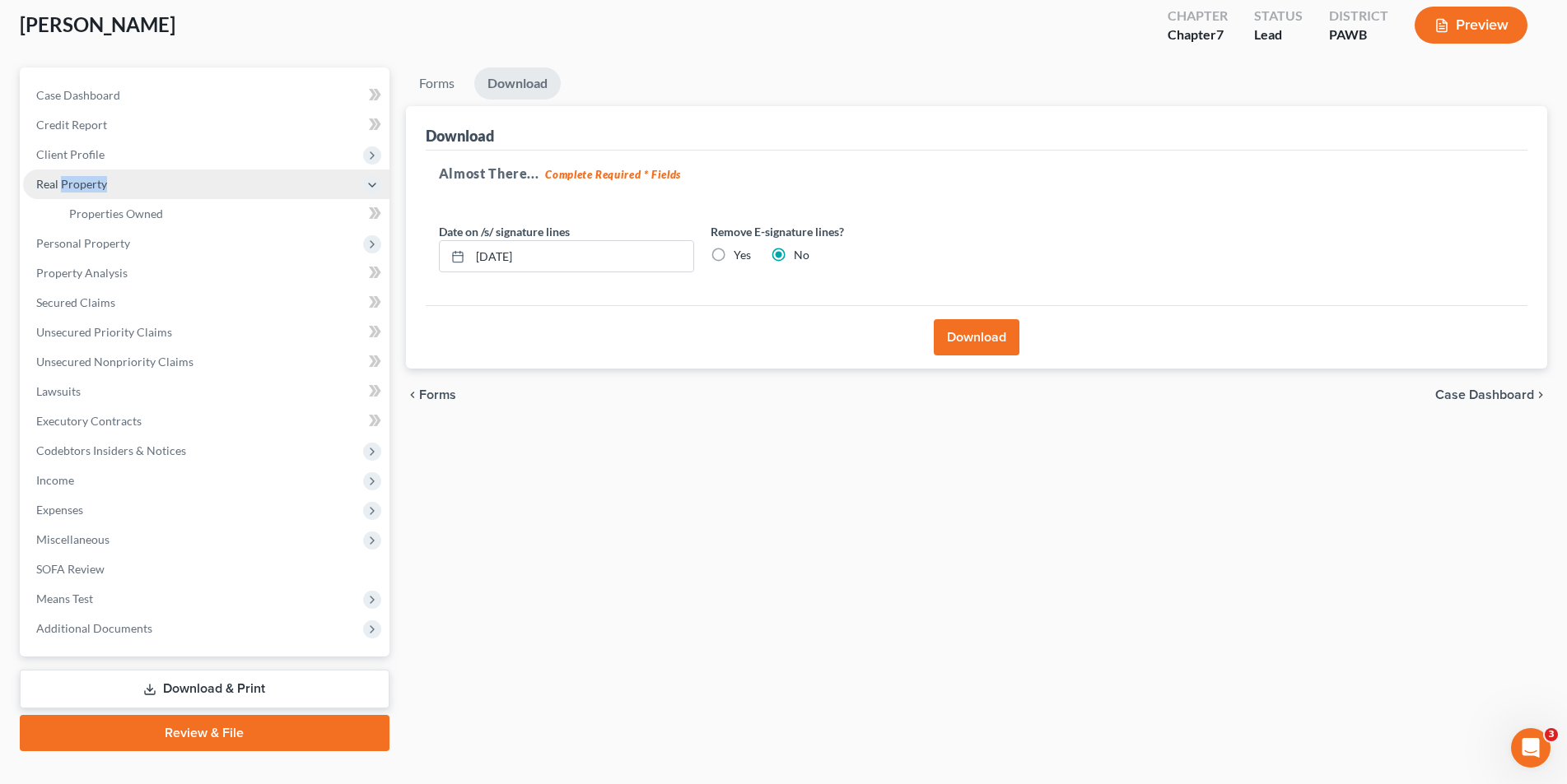
click at [92, 187] on span "Real Property" at bounding box center [71, 183] width 71 height 14
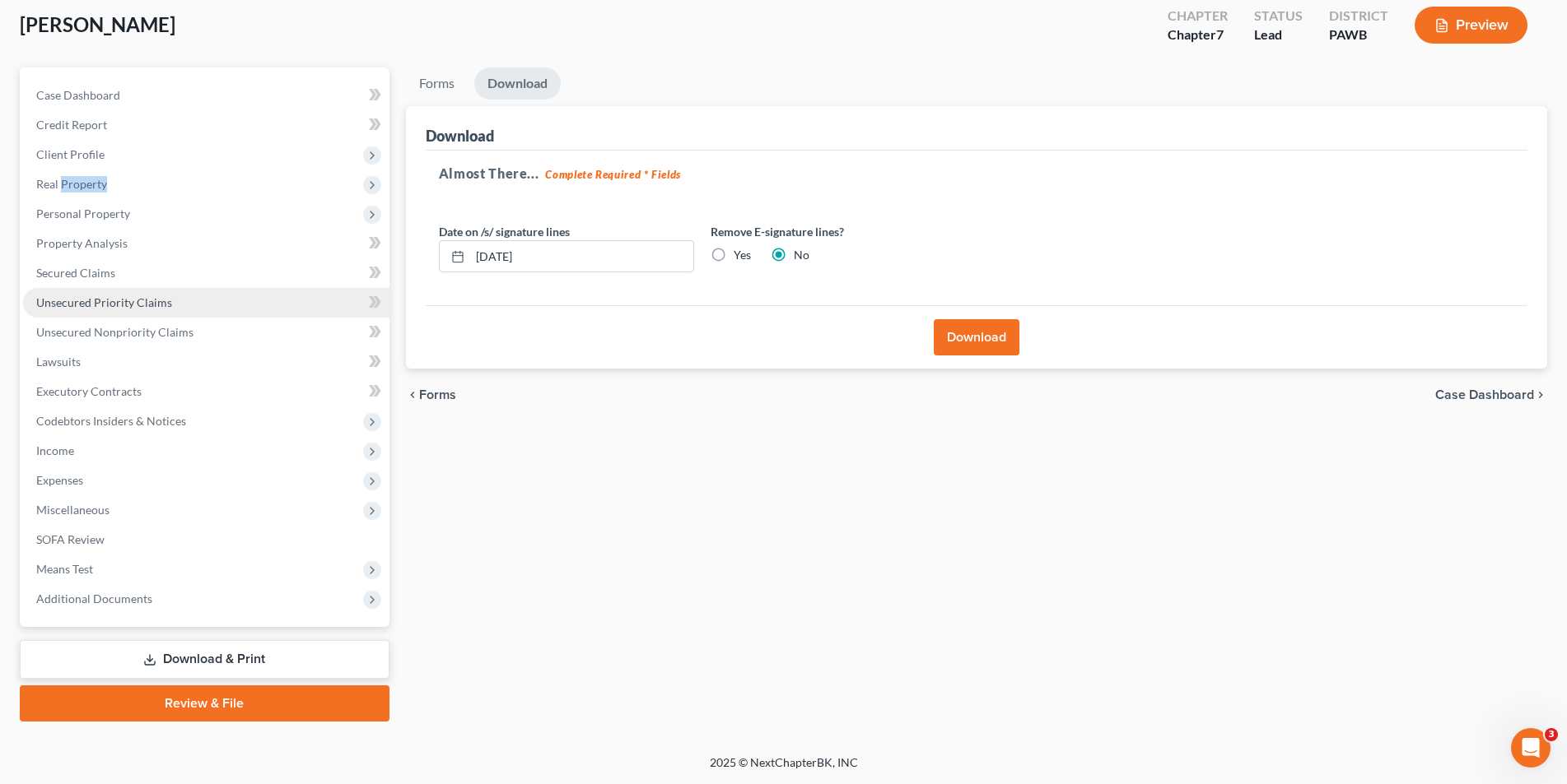
click at [298, 300] on link "Unsecured Priority Claims" at bounding box center [206, 303] width 366 height 30
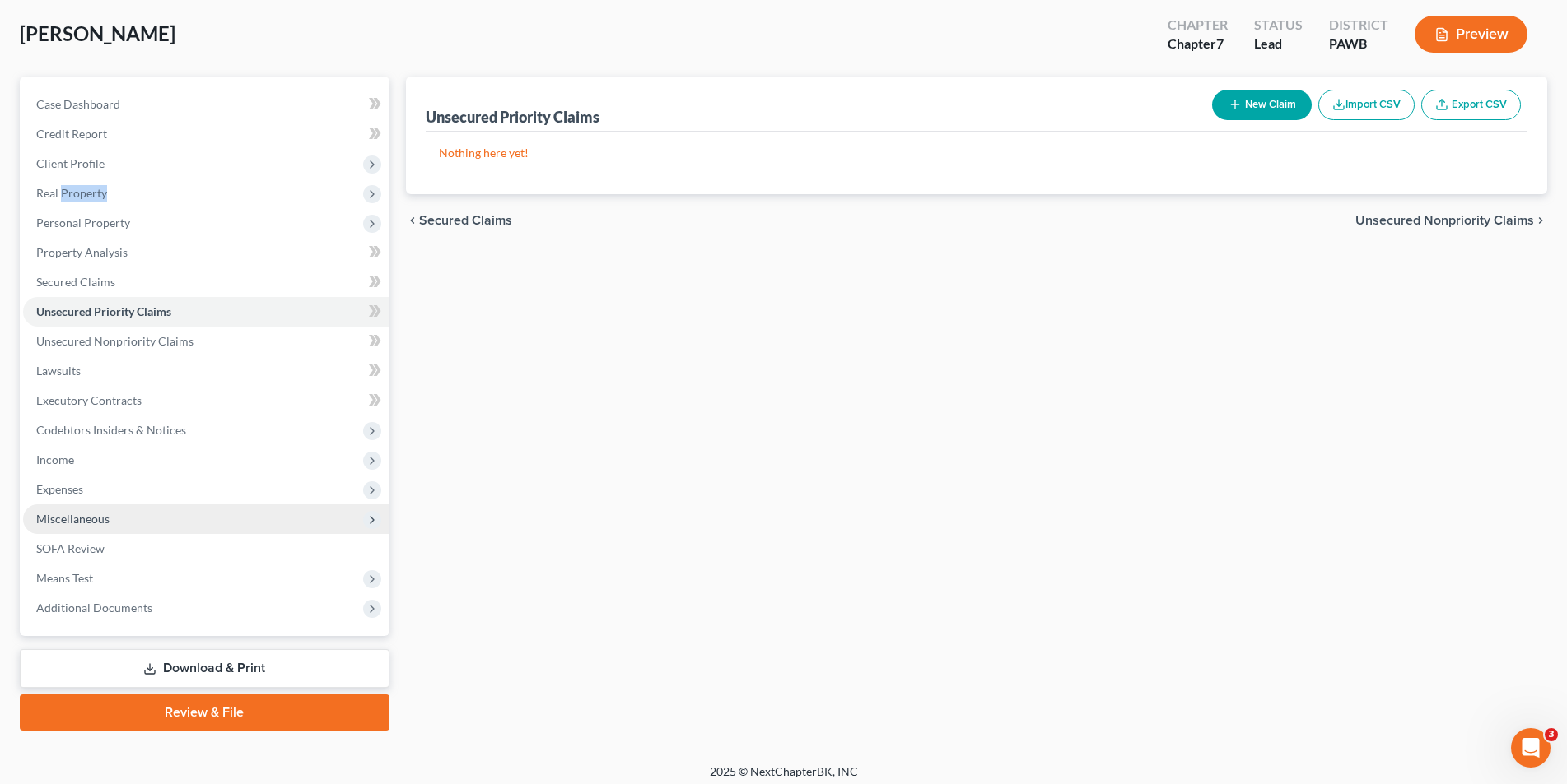
scroll to position [90, 0]
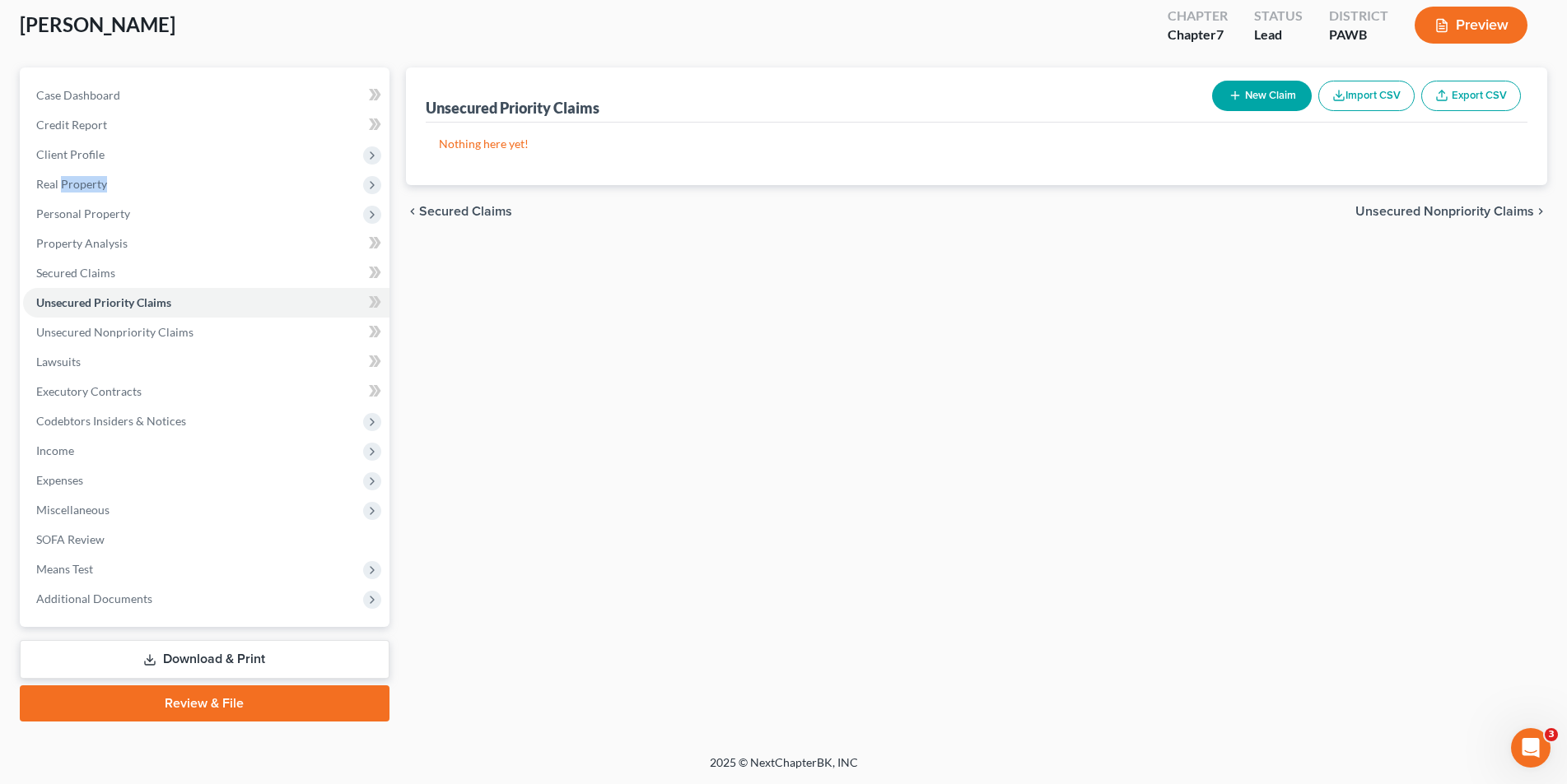
click at [168, 653] on link "Download & Print" at bounding box center [204, 660] width 369 height 39
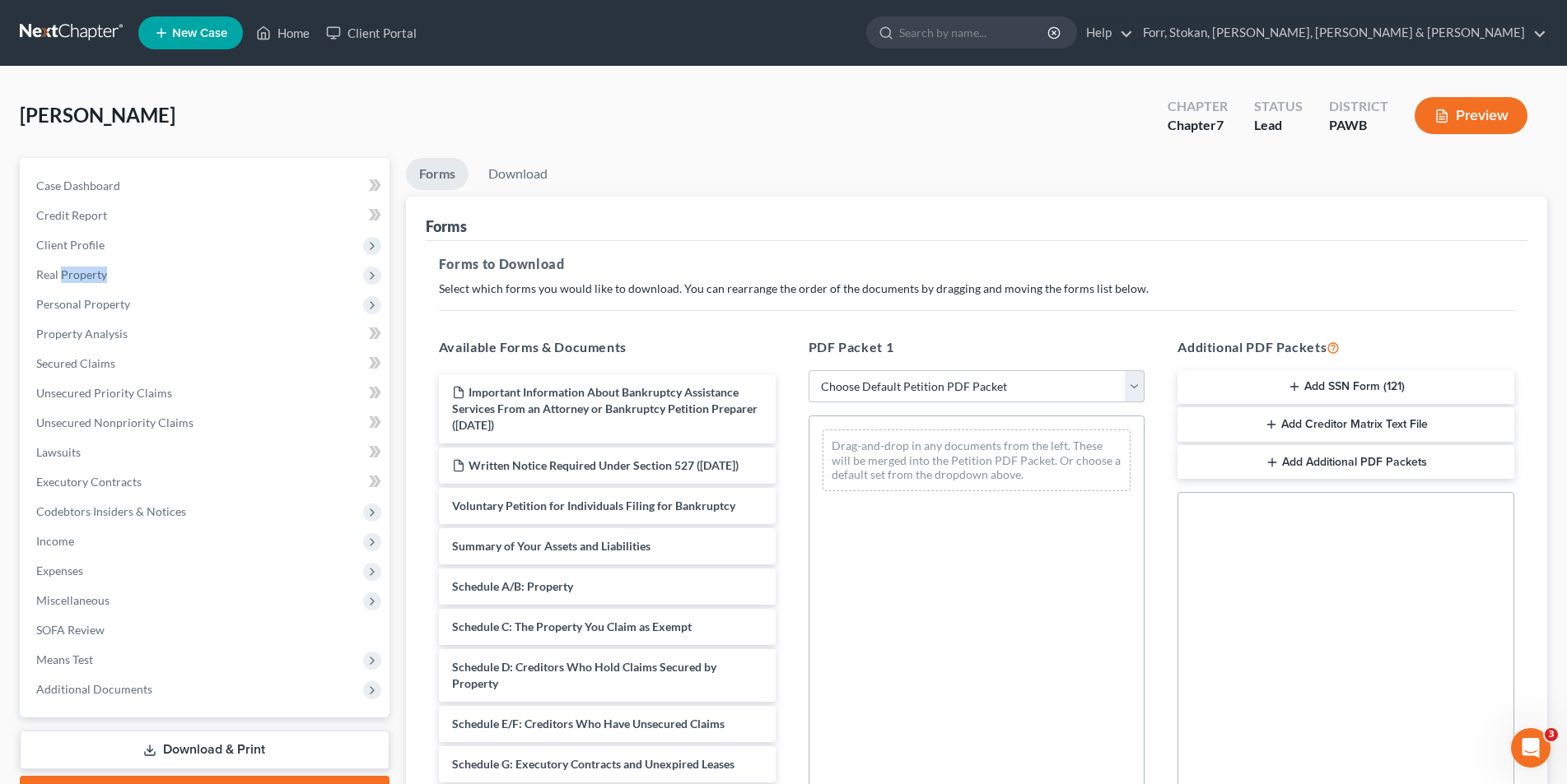
click at [915, 382] on select "Choose Default Petition PDF Packet Complete Bankruptcy Petition (all forms and …" at bounding box center [977, 387] width 337 height 33
select select "0"
click at [808, 370] on select "Choose Default Petition PDF Packet Complete Bankruptcy Petition (all forms and …" at bounding box center [977, 387] width 337 height 33
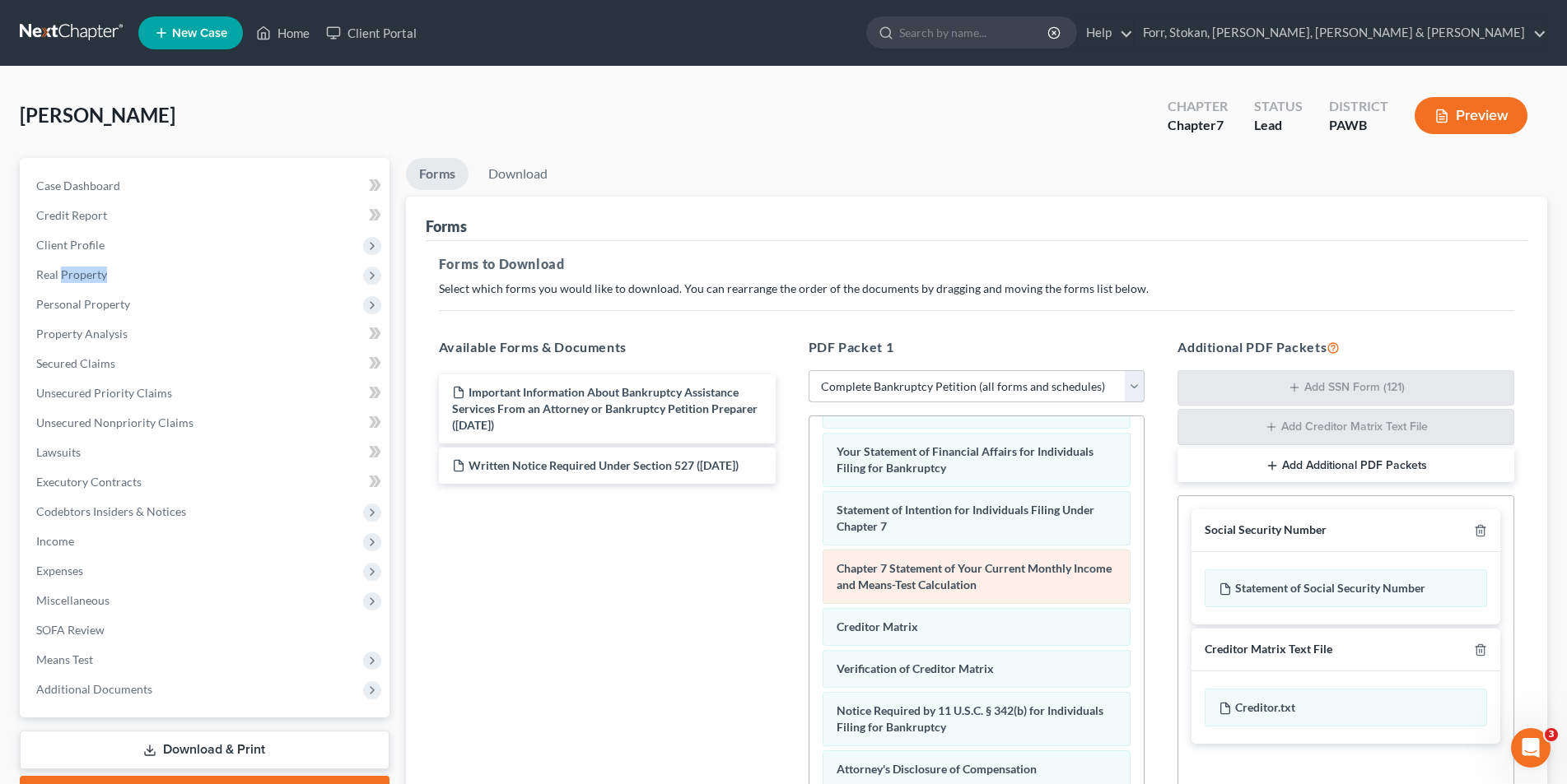
scroll to position [234, 0]
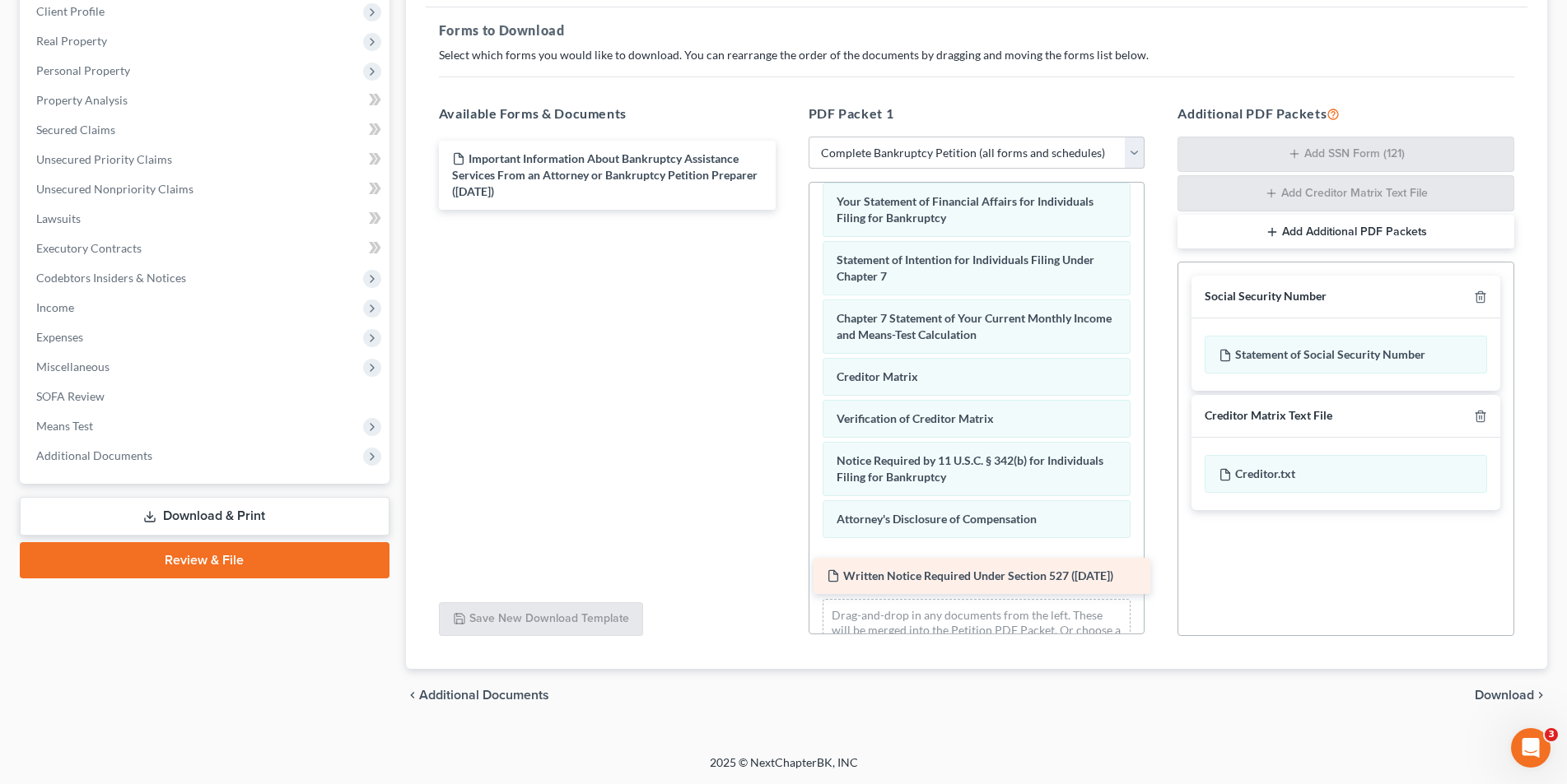
drag, startPoint x: 590, startPoint y: 226, endPoint x: 965, endPoint y: 570, distance: 508.9
click at [788, 210] on div "Written Notice Required Under Section 527 (08/08/2025) Important Information Ab…" at bounding box center [608, 175] width 364 height 69
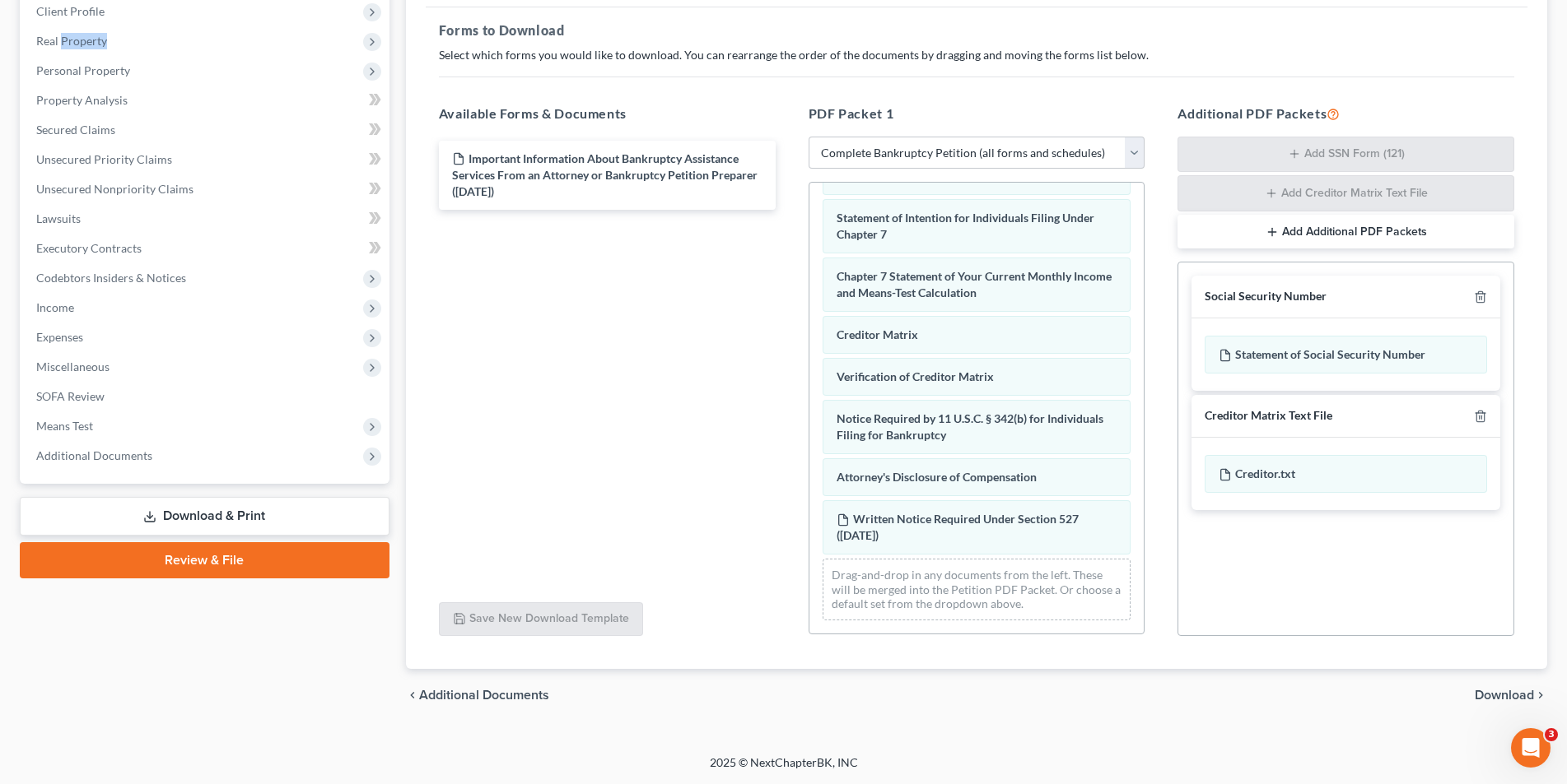
scroll to position [582, 0]
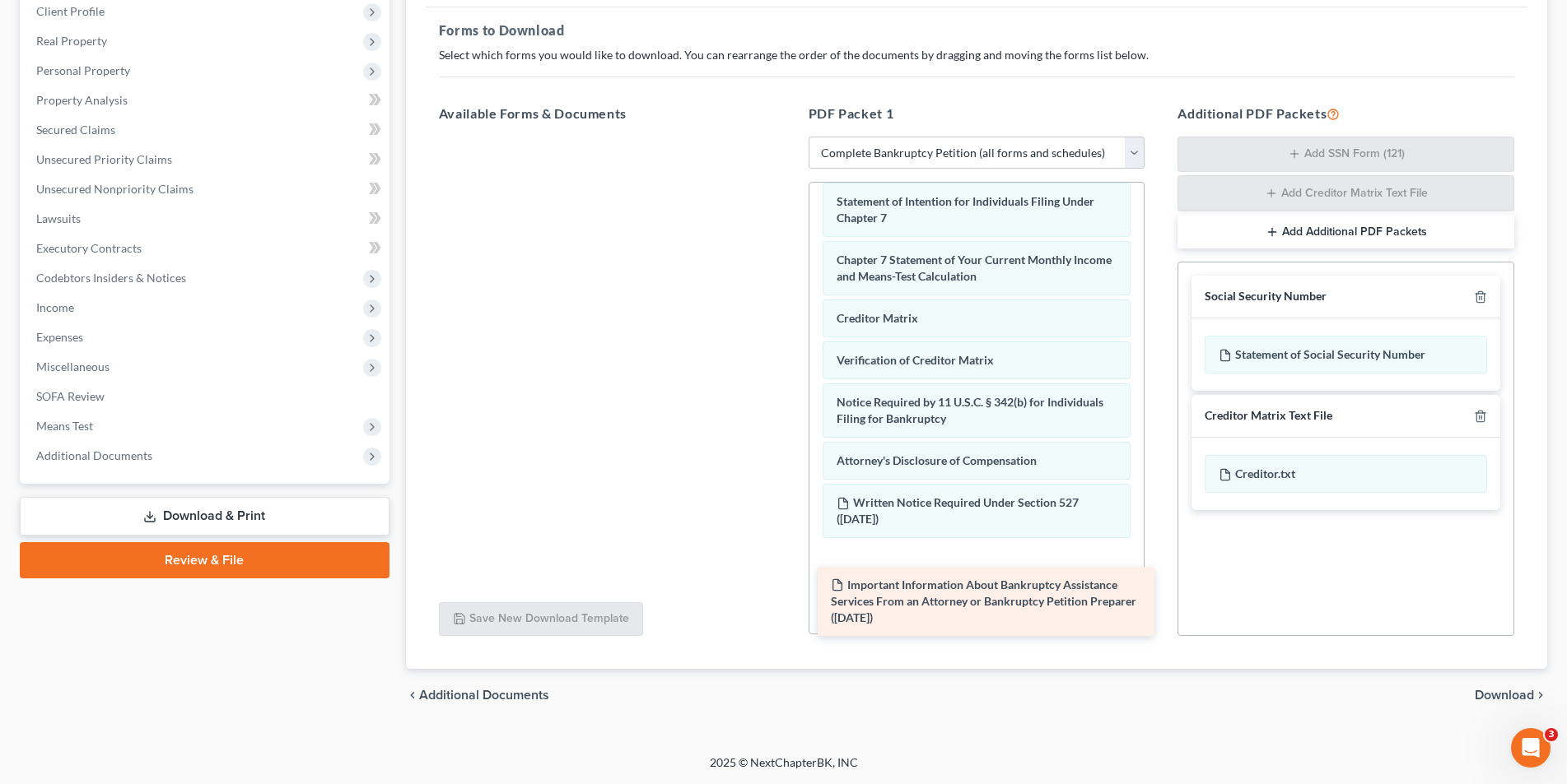
drag, startPoint x: 539, startPoint y: 163, endPoint x: 903, endPoint y: 578, distance: 552.0
click at [788, 137] on div "Important Information About Bankruptcy Assistance Services From an Attorney or …" at bounding box center [608, 137] width 364 height 0
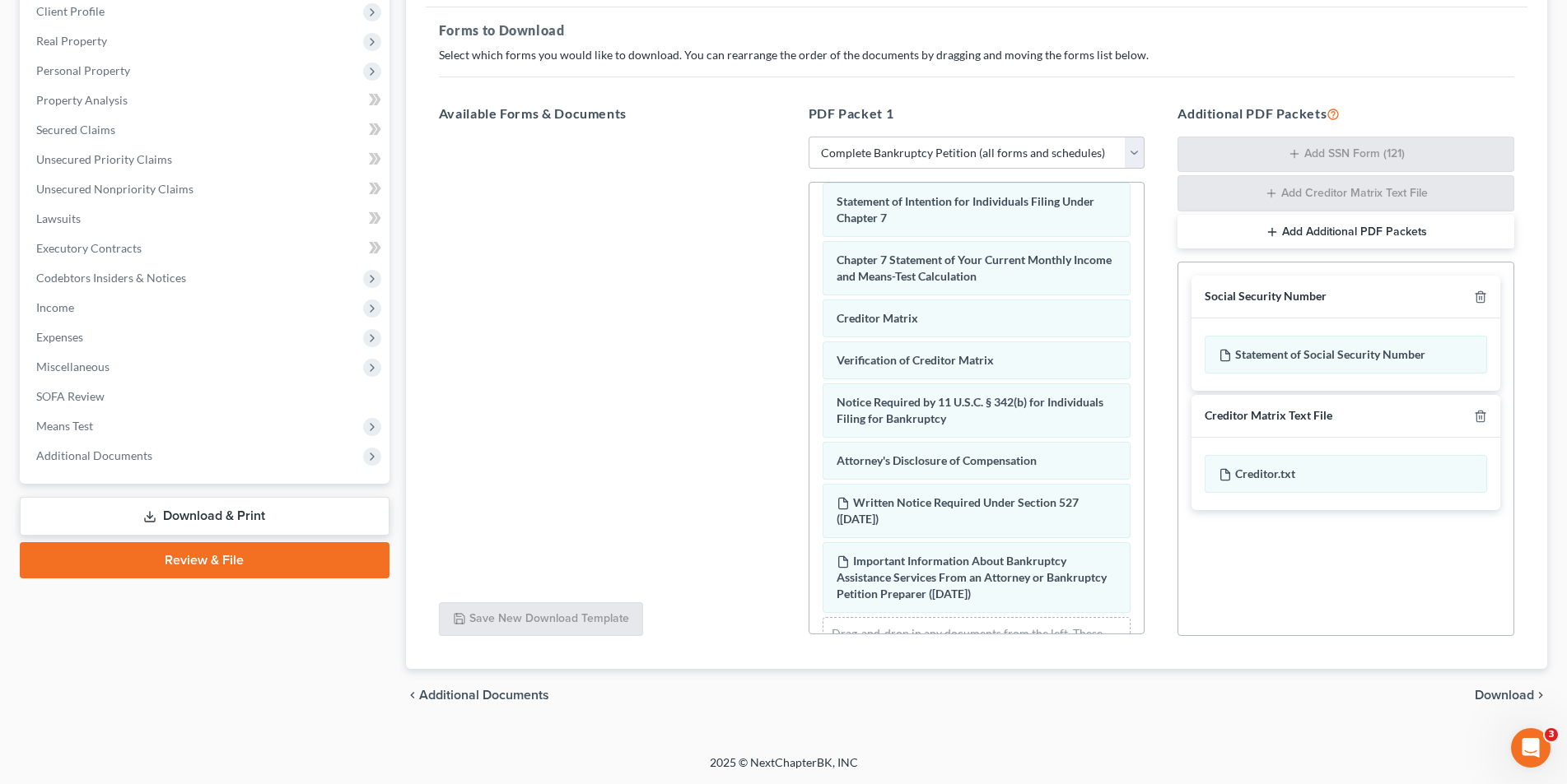
click at [903, 578] on span "Important Information About Bankruptcy Assistance Services From an Attorney or …" at bounding box center [971, 577] width 270 height 47
click at [993, 688] on div "chevron_left Additional Documents Download chevron_right" at bounding box center [976, 695] width 1141 height 52
click at [1519, 692] on span "Download" at bounding box center [1504, 695] width 59 height 13
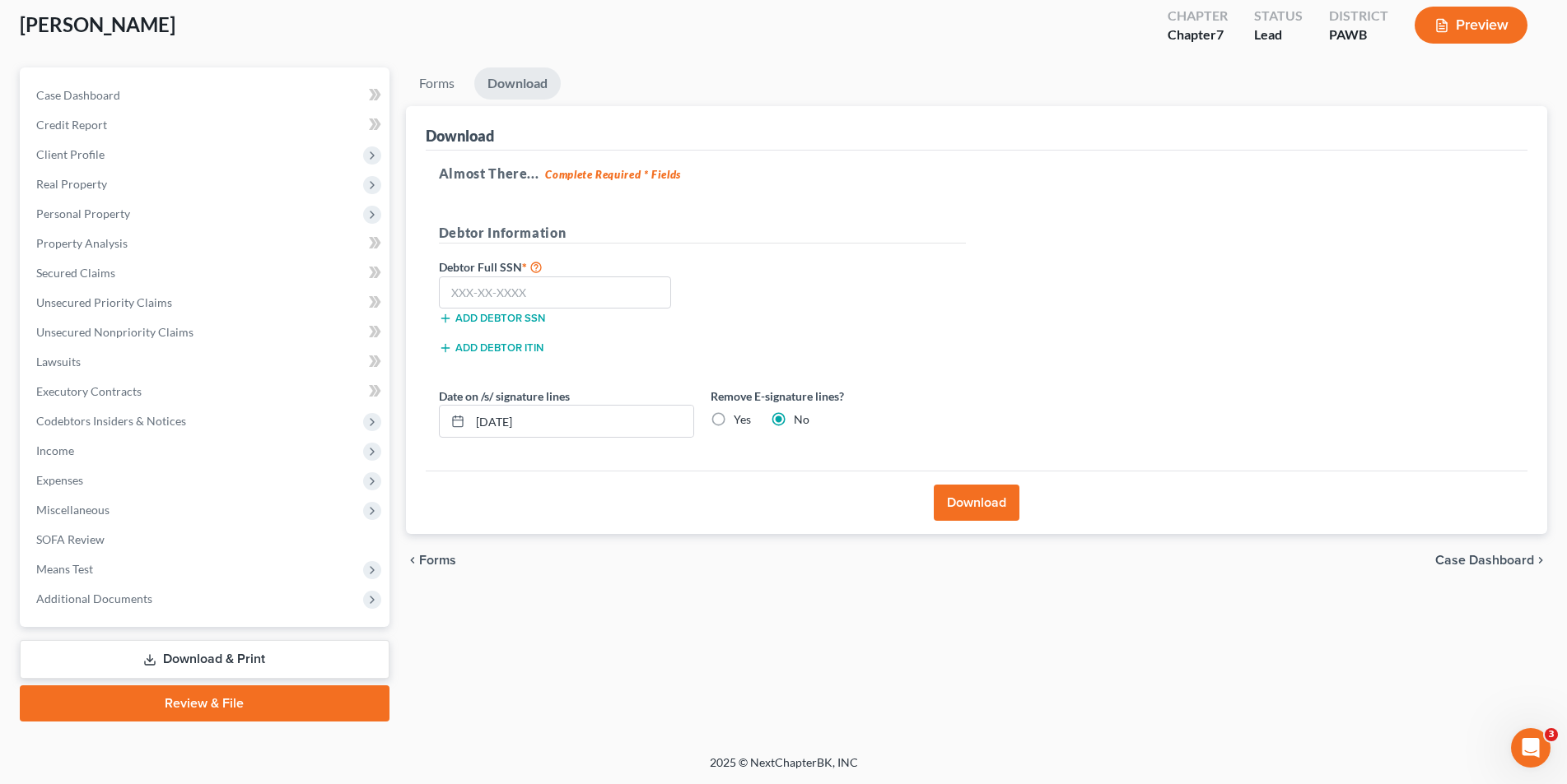
scroll to position [90, 0]
click at [455, 282] on input "text" at bounding box center [555, 293] width 233 height 33
type input "201-38-9214"
click at [974, 502] on button "Download" at bounding box center [976, 503] width 85 height 37
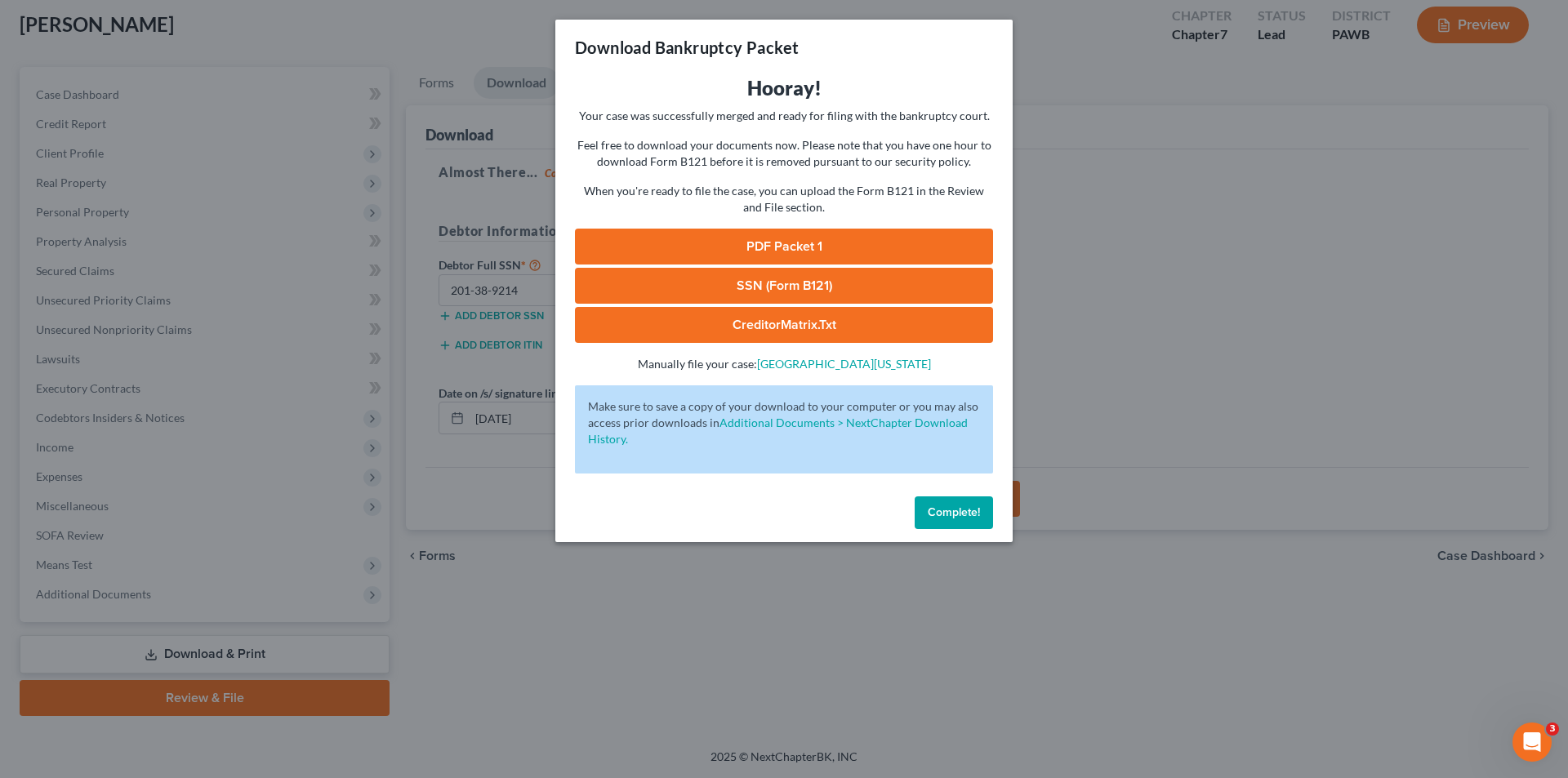
click at [773, 241] on link "PDF Packet 1" at bounding box center [784, 247] width 418 height 36
click at [747, 324] on link "CreditorMatrix.txt" at bounding box center [784, 325] width 418 height 36
click at [1079, 348] on div "Download Bankruptcy Packet Hooray! Your case was successfully merged and ready …" at bounding box center [784, 389] width 1568 height 778
